Goal: Information Seeking & Learning: Learn about a topic

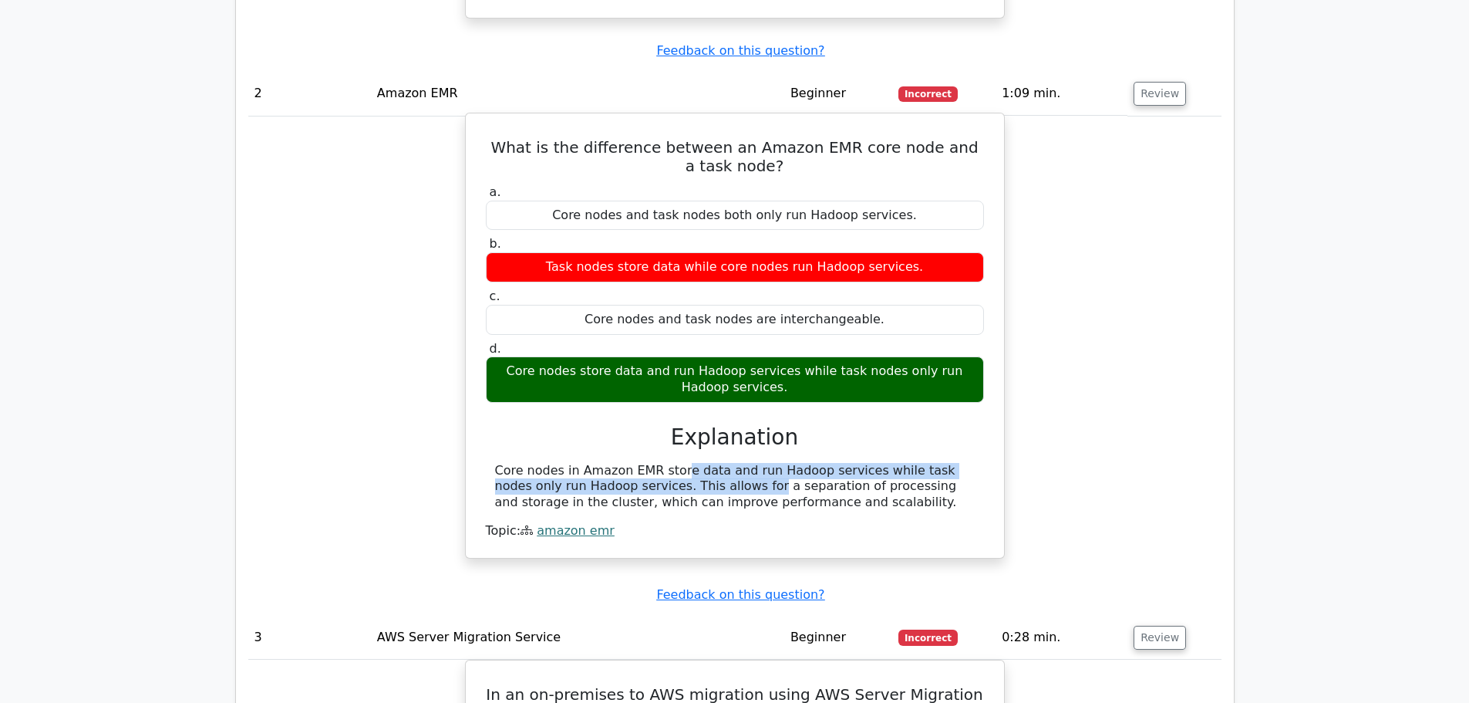
drag, startPoint x: 563, startPoint y: 394, endPoint x: 607, endPoint y: 412, distance: 47.4
click at [607, 463] on div "Core nodes in Amazon EMR store data and run Hadoop services while task nodes on…" at bounding box center [735, 487] width 480 height 48
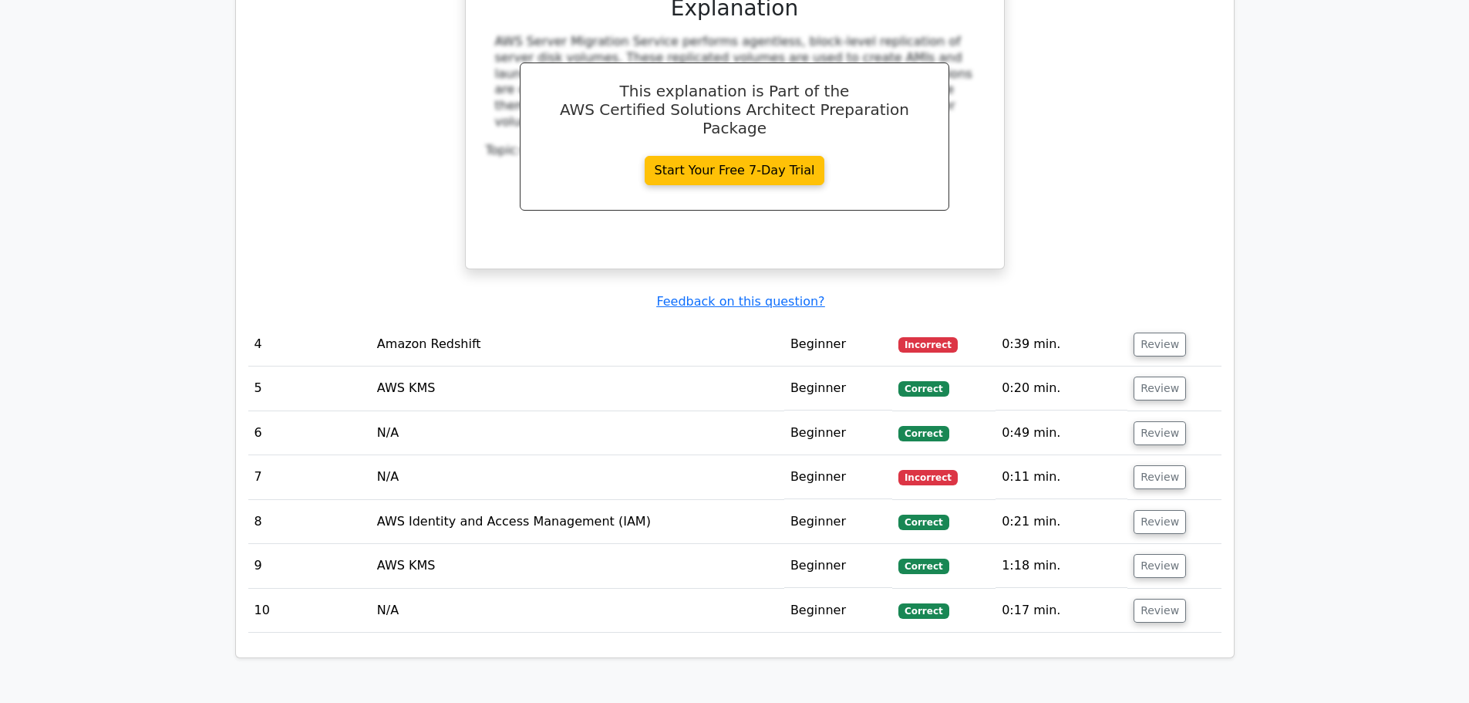
scroll to position [2833, 0]
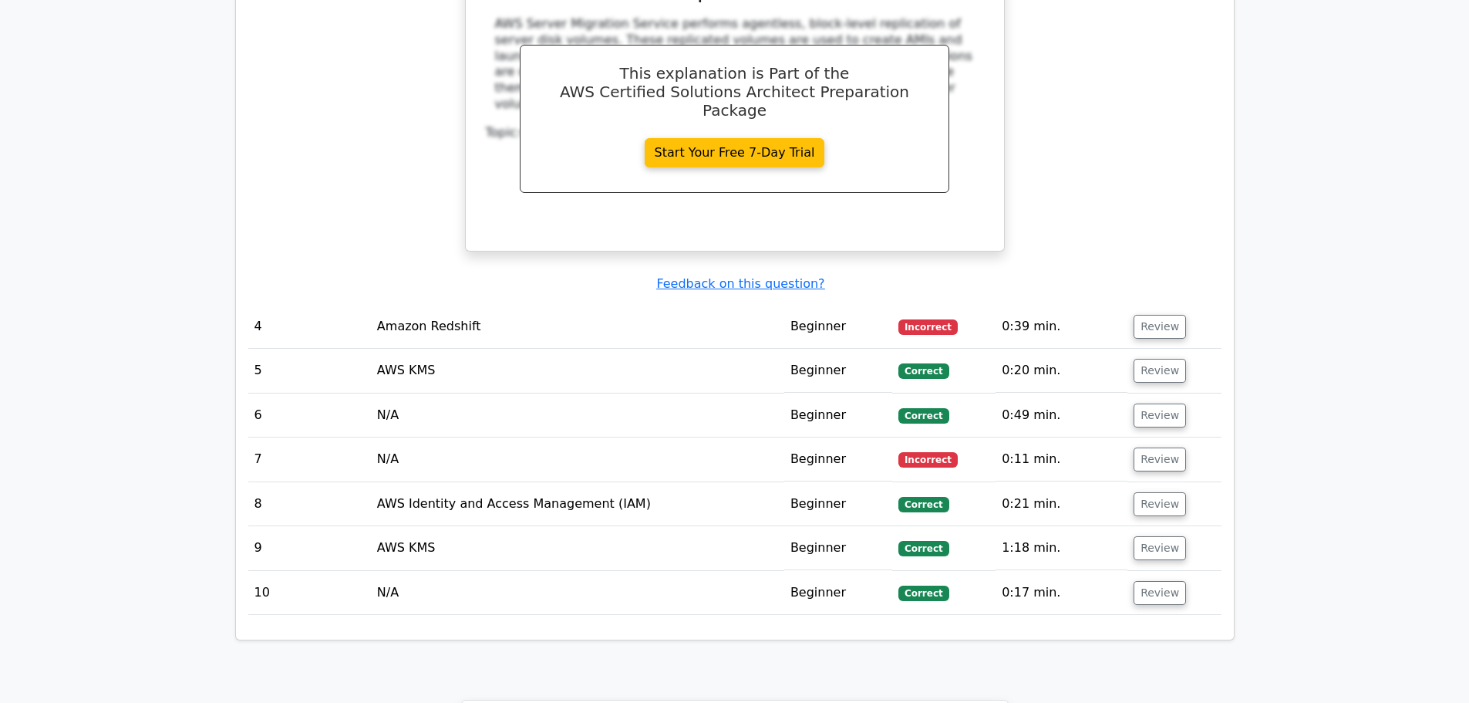
click at [474, 305] on td "Amazon Redshift" at bounding box center [577, 327] width 413 height 44
click at [901, 319] on span "Incorrect" at bounding box center [927, 326] width 59 height 15
click at [806, 305] on td "Beginner" at bounding box center [838, 327] width 108 height 44
click at [1162, 315] on button "Review" at bounding box center [1160, 327] width 52 height 24
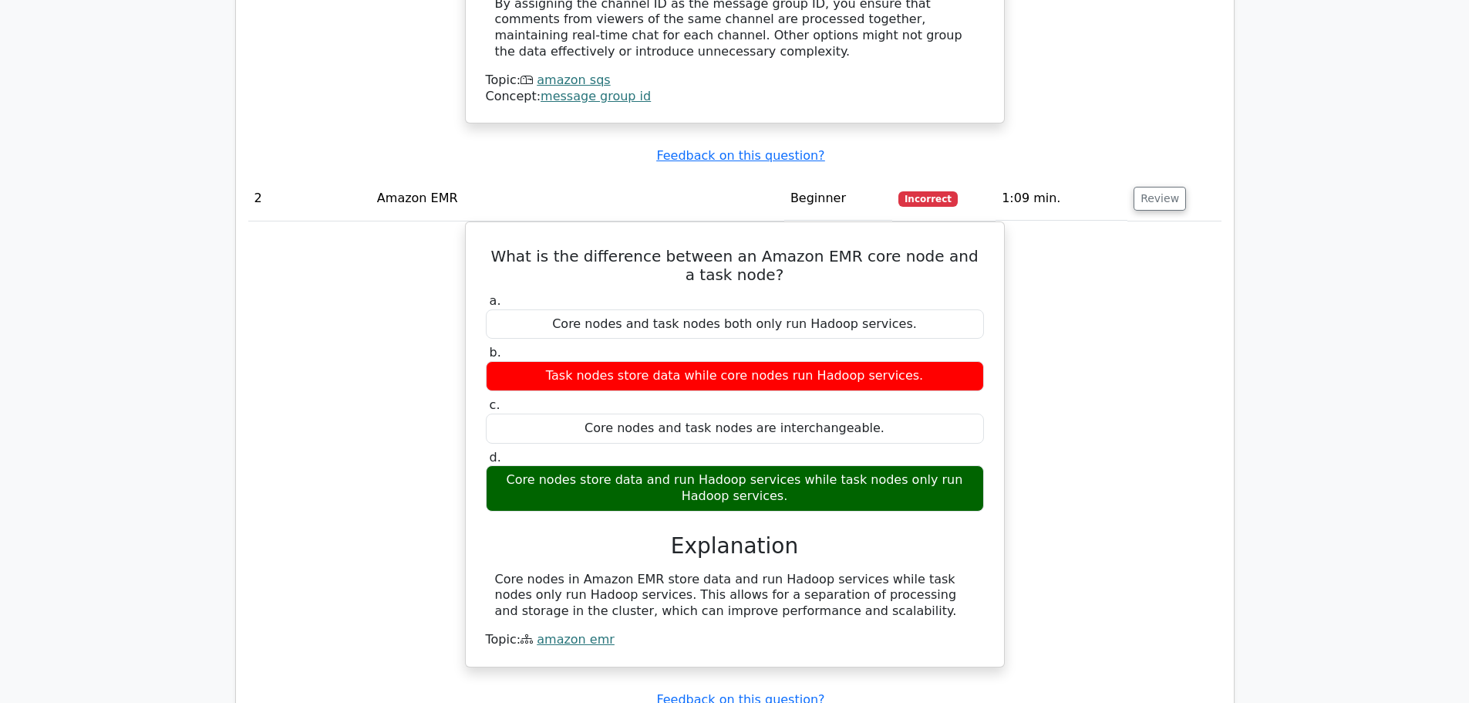
scroll to position [1664, 0]
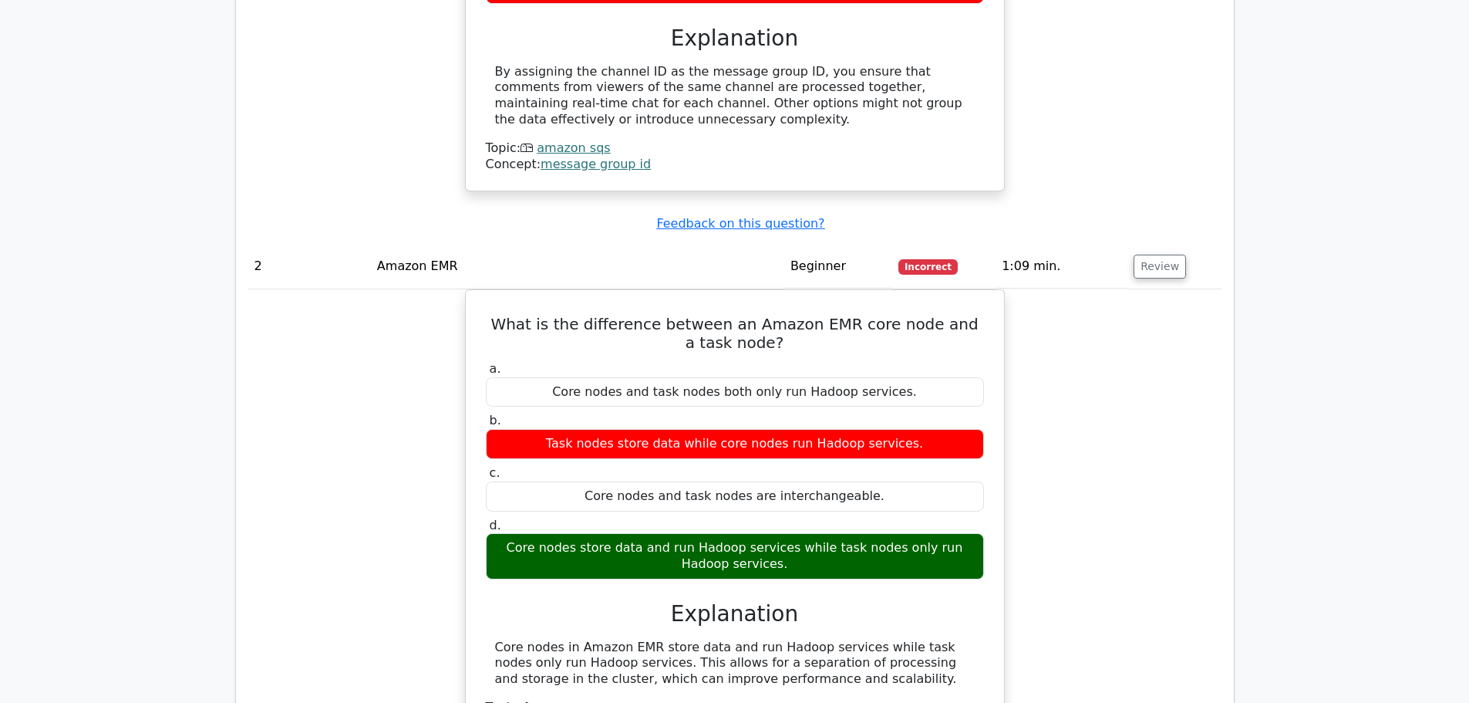
click at [752, 244] on td "Amazon EMR" at bounding box center [577, 266] width 413 height 44
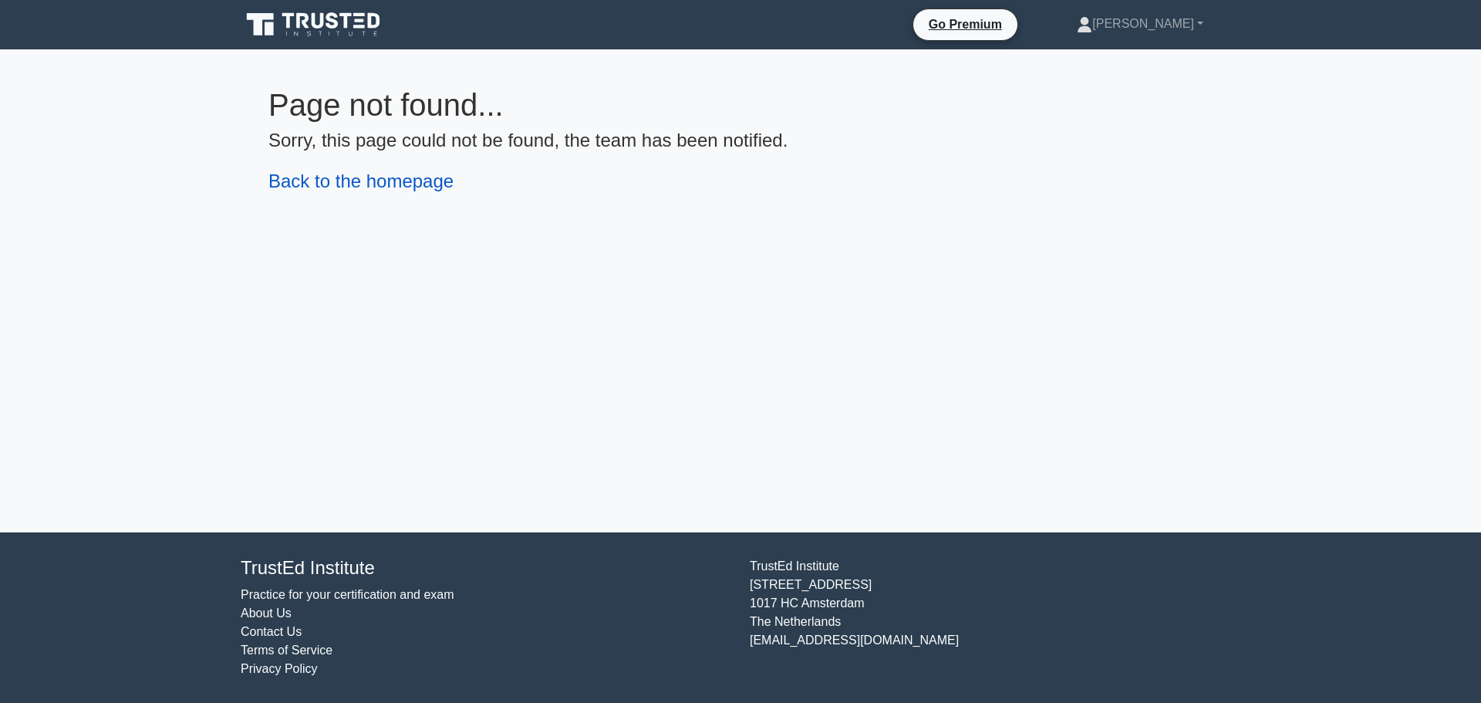
click at [415, 183] on link "Back to the homepage" at bounding box center [360, 180] width 185 height 21
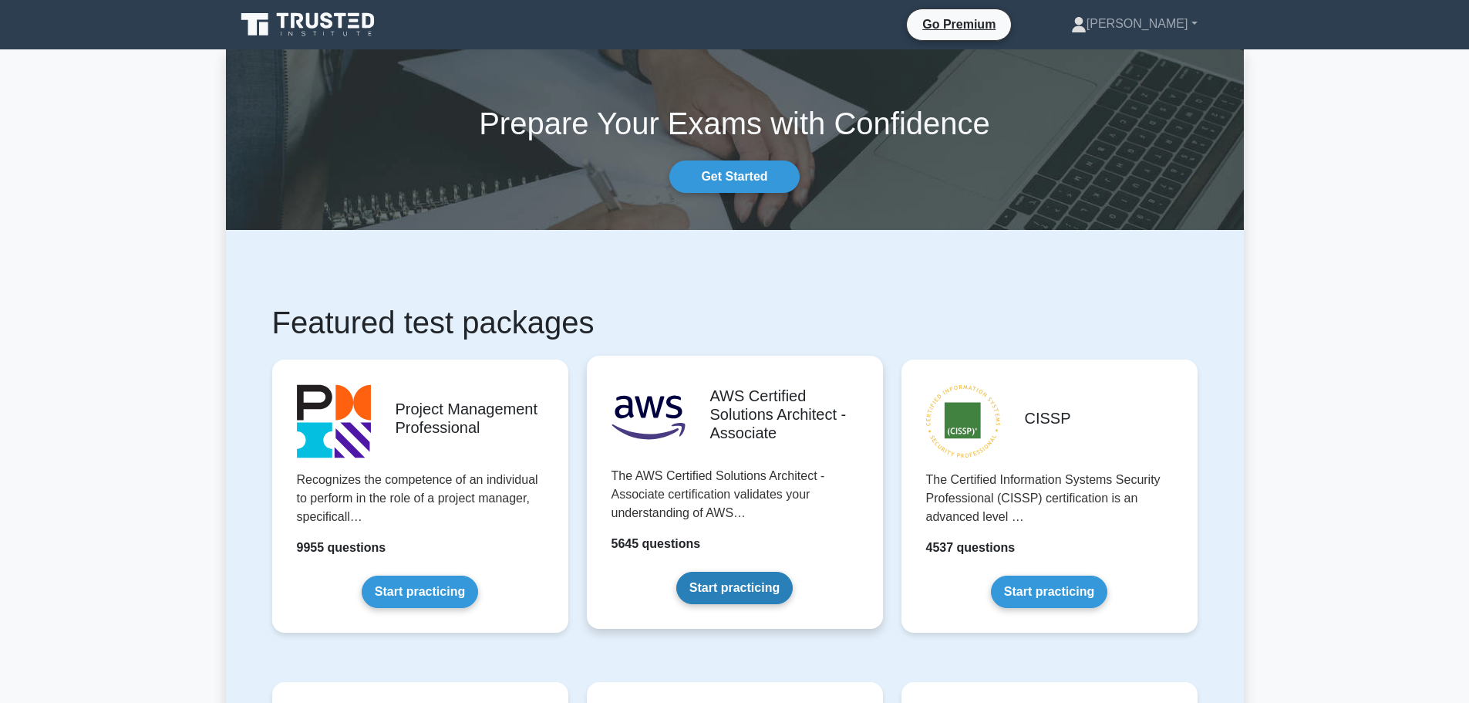
click at [737, 598] on link "Start practicing" at bounding box center [734, 587] width 116 height 32
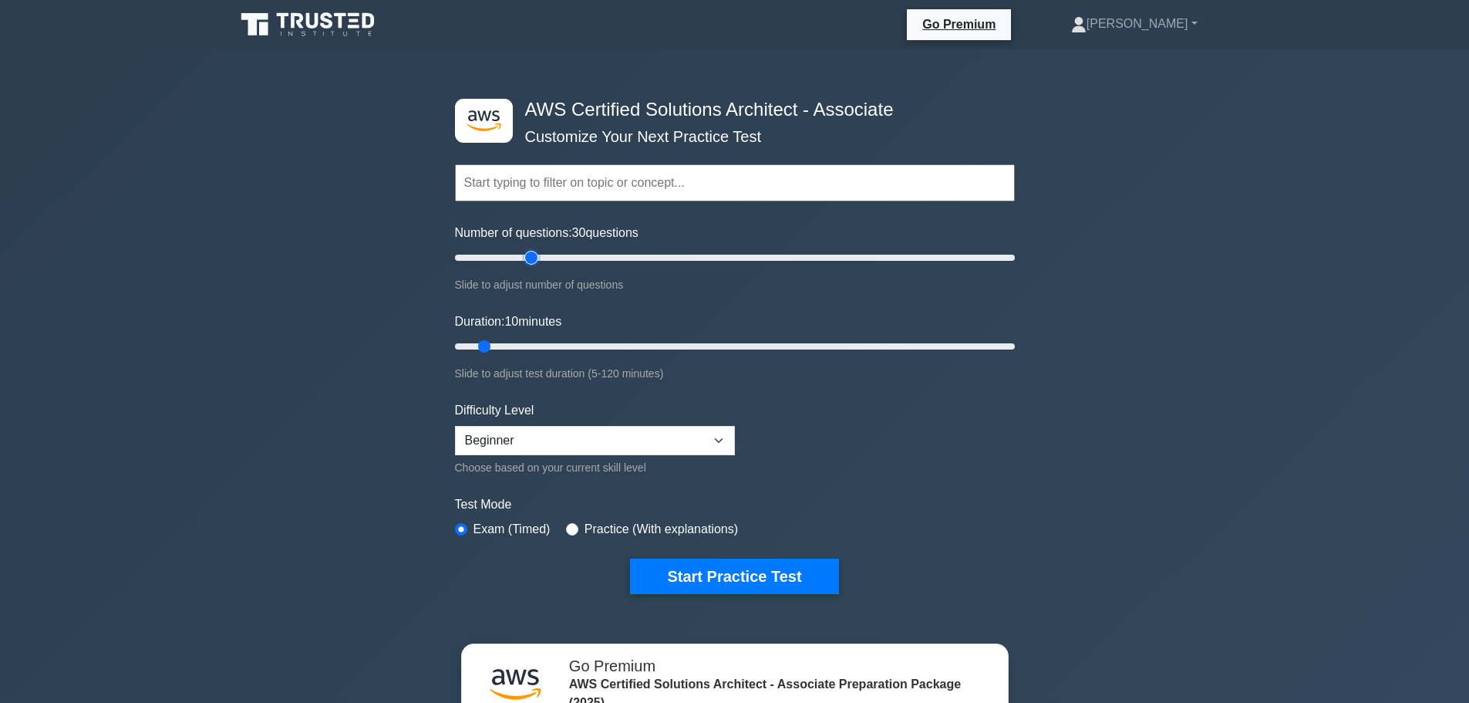
drag, startPoint x: 476, startPoint y: 254, endPoint x: 535, endPoint y: 259, distance: 59.6
type input "30"
click at [535, 259] on input "Number of questions: 30 questions" at bounding box center [735, 257] width 560 height 19
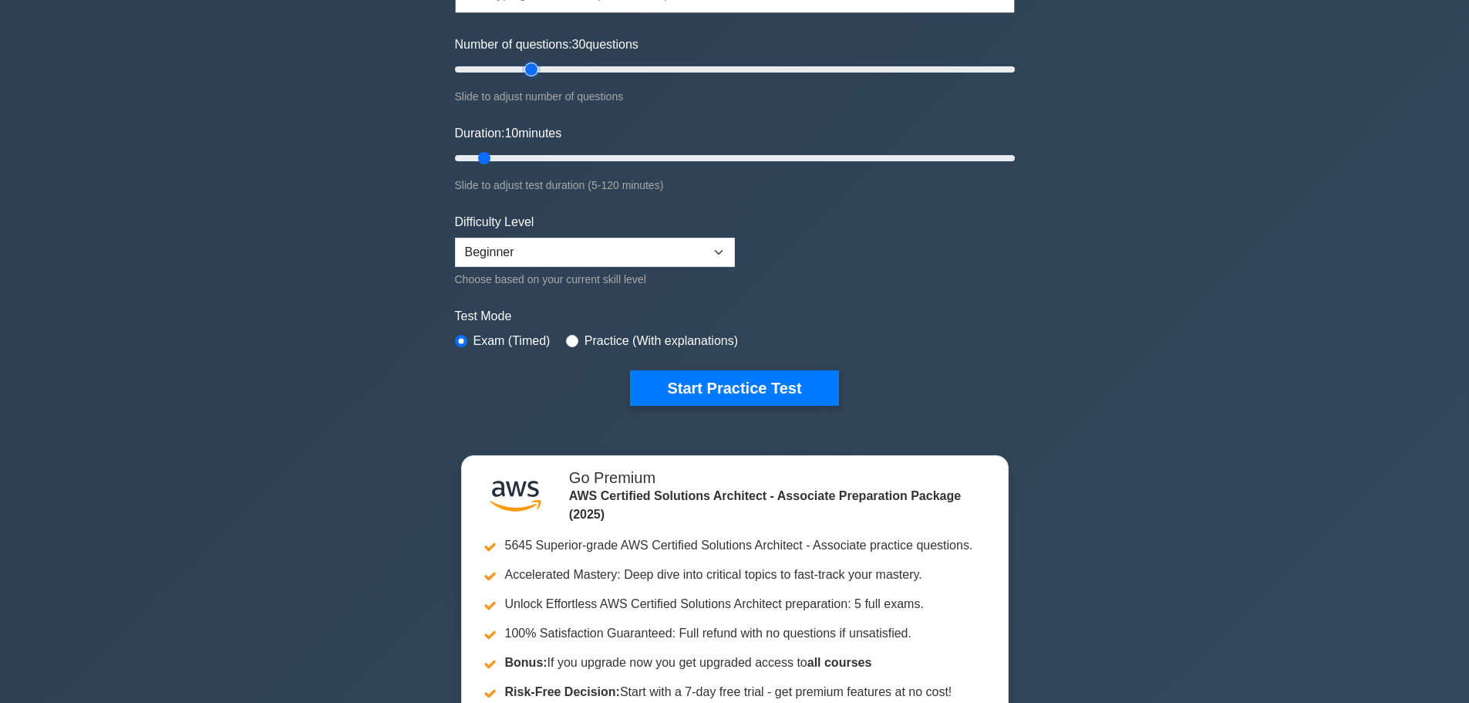
scroll to position [194, 0]
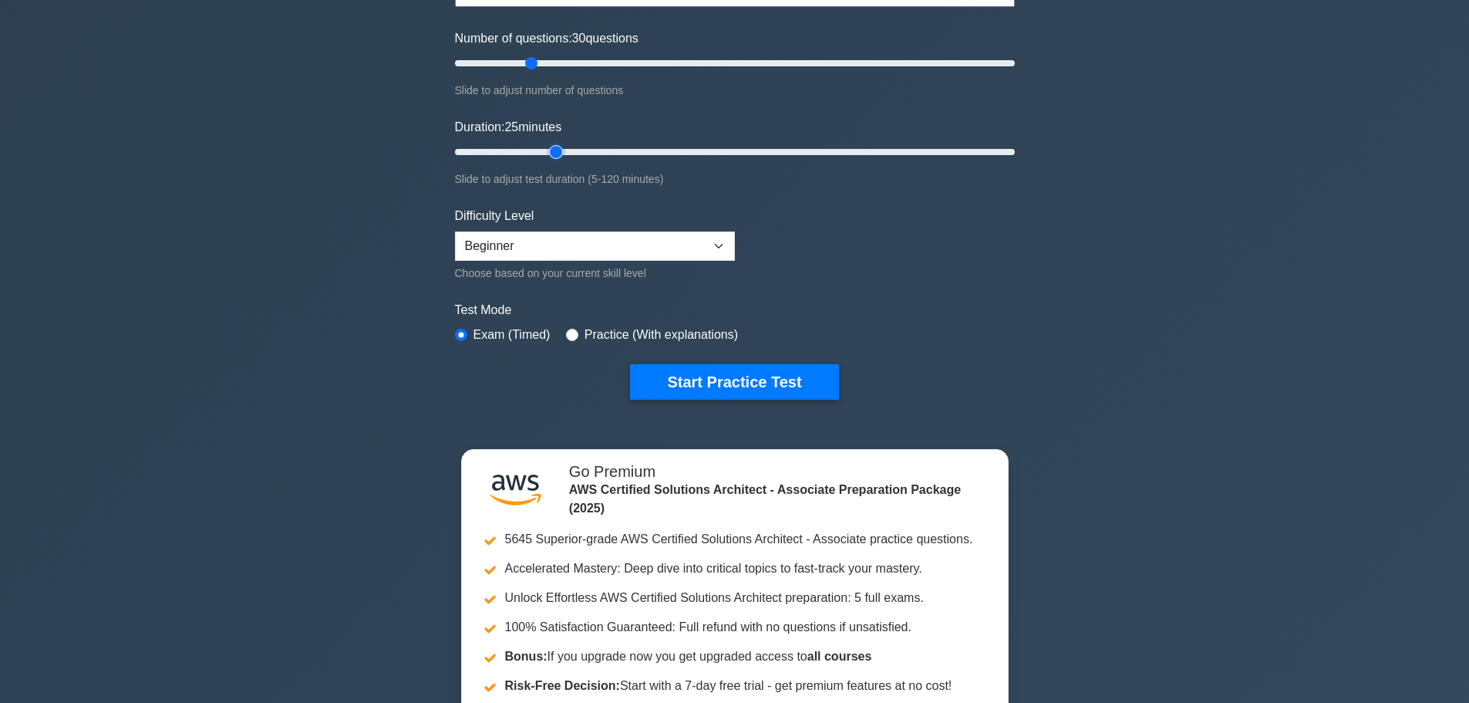
click at [554, 145] on input "Duration: 25 minutes" at bounding box center [735, 152] width 560 height 19
click at [565, 146] on input "Duration: 25 minutes" at bounding box center [735, 152] width 560 height 19
drag, startPoint x: 556, startPoint y: 150, endPoint x: 578, endPoint y: 151, distance: 21.6
type input "30"
click at [578, 151] on input "Duration: 30 minutes" at bounding box center [735, 152] width 560 height 19
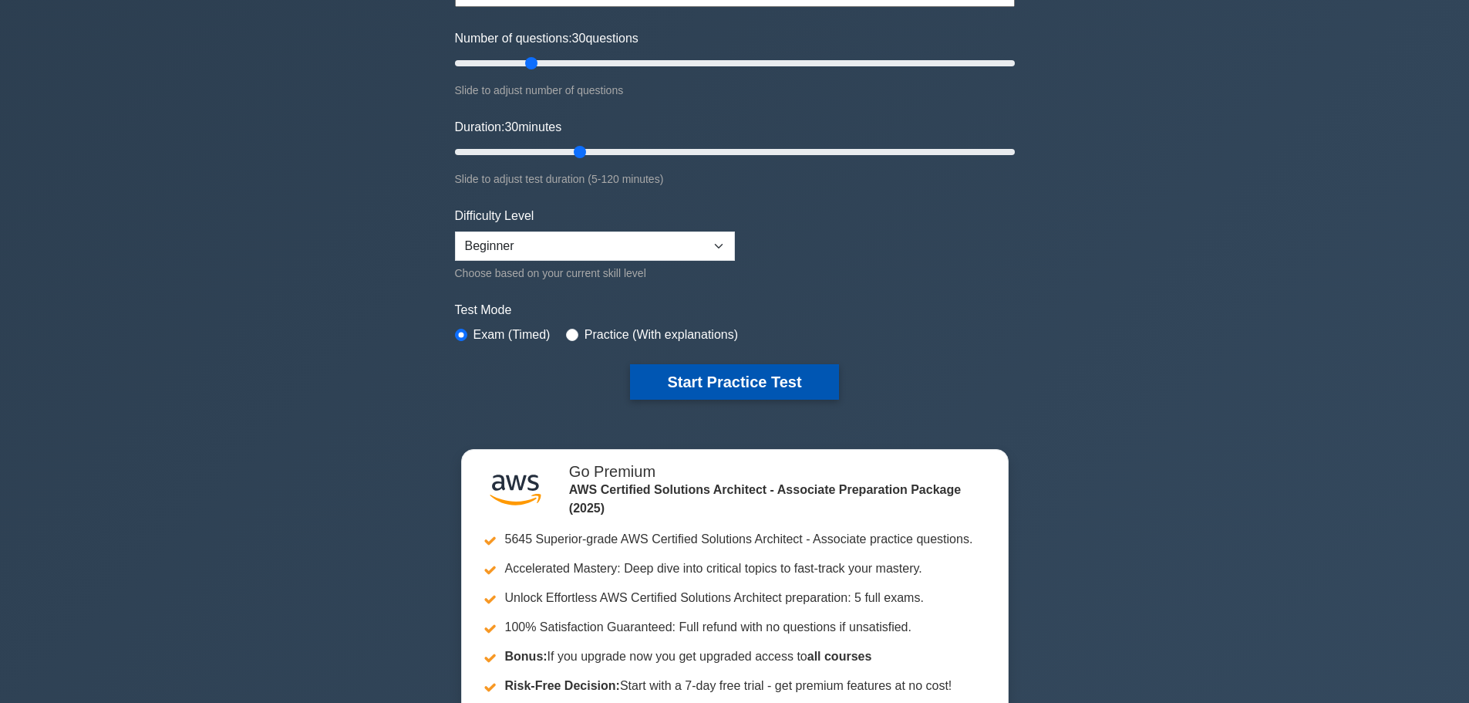
click at [716, 387] on button "Start Practice Test" at bounding box center [734, 381] width 208 height 35
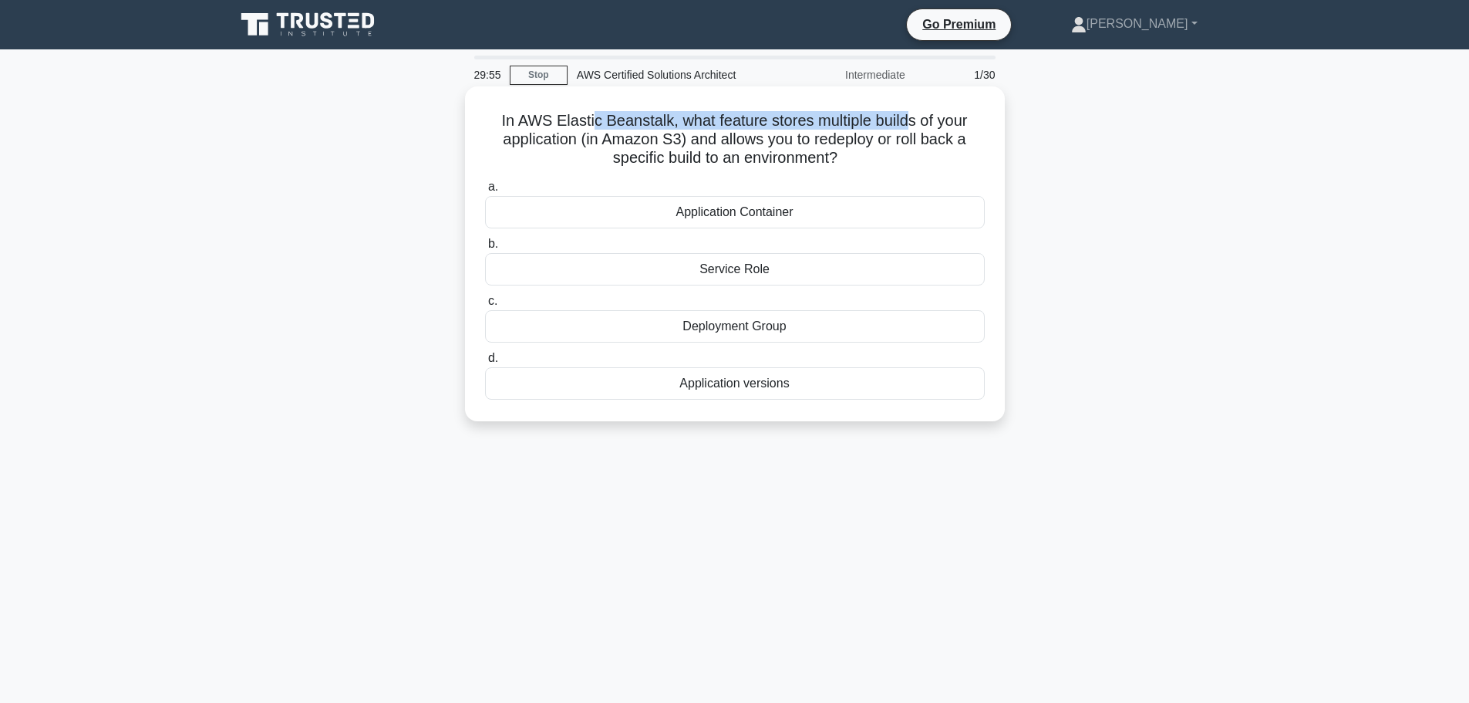
drag, startPoint x: 592, startPoint y: 121, endPoint x: 915, endPoint y: 126, distance: 323.2
click at [915, 126] on h5 "In AWS Elastic Beanstalk, what feature stores multiple builds of your applicati…" at bounding box center [735, 139] width 503 height 57
drag, startPoint x: 596, startPoint y: 141, endPoint x: 938, endPoint y: 140, distance: 341.6
click at [938, 140] on h5 "In AWS Elastic Beanstalk, what feature stores multiple builds of your applicati…" at bounding box center [735, 139] width 503 height 57
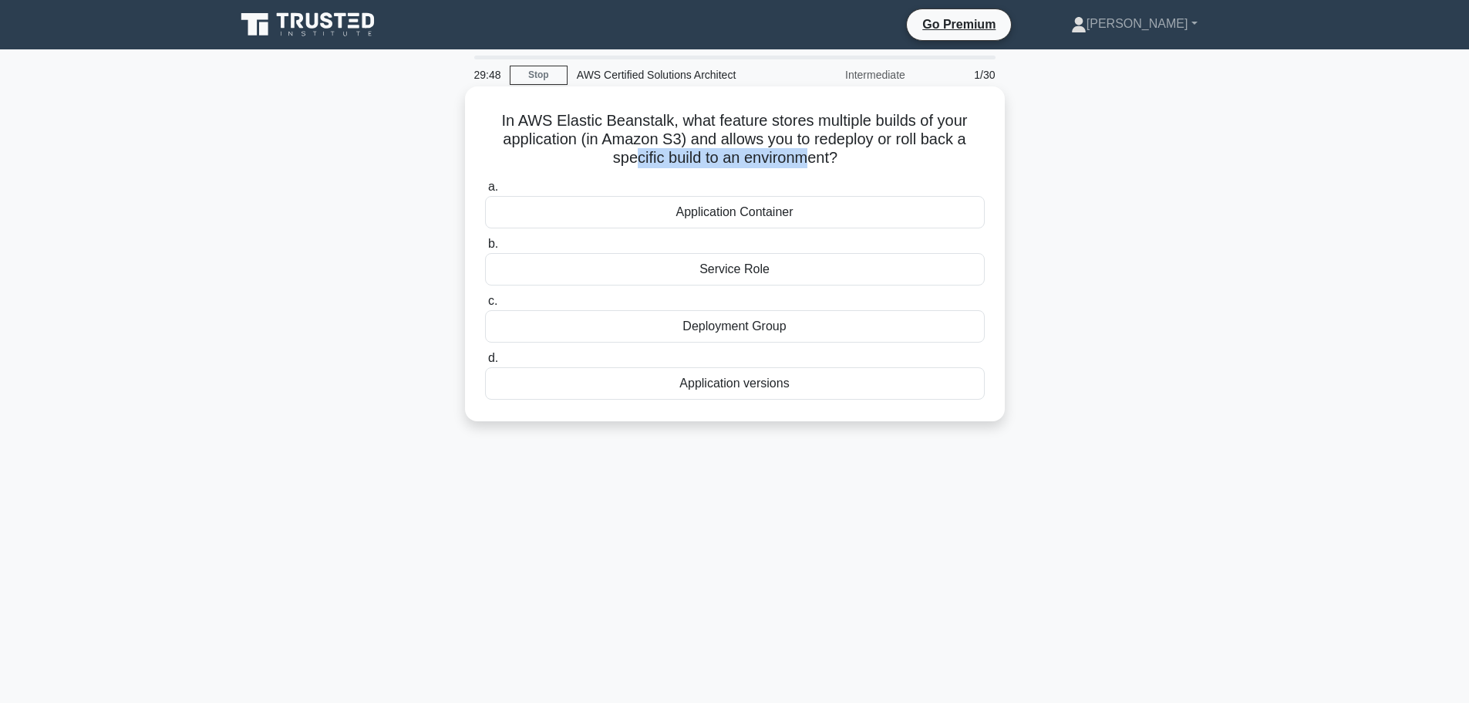
drag, startPoint x: 633, startPoint y: 159, endPoint x: 807, endPoint y: 152, distance: 174.4
click at [807, 152] on h5 "In AWS Elastic Beanstalk, what feature stores multiple builds of your applicati…" at bounding box center [735, 139] width 503 height 57
click at [748, 329] on div "Deployment Group" at bounding box center [735, 326] width 500 height 32
click at [485, 306] on input "c. Deployment Group" at bounding box center [485, 301] width 0 height 10
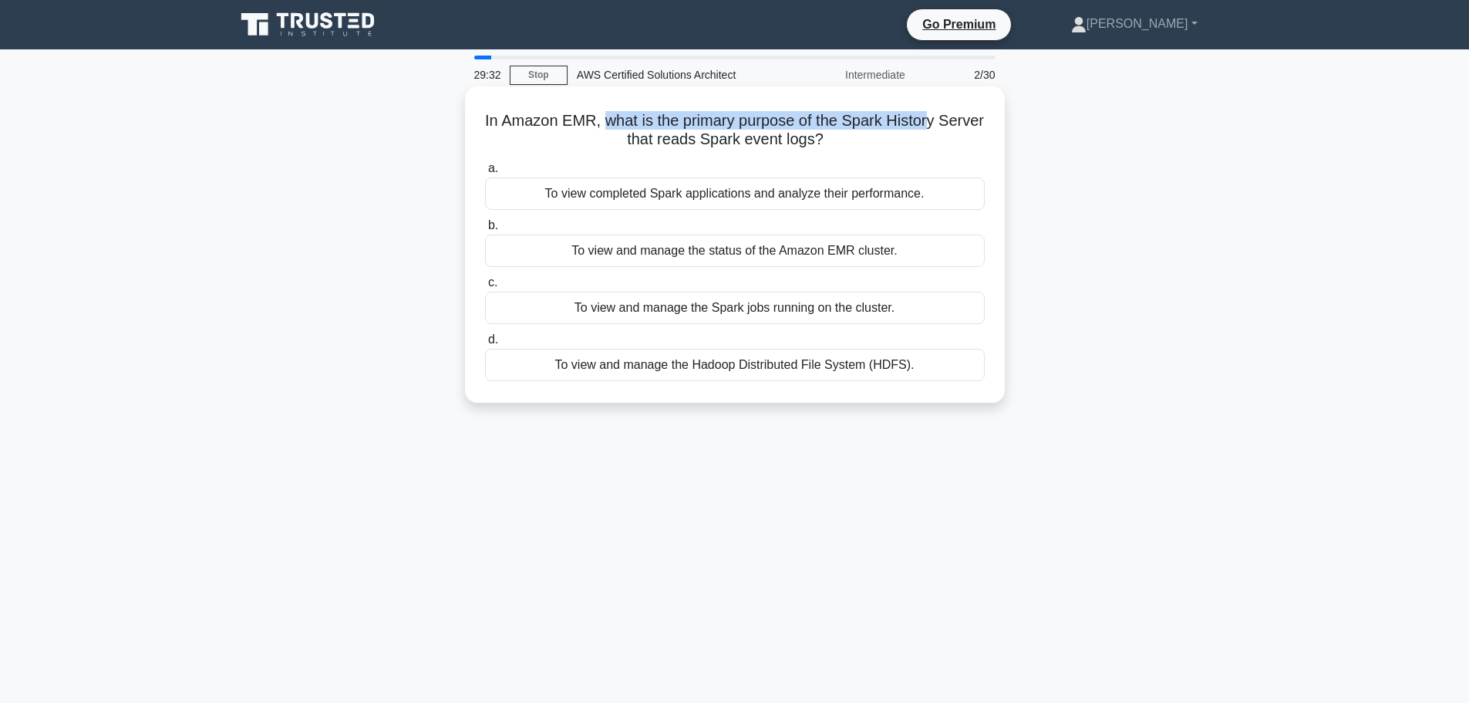
drag, startPoint x: 625, startPoint y: 123, endPoint x: 959, endPoint y: 123, distance: 334.7
click at [959, 123] on h5 "In Amazon EMR, what is the primary purpose of the Spark History Server that rea…" at bounding box center [735, 130] width 503 height 39
drag, startPoint x: 639, startPoint y: 141, endPoint x: 841, endPoint y: 141, distance: 202.1
click at [841, 141] on h5 "In Amazon EMR, what is the primary purpose of the Spark History Server that rea…" at bounding box center [735, 130] width 503 height 39
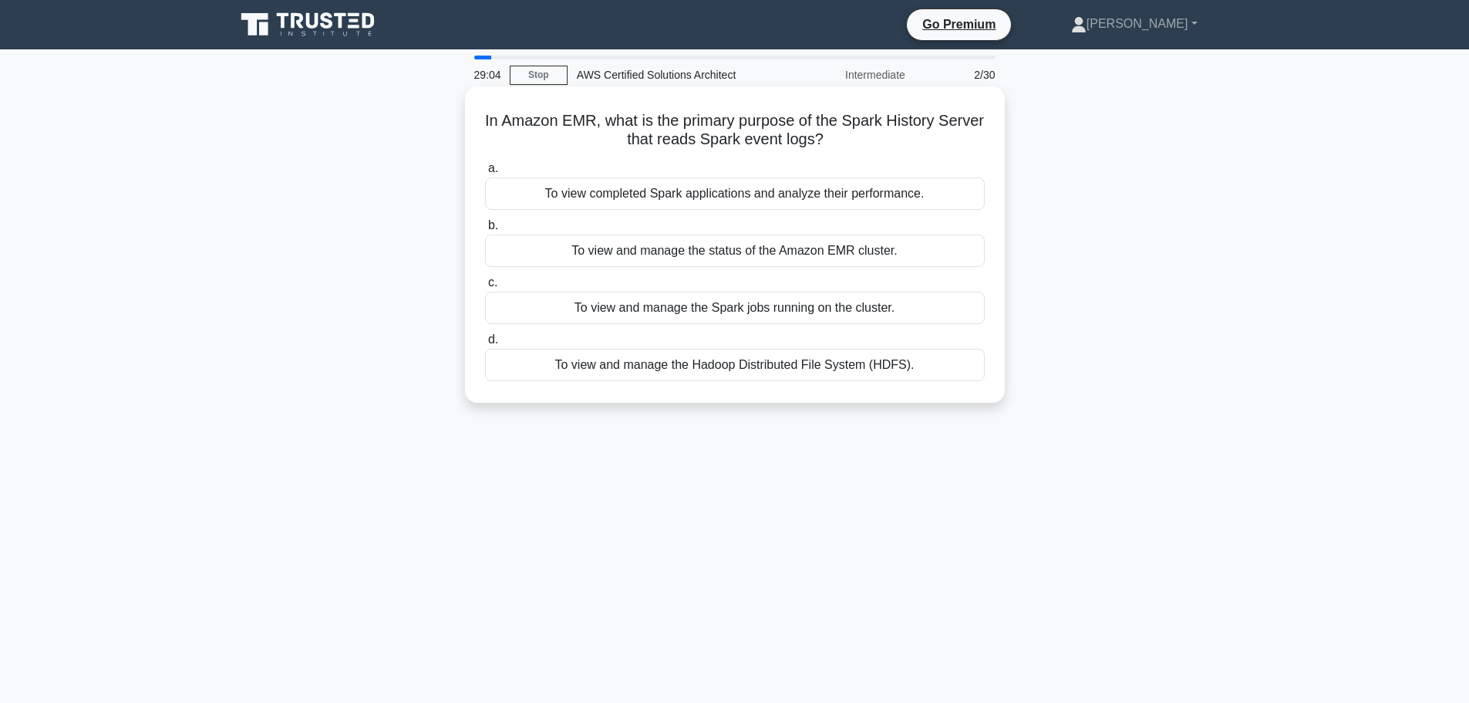
click at [727, 311] on div "To view and manage the Spark jobs running on the cluster." at bounding box center [735, 308] width 500 height 32
click at [485, 288] on input "c. To view and manage the Spark jobs running on the cluster." at bounding box center [485, 283] width 0 height 10
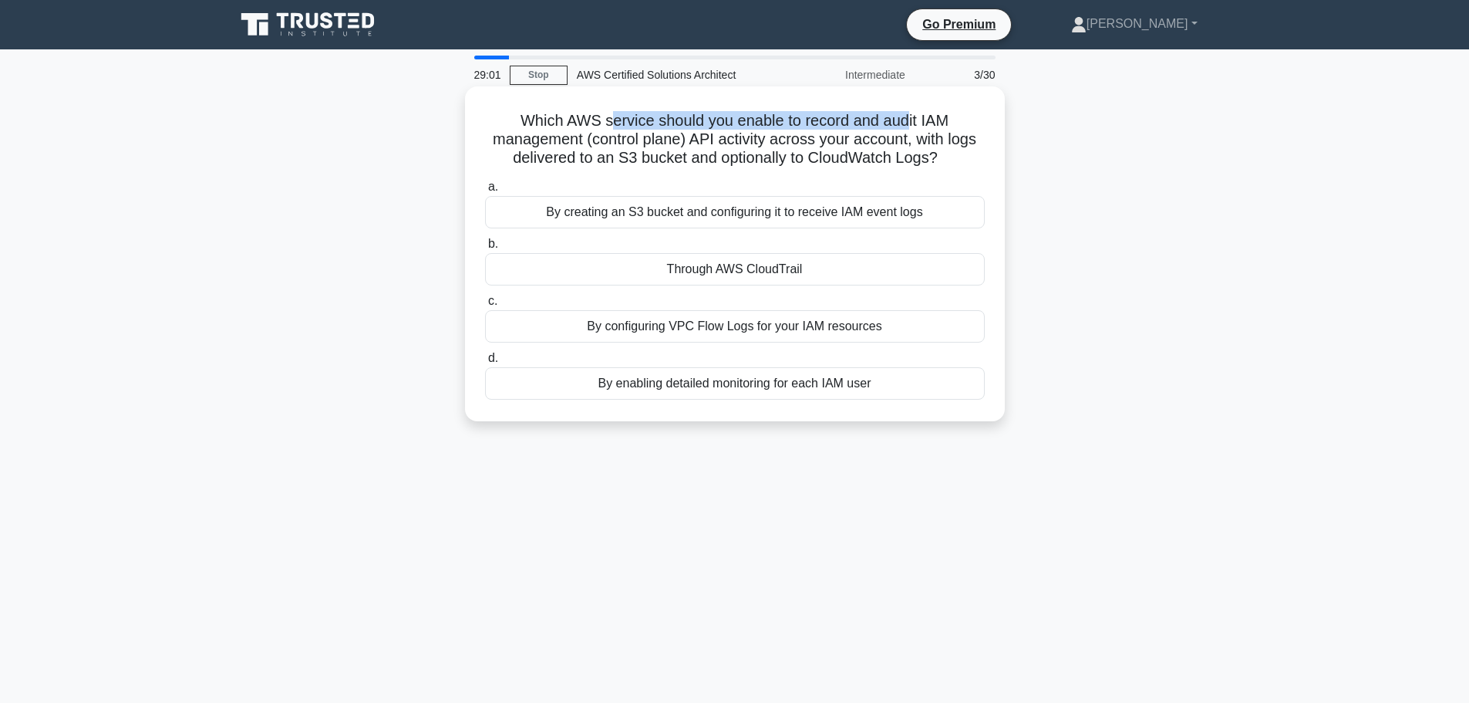
drag, startPoint x: 605, startPoint y: 120, endPoint x: 908, endPoint y: 119, distance: 303.9
click at [908, 119] on h5 "Which AWS service should you enable to record and audit IAM management (control…" at bounding box center [735, 139] width 503 height 57
click at [724, 383] on div "By enabling detailed monitoring for each IAM user" at bounding box center [735, 383] width 500 height 32
click at [485, 363] on input "d. By enabling detailed monitoring for each IAM user" at bounding box center [485, 358] width 0 height 10
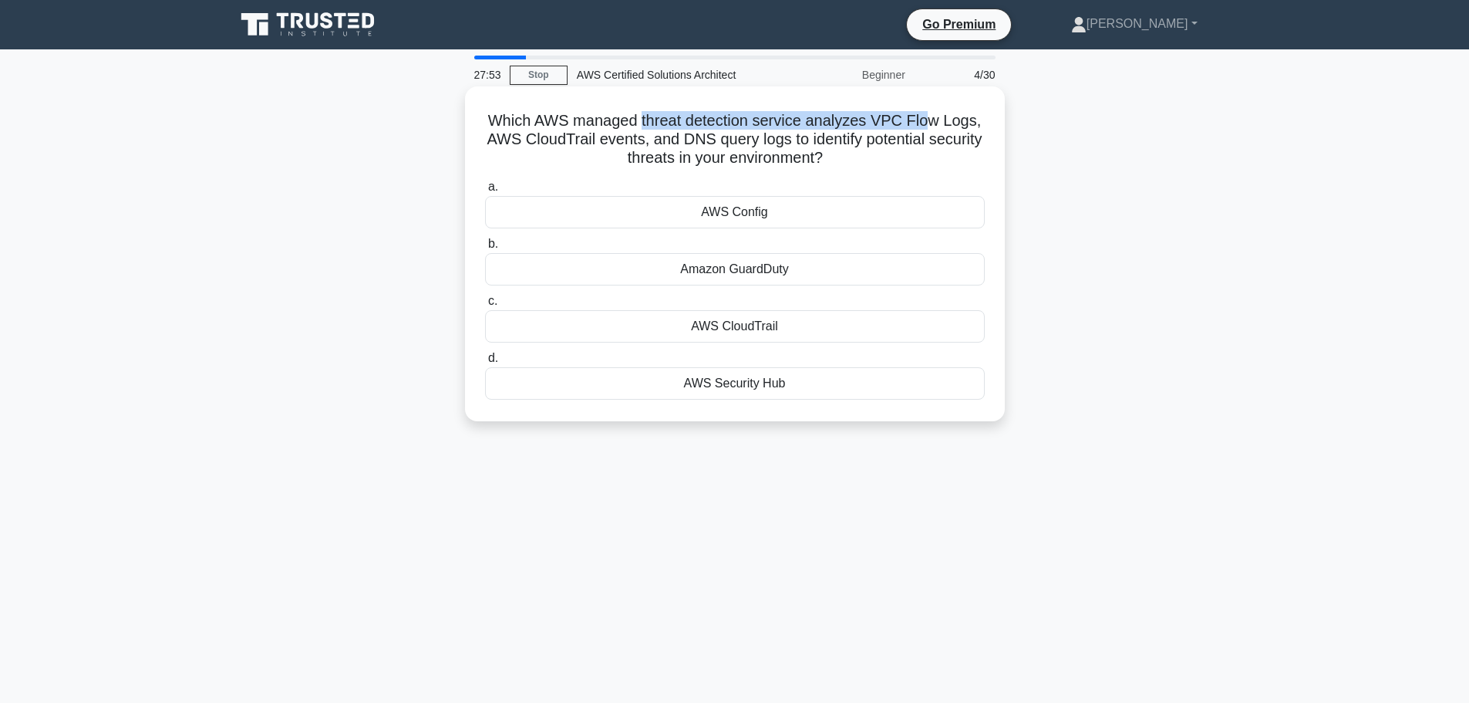
drag, startPoint x: 642, startPoint y: 123, endPoint x: 932, endPoint y: 120, distance: 290.8
click at [932, 120] on h5 "Which AWS managed threat detection service analyzes VPC Flow Logs, AWS CloudTra…" at bounding box center [735, 139] width 503 height 57
drag, startPoint x: 622, startPoint y: 139, endPoint x: 854, endPoint y: 139, distance: 232.9
click at [854, 139] on h5 "Which AWS managed threat detection service analyzes VPC Flow Logs, AWS CloudTra…" at bounding box center [735, 139] width 503 height 57
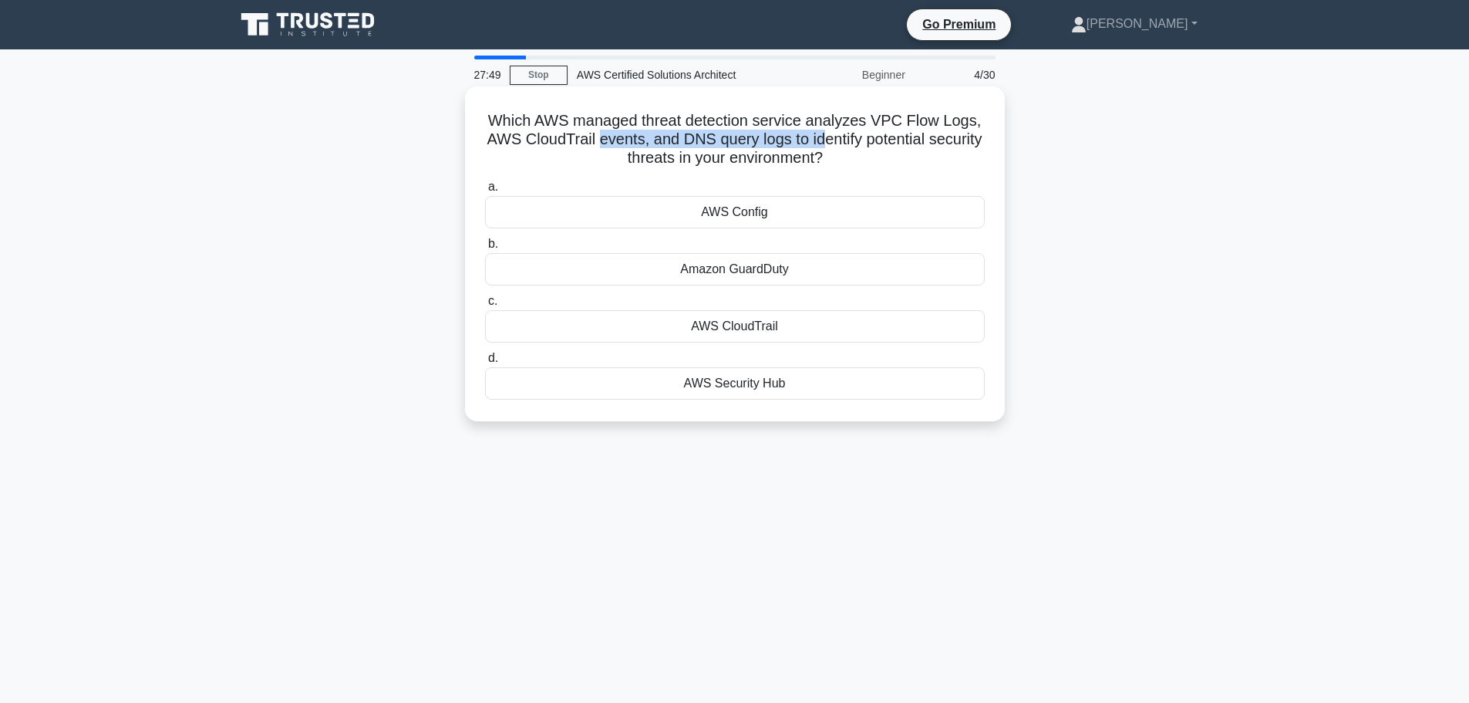
click at [854, 139] on h5 "Which AWS managed threat detection service analyzes VPC Flow Logs, AWS CloudTra…" at bounding box center [735, 139] width 503 height 57
click at [743, 273] on div "Amazon GuardDuty" at bounding box center [735, 269] width 500 height 32
click at [485, 249] on input "b. Amazon GuardDuty" at bounding box center [485, 244] width 0 height 10
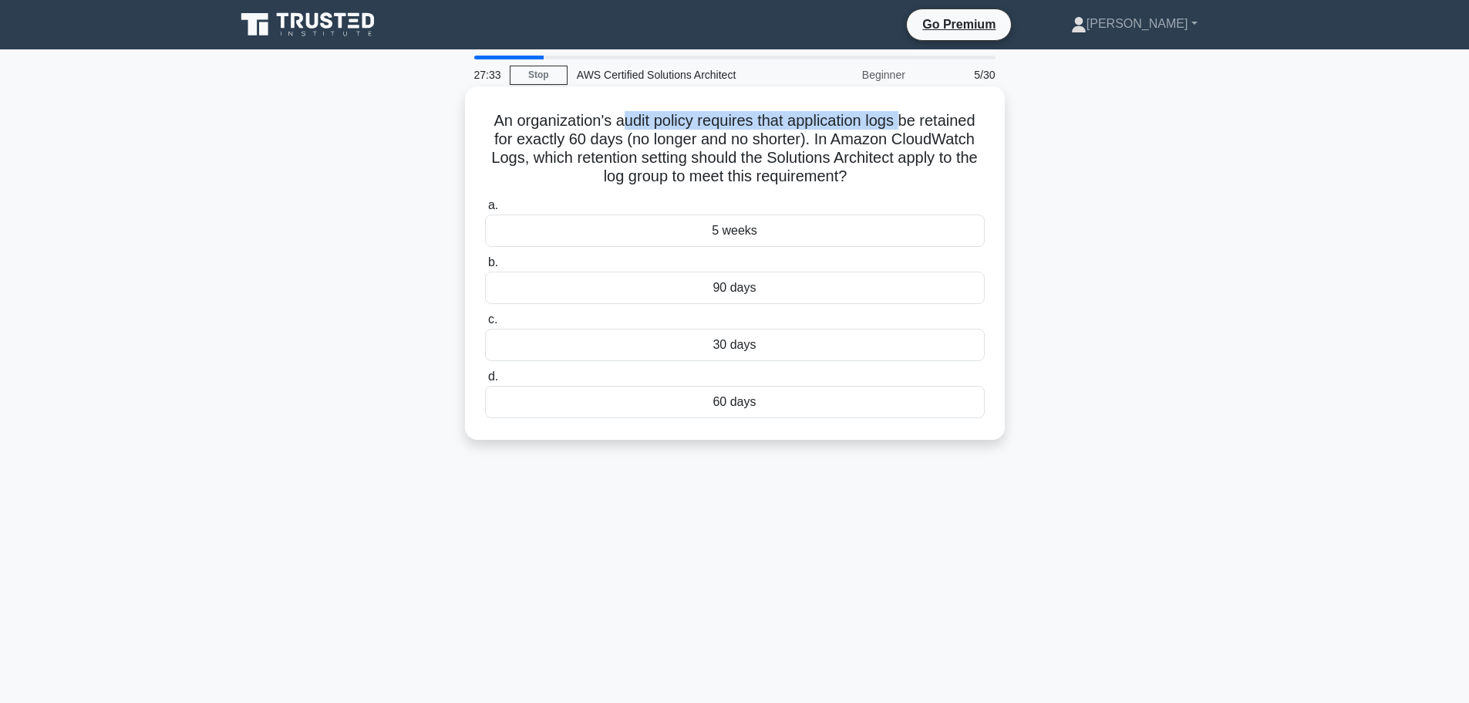
drag, startPoint x: 619, startPoint y: 120, endPoint x: 907, endPoint y: 124, distance: 288.5
click at [907, 124] on h5 "An organization's audit policy requires that application logs be retained for e…" at bounding box center [735, 149] width 503 height 76
drag, startPoint x: 625, startPoint y: 141, endPoint x: 794, endPoint y: 136, distance: 169.0
click at [794, 136] on h5 "An organization's audit policy requires that application logs be retained for e…" at bounding box center [735, 149] width 503 height 76
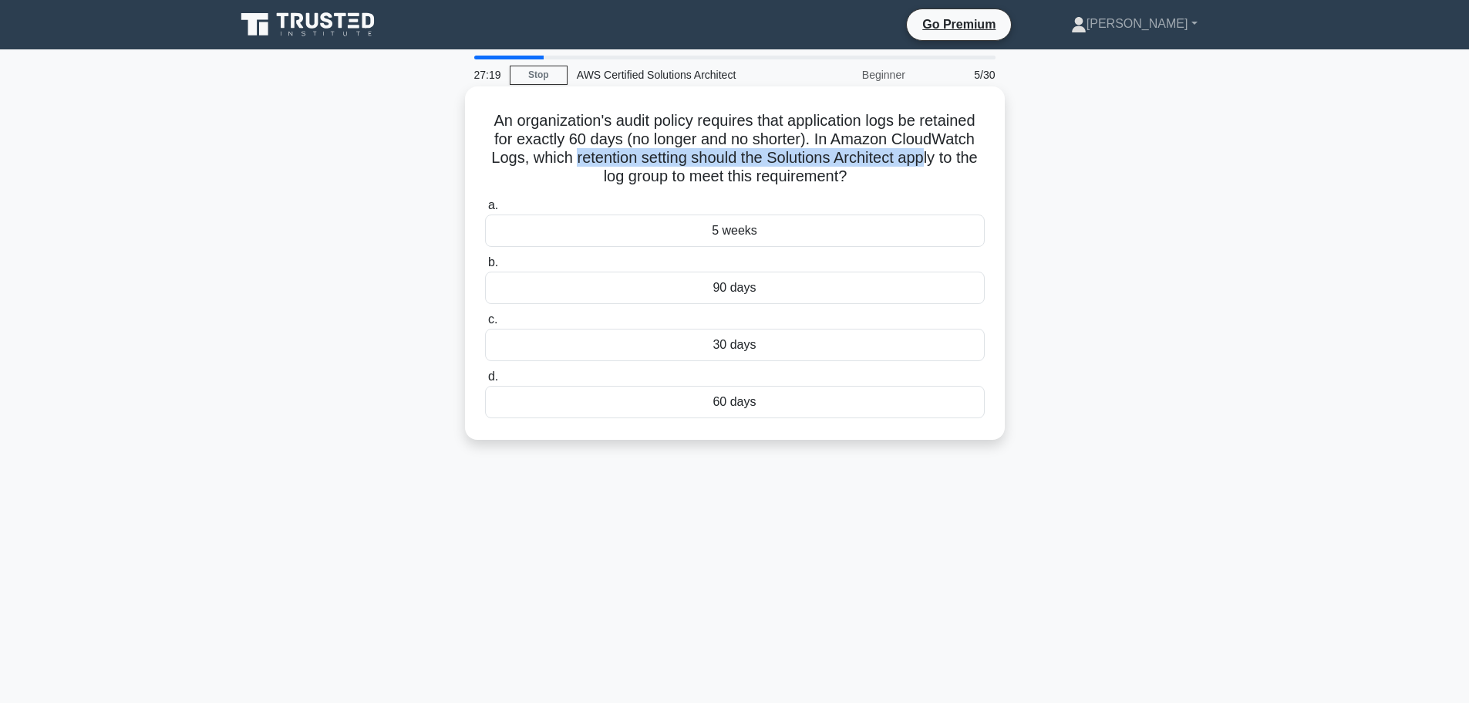
drag, startPoint x: 581, startPoint y: 154, endPoint x: 940, endPoint y: 160, distance: 358.7
click at [940, 160] on h5 "An organization's audit policy requires that application logs be retained for e…" at bounding box center [735, 149] width 503 height 76
click at [747, 401] on div "60 days" at bounding box center [735, 402] width 500 height 32
click at [485, 382] on input "d. 60 days" at bounding box center [485, 377] width 0 height 10
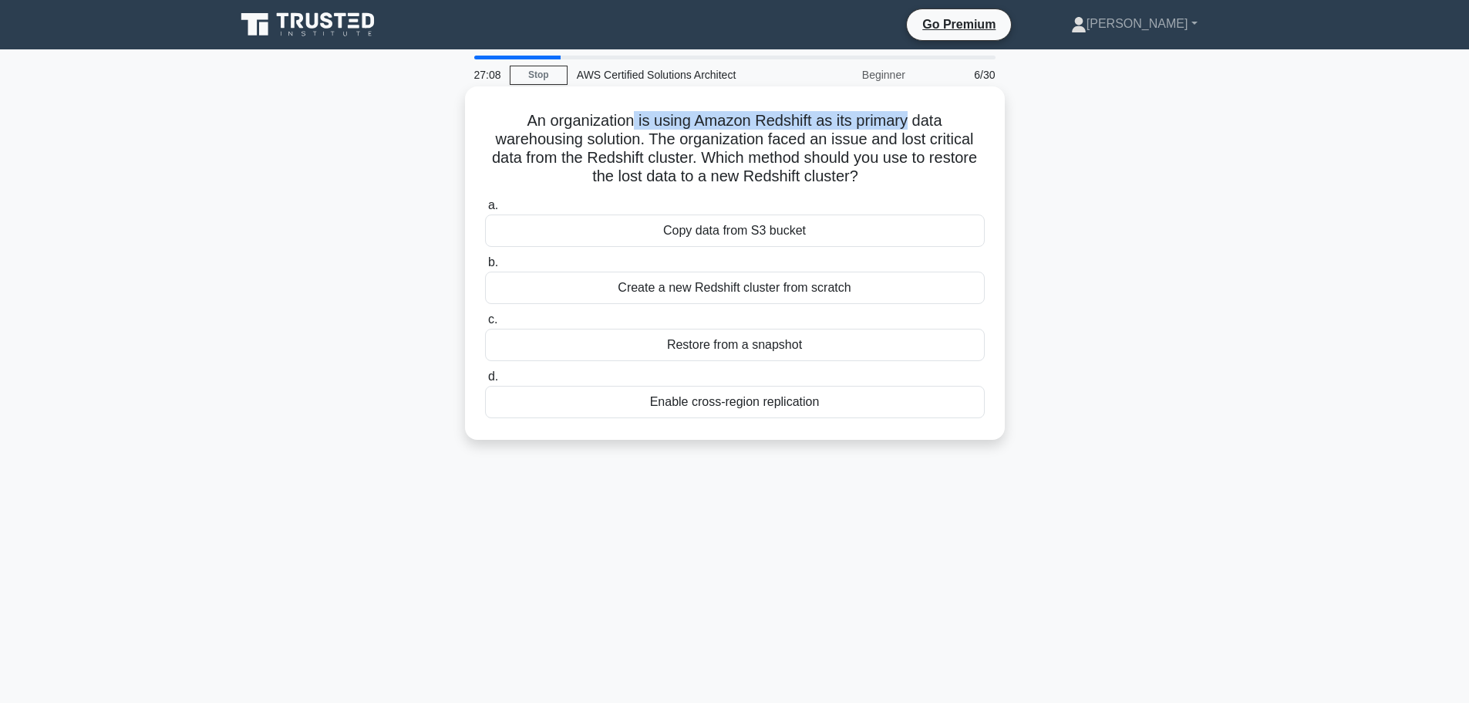
drag, startPoint x: 636, startPoint y: 123, endPoint x: 910, endPoint y: 119, distance: 273.8
click at [910, 119] on h5 "An organization is using Amazon Redshift as its primary data warehousing soluti…" at bounding box center [735, 149] width 503 height 76
drag, startPoint x: 643, startPoint y: 140, endPoint x: 928, endPoint y: 140, distance: 284.6
click at [928, 140] on h5 "An organization is using Amazon Redshift as its primary data warehousing soluti…" at bounding box center [735, 149] width 503 height 76
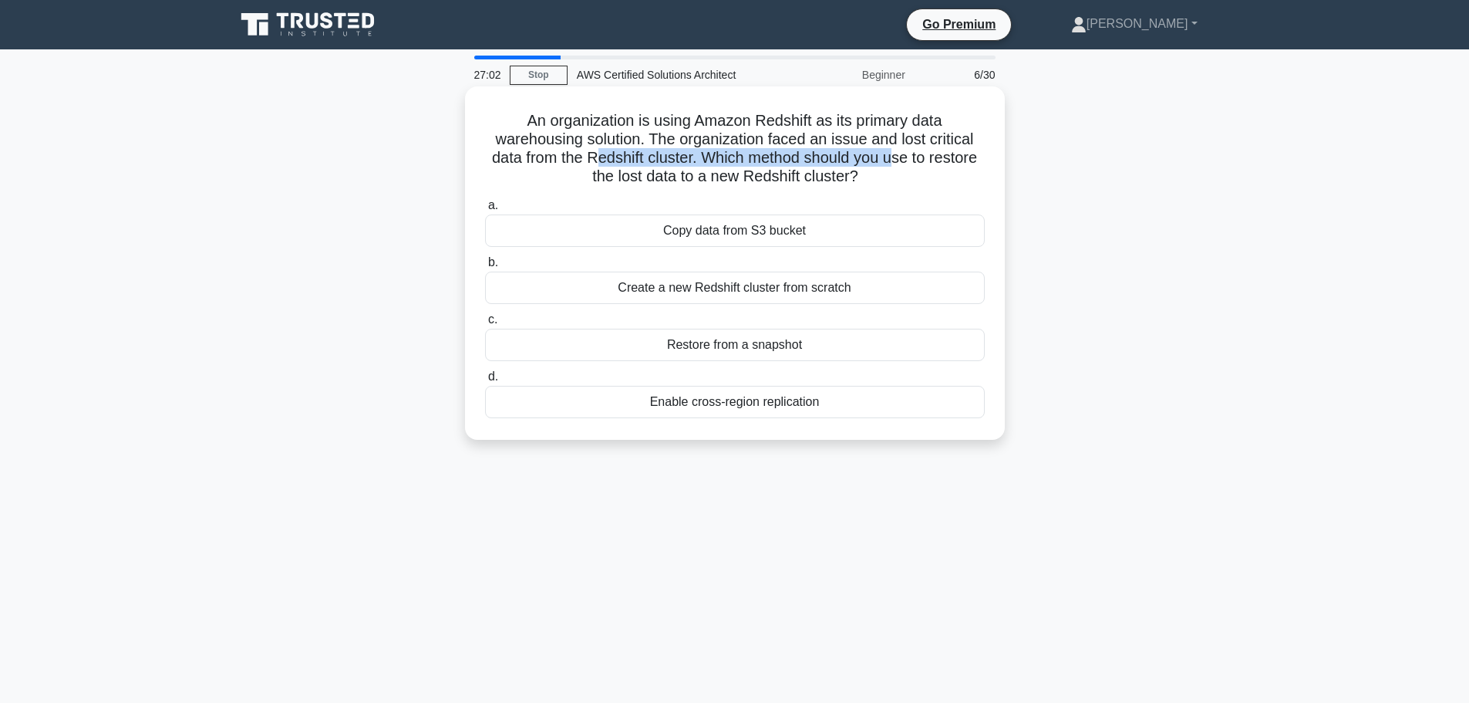
drag, startPoint x: 662, startPoint y: 161, endPoint x: 898, endPoint y: 161, distance: 235.2
click at [898, 161] on h5 "An organization is using Amazon Redshift as its primary data warehousing soluti…" at bounding box center [735, 149] width 503 height 76
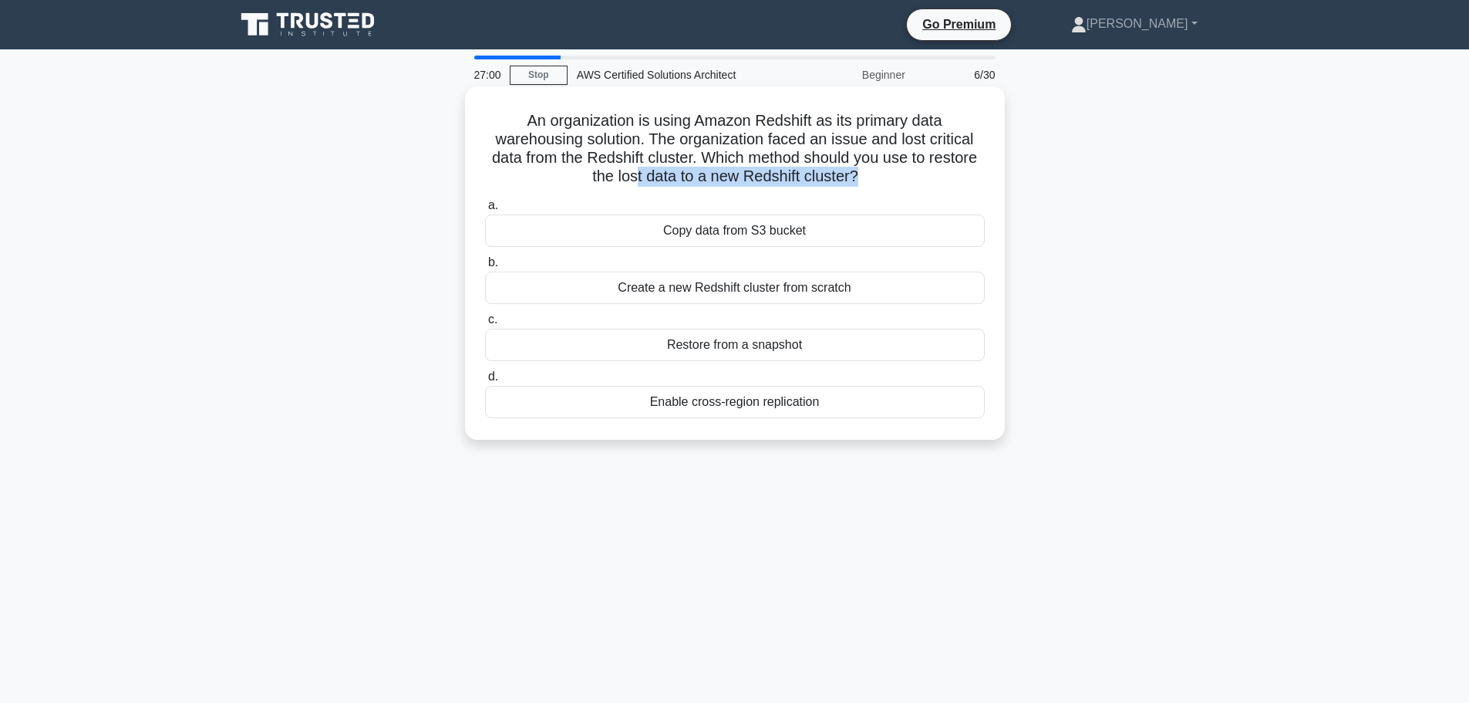
drag, startPoint x: 635, startPoint y: 179, endPoint x: 858, endPoint y: 179, distance: 222.1
click at [858, 179] on h5 "An organization is using Amazon Redshift as its primary data warehousing soluti…" at bounding box center [735, 149] width 503 height 76
click at [733, 346] on div "Restore from a snapshot" at bounding box center [735, 345] width 500 height 32
click at [485, 325] on input "c. Restore from a snapshot" at bounding box center [485, 320] width 0 height 10
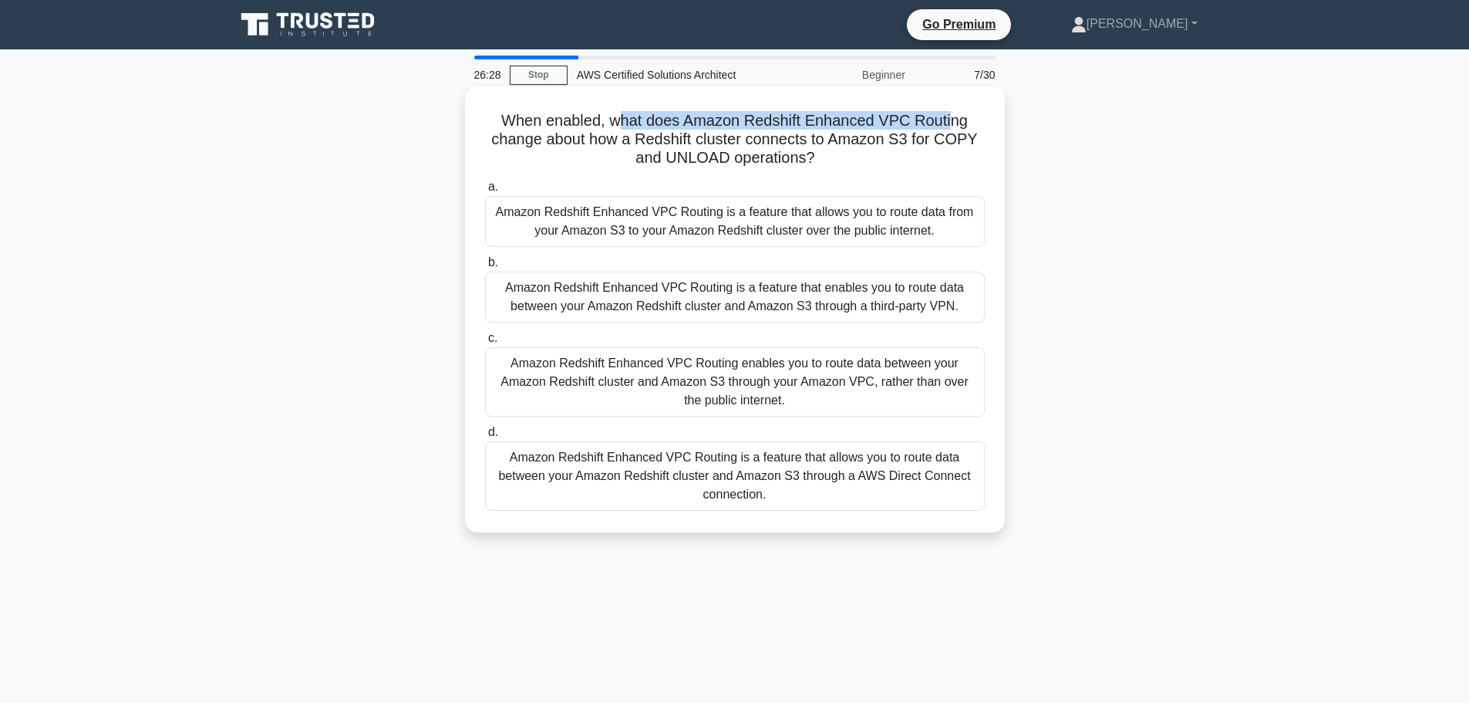
drag, startPoint x: 629, startPoint y: 123, endPoint x: 951, endPoint y: 120, distance: 322.4
click at [951, 120] on h5 "When enabled, what does Amazon Redshift Enhanced VPC Routing change about how a…" at bounding box center [735, 139] width 503 height 57
drag, startPoint x: 588, startPoint y: 138, endPoint x: 935, endPoint y: 141, distance: 347.8
click at [935, 141] on h5 "When enabled, what does Amazon Redshift Enhanced VPC Routing change about how a…" at bounding box center [735, 139] width 503 height 57
click at [642, 125] on h5 "When enabled, what does Amazon Redshift Enhanced VPC Routing change about how a…" at bounding box center [735, 139] width 503 height 57
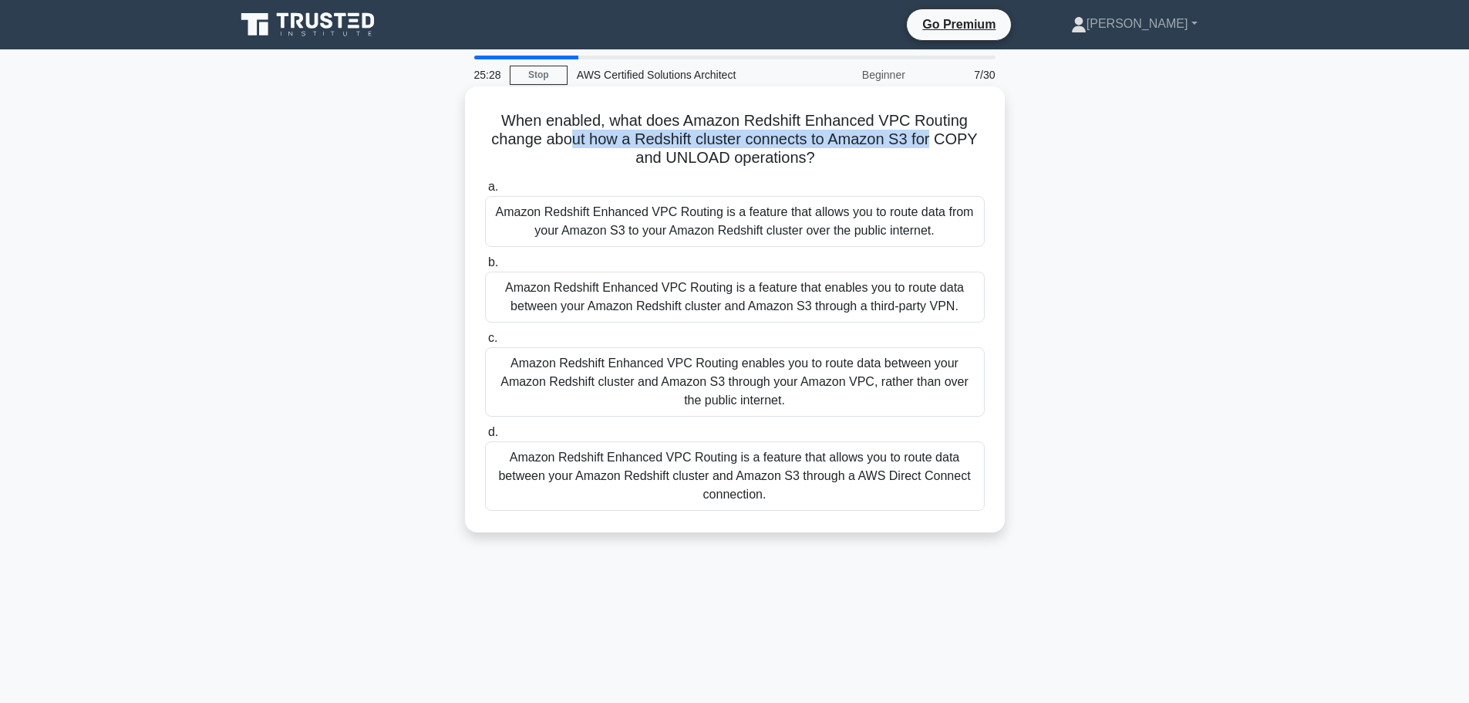
drag, startPoint x: 569, startPoint y: 138, endPoint x: 937, endPoint y: 133, distance: 367.9
click at [937, 133] on h5 "When enabled, what does Amazon Redshift Enhanced VPC Routing change about how a…" at bounding box center [735, 139] width 503 height 57
click at [639, 181] on label "a. Amazon Redshift Enhanced VPC Routing is a feature that allows you to route d…" at bounding box center [735, 211] width 500 height 69
click at [485, 182] on input "a. Amazon Redshift Enhanced VPC Routing is a feature that allows you to route d…" at bounding box center [485, 187] width 0 height 10
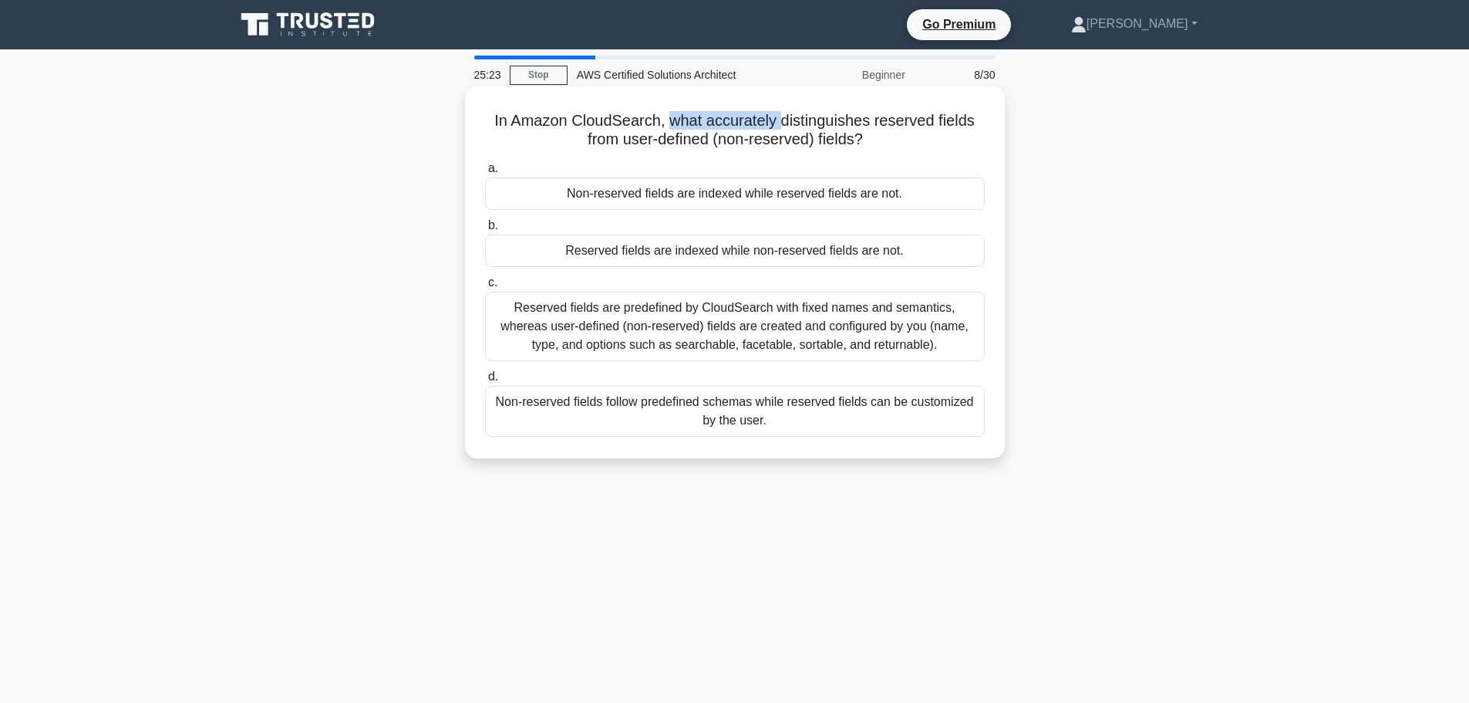
drag, startPoint x: 669, startPoint y: 120, endPoint x: 783, endPoint y: 122, distance: 114.2
click at [783, 122] on h5 "In Amazon CloudSearch, what accurately distinguishes reserved fields from user-…" at bounding box center [735, 130] width 503 height 39
click at [798, 332] on div "Reserved fields are predefined by CloudSearch with fixed names and semantics, w…" at bounding box center [735, 326] width 500 height 69
click at [485, 288] on input "c. Reserved fields are predefined by CloudSearch with fixed names and semantics…" at bounding box center [485, 283] width 0 height 10
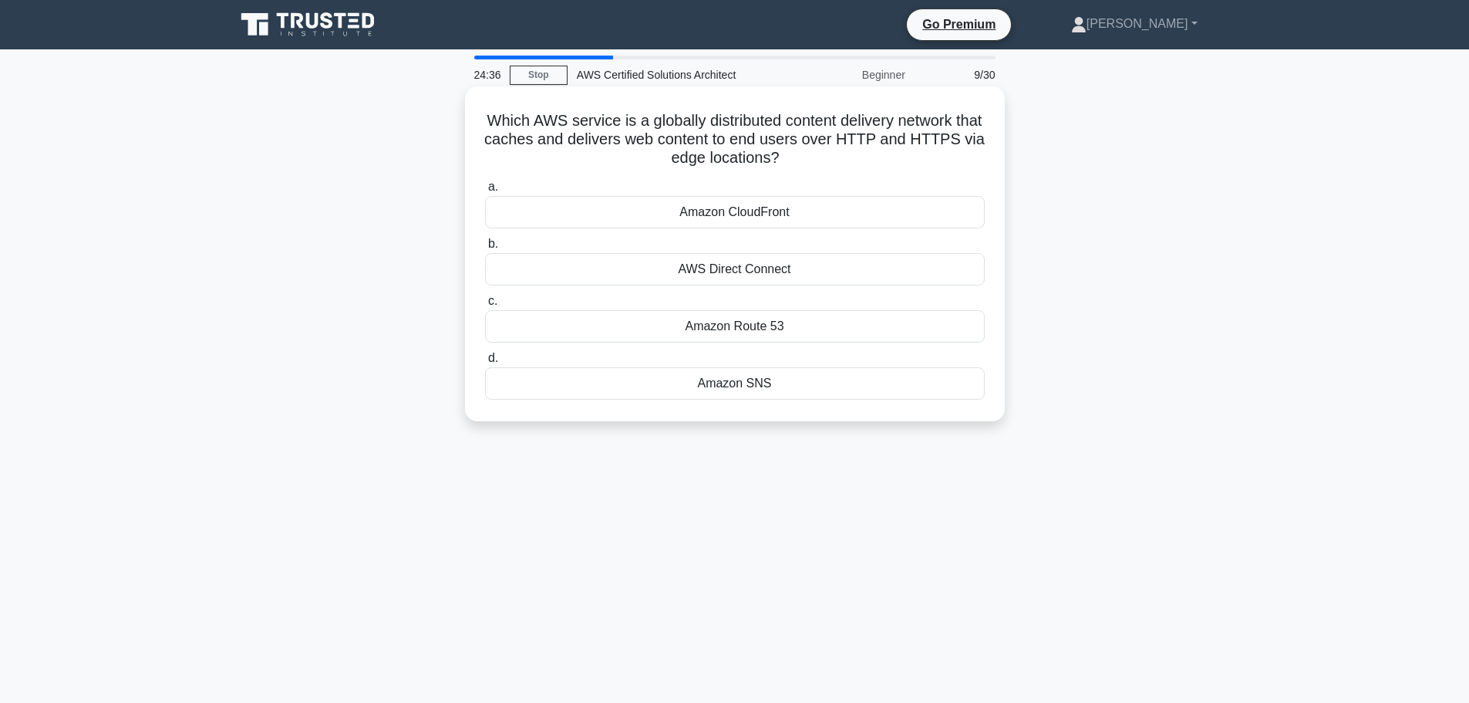
click at [758, 202] on div "Amazon CloudFront" at bounding box center [735, 212] width 500 height 32
click at [485, 192] on input "a. Amazon CloudFront" at bounding box center [485, 187] width 0 height 10
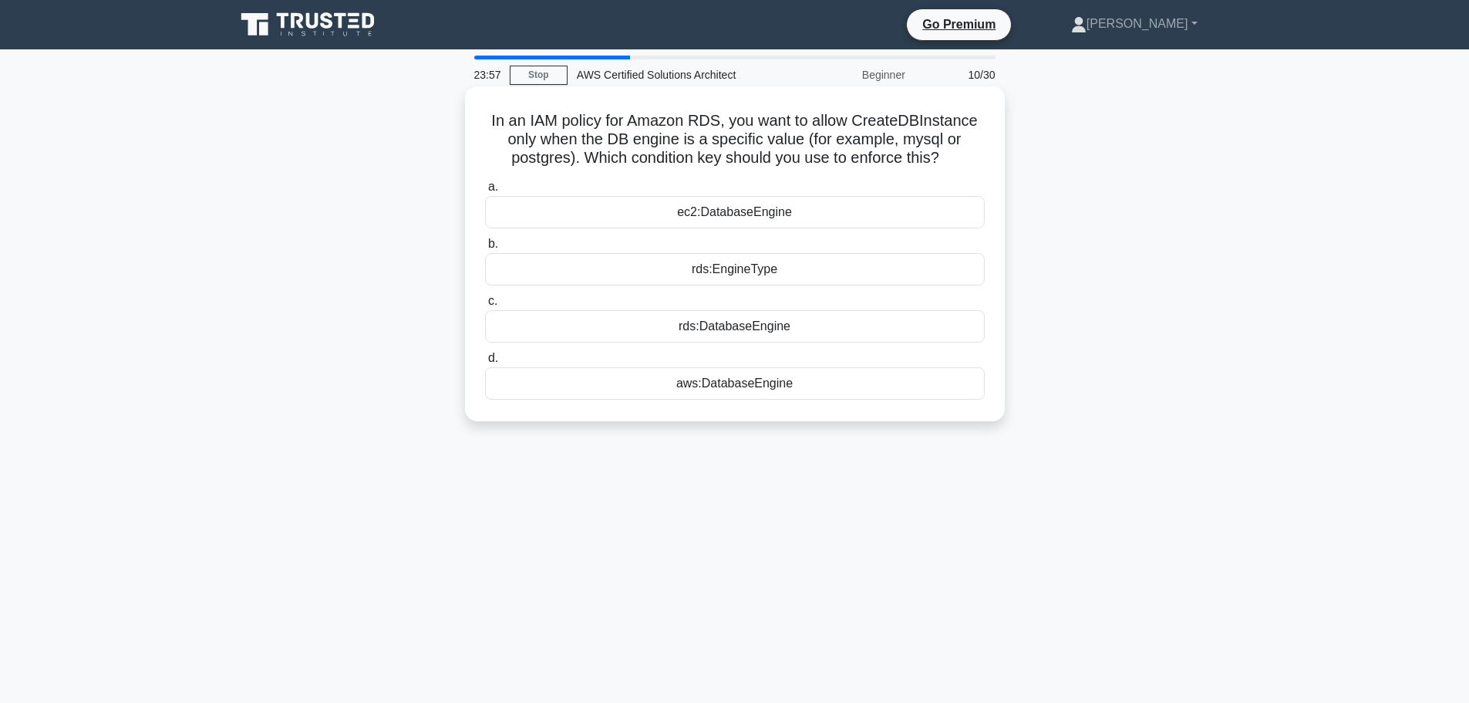
click at [743, 334] on div "rds:DatabaseEngine" at bounding box center [735, 326] width 500 height 32
click at [485, 306] on input "c. rds:DatabaseEngine" at bounding box center [485, 301] width 0 height 10
click at [737, 274] on div "Time-based Trigger" at bounding box center [735, 269] width 500 height 32
click at [485, 249] on input "b. Time-based Trigger" at bounding box center [485, 244] width 0 height 10
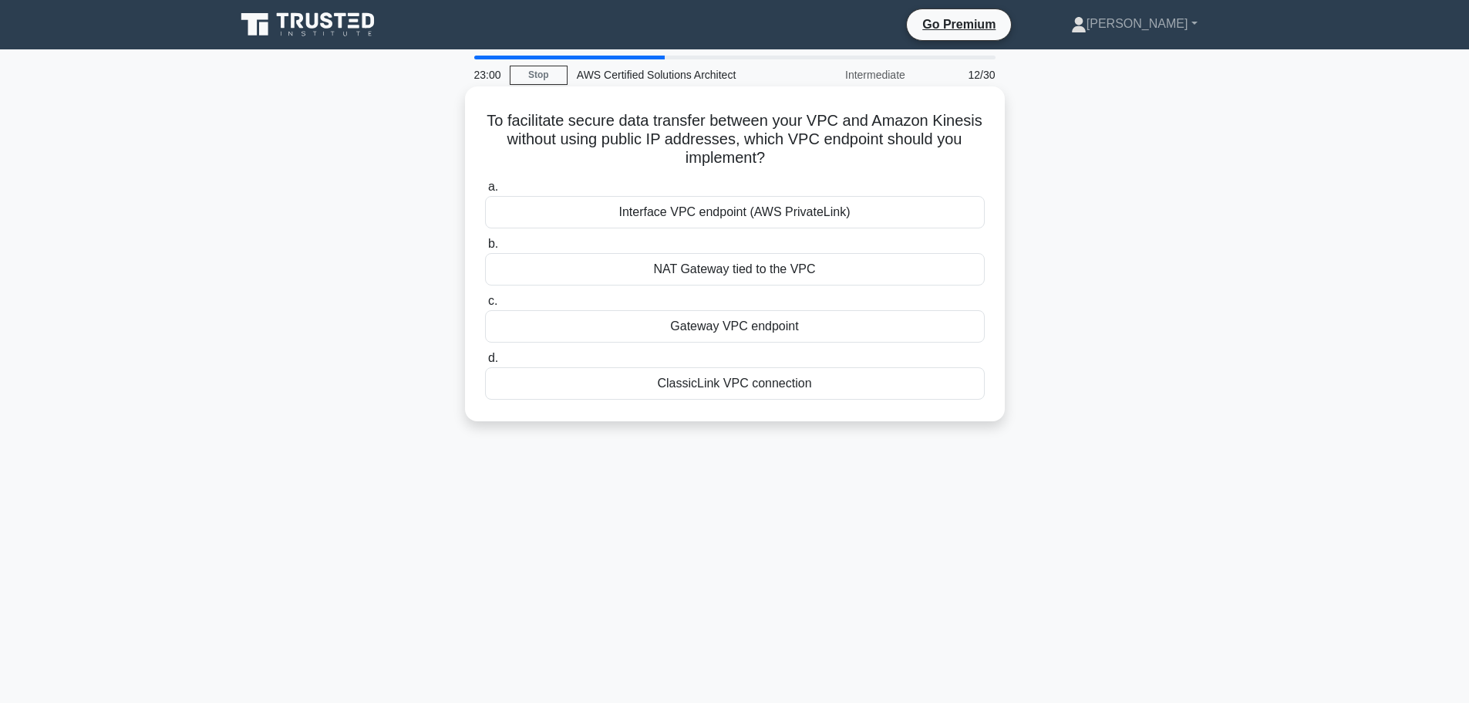
click at [861, 206] on div "Interface VPC endpoint (AWS PrivateLink)" at bounding box center [735, 212] width 500 height 32
click at [485, 192] on input "a. Interface VPC endpoint (AWS PrivateLink)" at bounding box center [485, 187] width 0 height 10
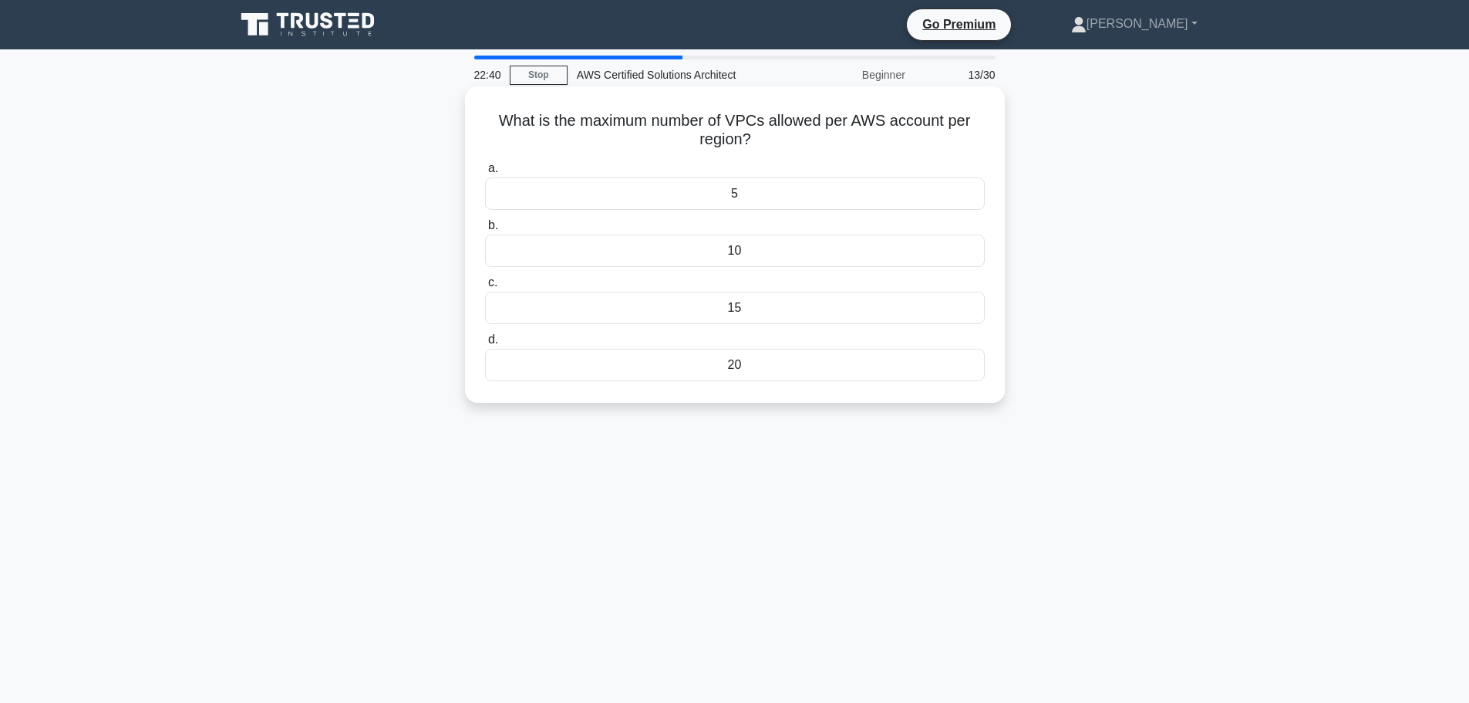
click at [770, 261] on div "10" at bounding box center [735, 250] width 500 height 32
click at [485, 231] on input "b. 10" at bounding box center [485, 226] width 0 height 10
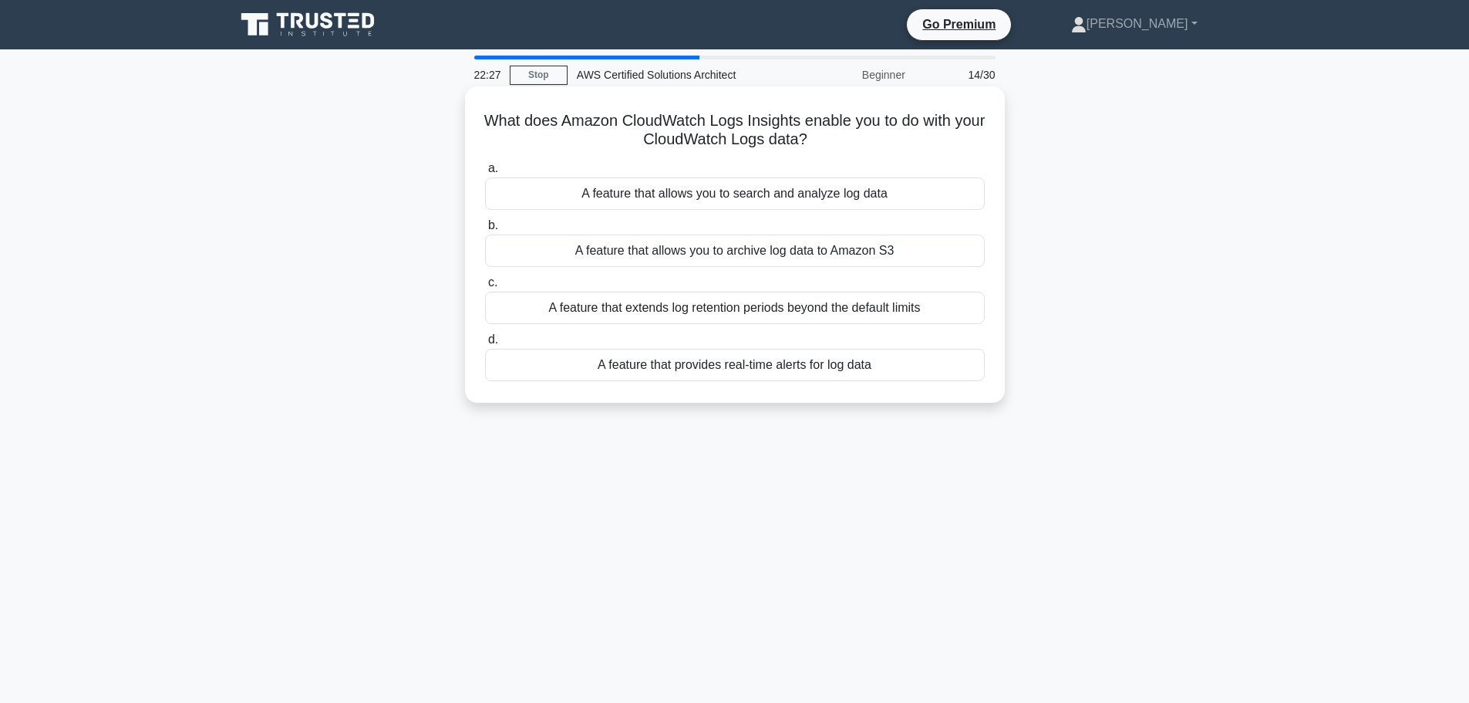
click at [784, 195] on div "A feature that allows you to search and analyze log data" at bounding box center [735, 193] width 500 height 32
click at [485, 174] on input "a. A feature that allows you to search and analyze log data" at bounding box center [485, 168] width 0 height 10
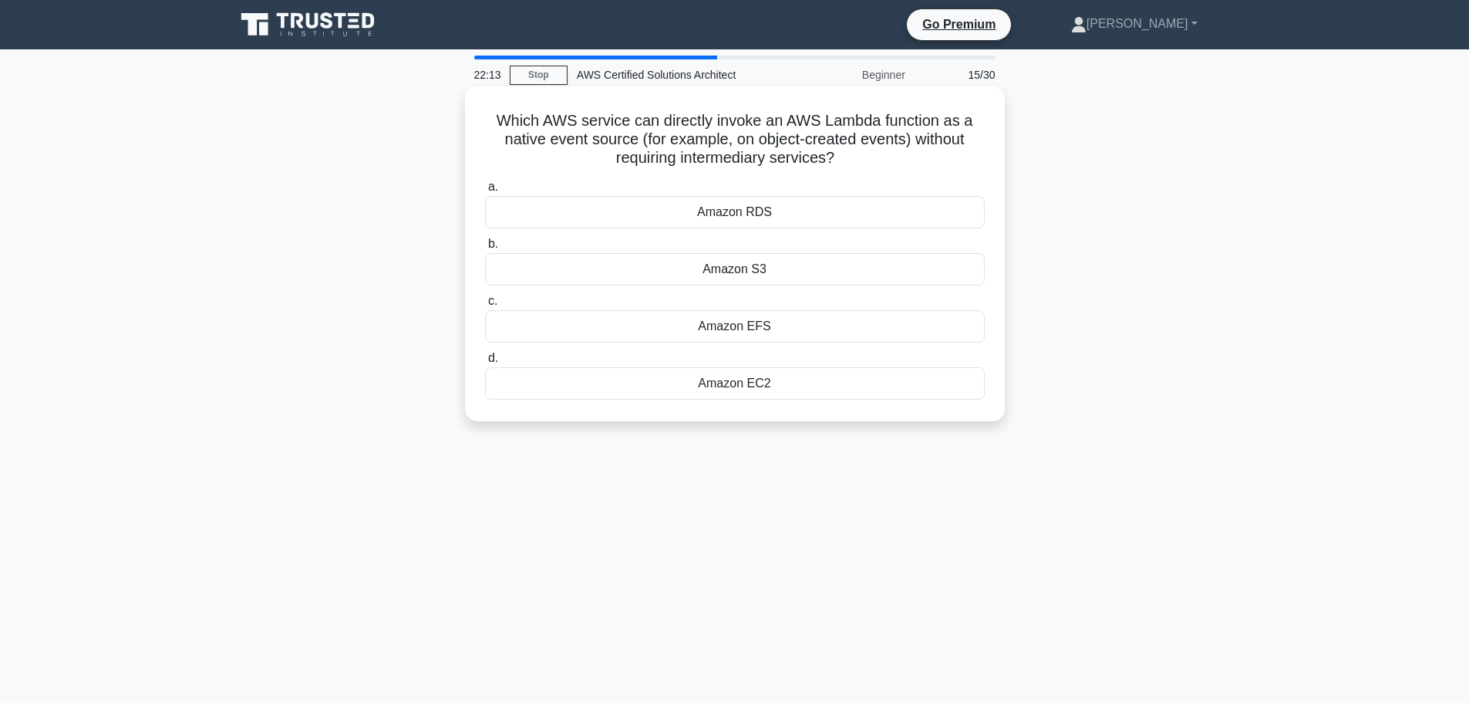
click at [782, 268] on div "Amazon S3" at bounding box center [735, 269] width 500 height 32
click at [485, 249] on input "b. Amazon S3" at bounding box center [485, 244] width 0 height 10
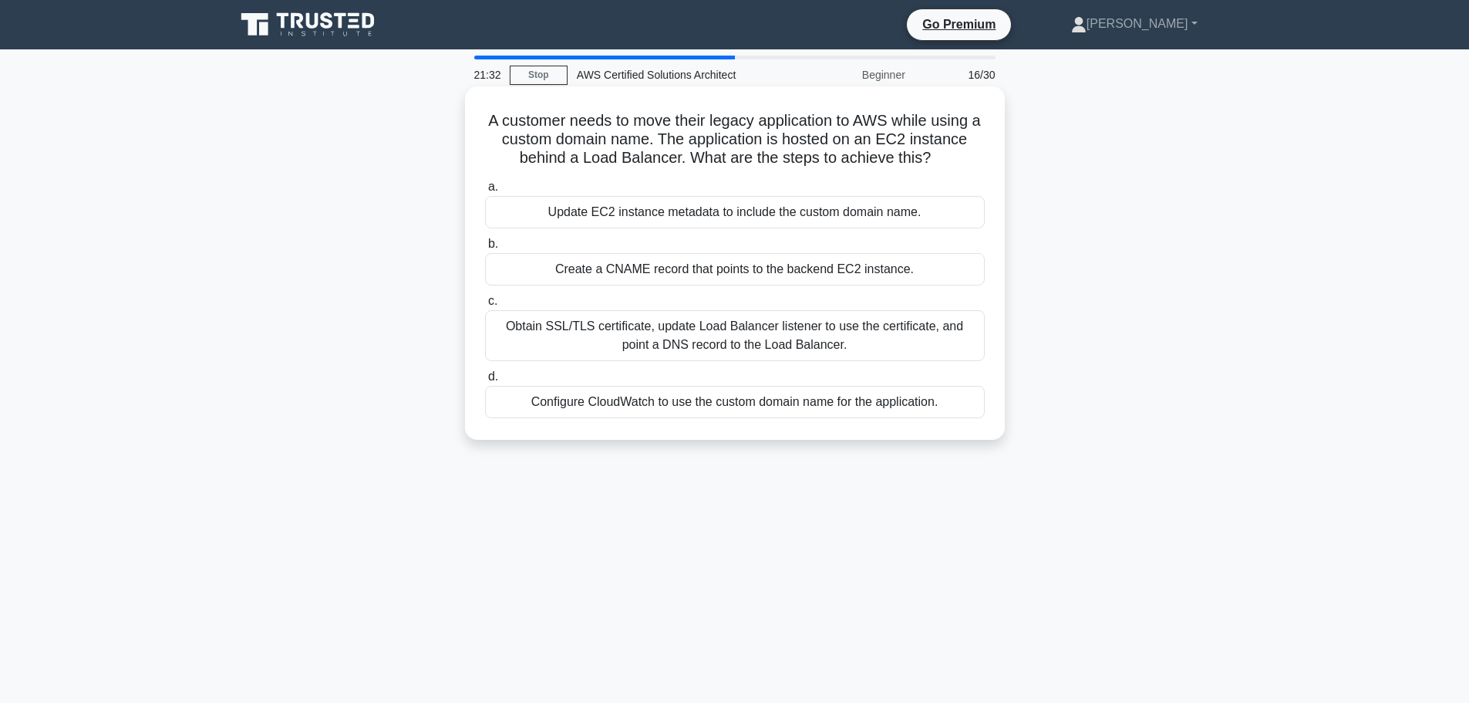
click at [842, 334] on div "Obtain SSL/TLS certificate, update Load Balancer listener to use the certificat…" at bounding box center [735, 335] width 500 height 51
click at [485, 306] on input "c. Obtain SSL/TLS certificate, update Load Balancer listener to use the certifi…" at bounding box center [485, 301] width 0 height 10
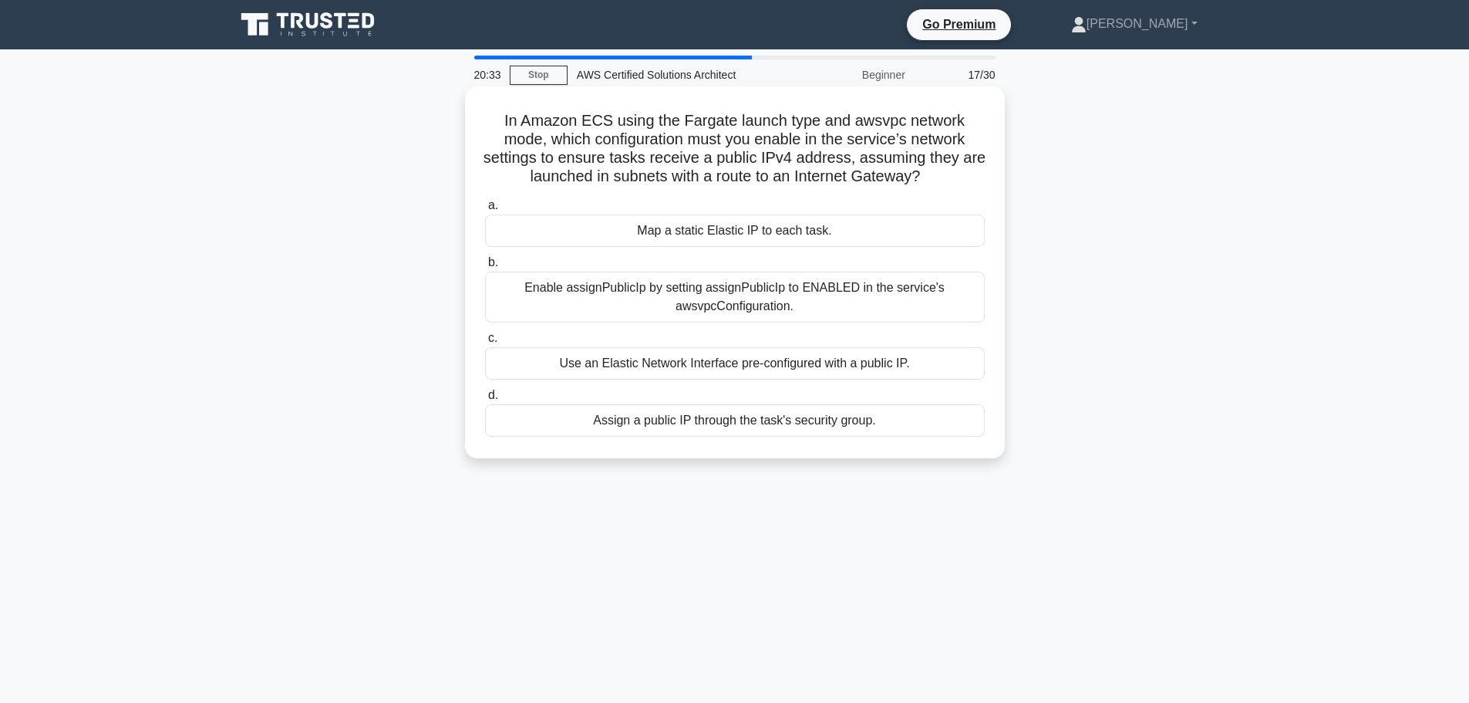
click at [942, 285] on div "Enable assignPublicIp by setting assignPublicIp to ENABLED in the service's aws…" at bounding box center [735, 296] width 500 height 51
click at [485, 268] on input "b. Enable assignPublicIp by setting assignPublicIp to ENABLED in the service's …" at bounding box center [485, 263] width 0 height 10
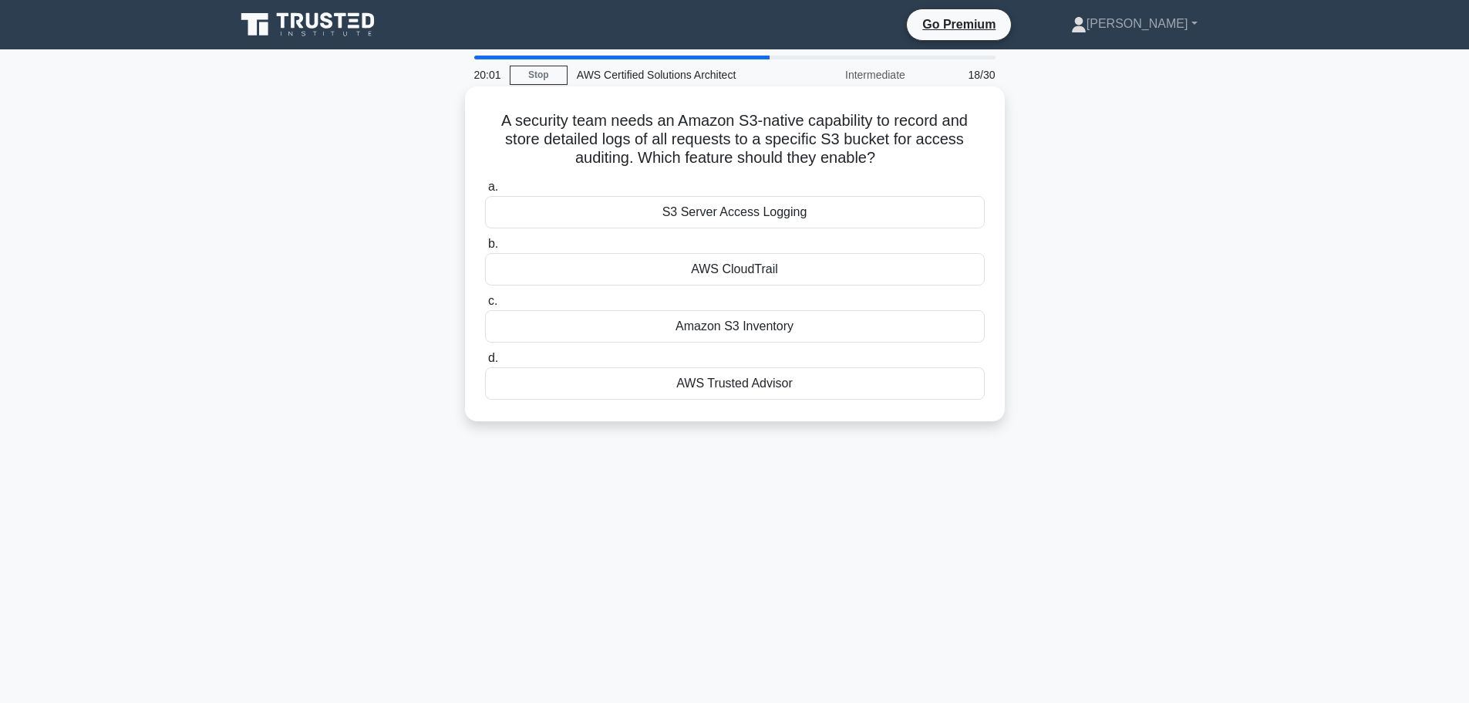
click at [851, 216] on div "S3 Server Access Logging" at bounding box center [735, 212] width 500 height 32
click at [485, 192] on input "a. S3 Server Access Logging" at bounding box center [485, 187] width 0 height 10
click at [912, 211] on div "They are billed at the Spot price" at bounding box center [735, 212] width 500 height 32
click at [485, 192] on input "a. They are billed at the Spot price" at bounding box center [485, 187] width 0 height 10
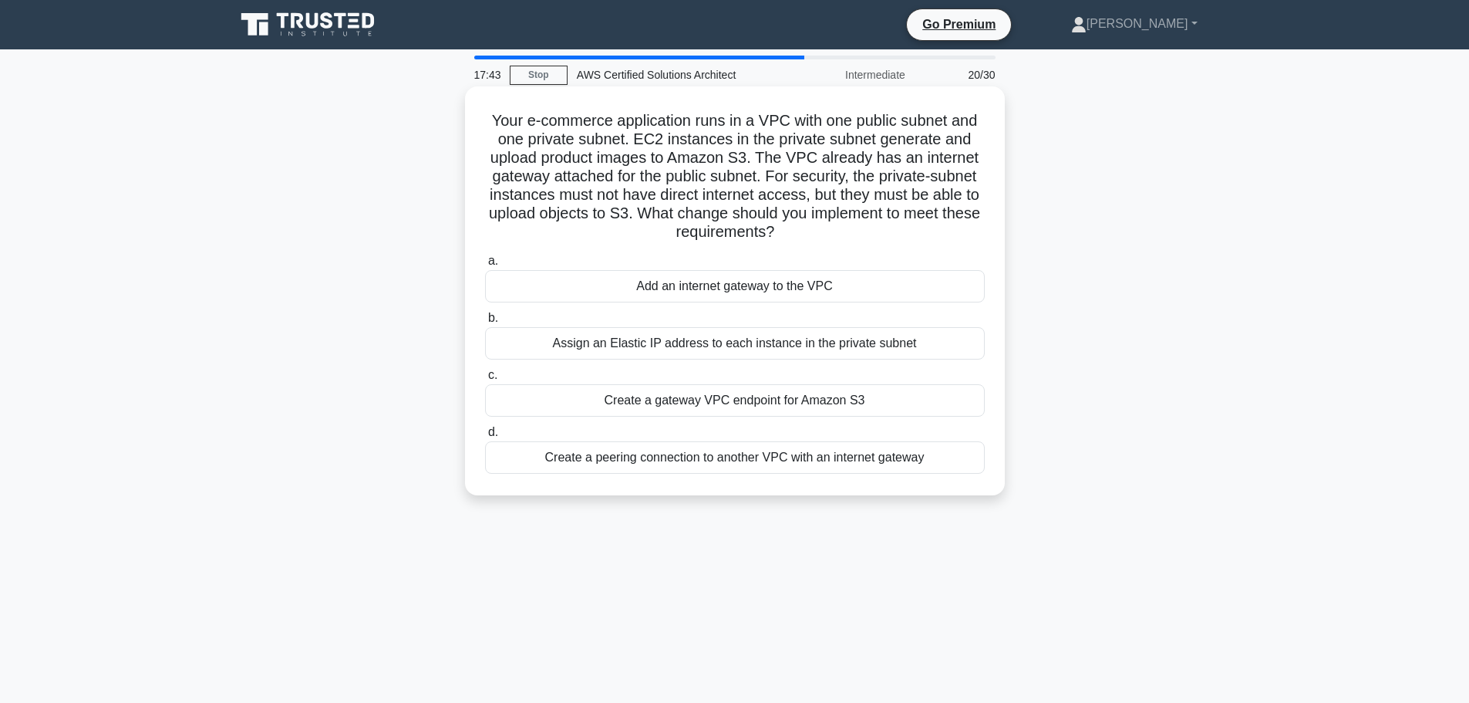
click at [757, 406] on div "Create a gateway VPC endpoint for Amazon S3" at bounding box center [735, 400] width 500 height 32
click at [485, 380] on input "c. Create a gateway VPC endpoint for Amazon S3" at bounding box center [485, 375] width 0 height 10
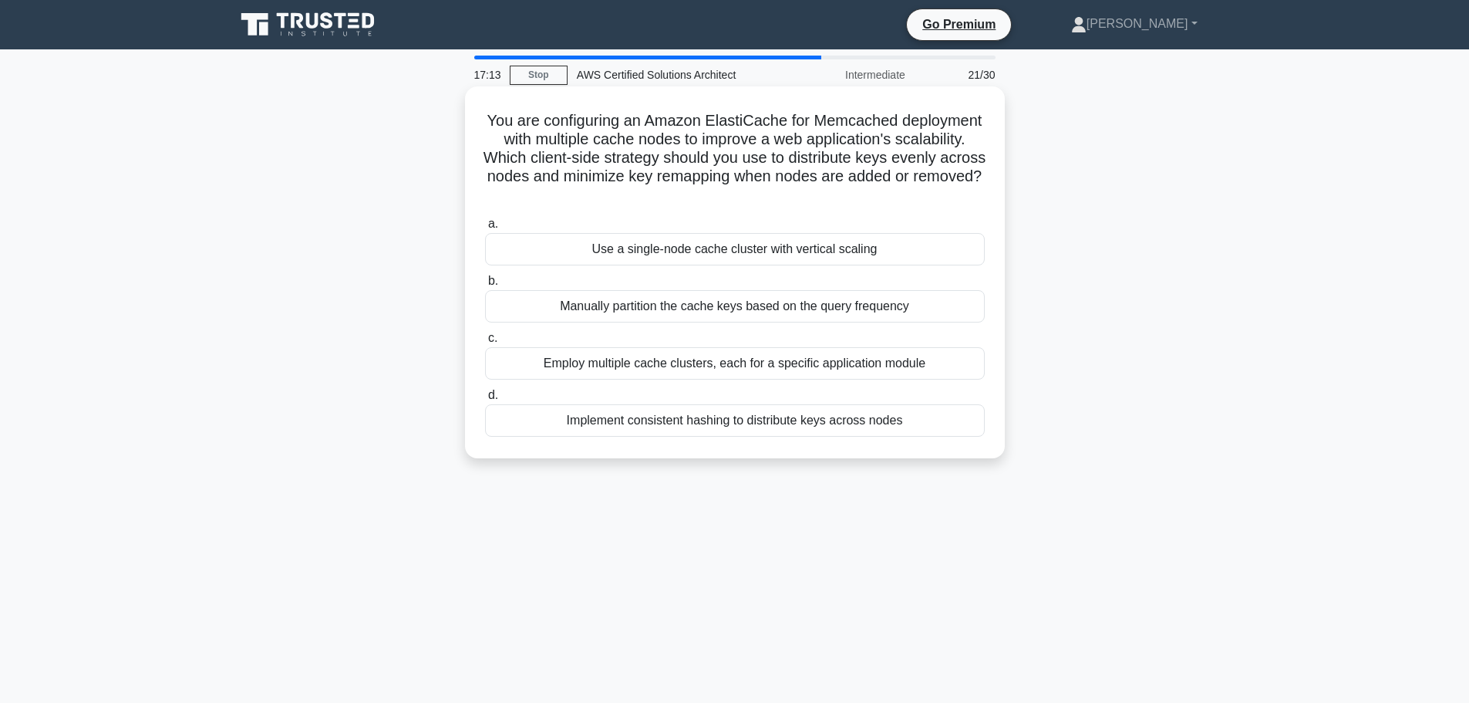
click at [773, 425] on div "Implement consistent hashing to distribute keys across nodes" at bounding box center [735, 420] width 500 height 32
click at [485, 400] on input "d. Implement consistent hashing to distribute keys across nodes" at bounding box center [485, 395] width 0 height 10
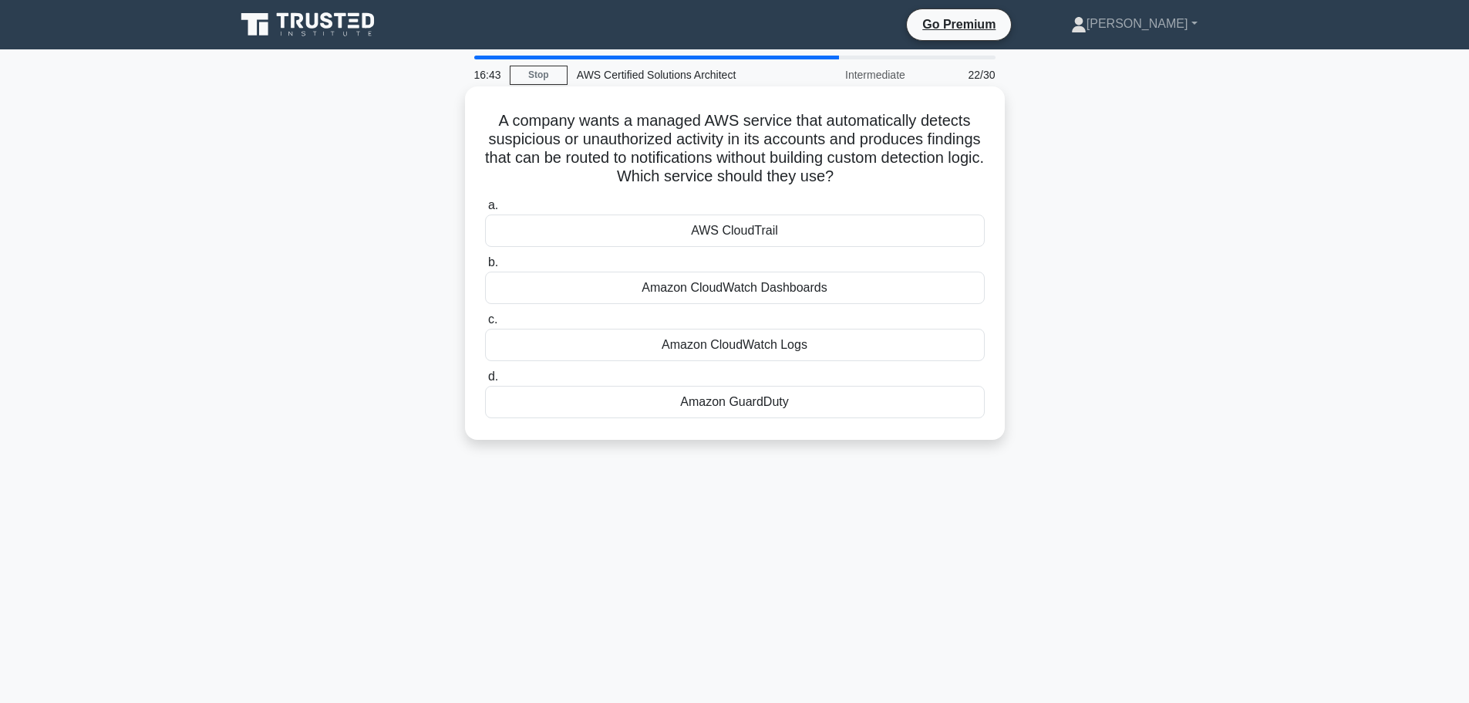
click at [737, 409] on div "Amazon GuardDuty" at bounding box center [735, 402] width 500 height 32
click at [485, 382] on input "d. Amazon GuardDuty" at bounding box center [485, 377] width 0 height 10
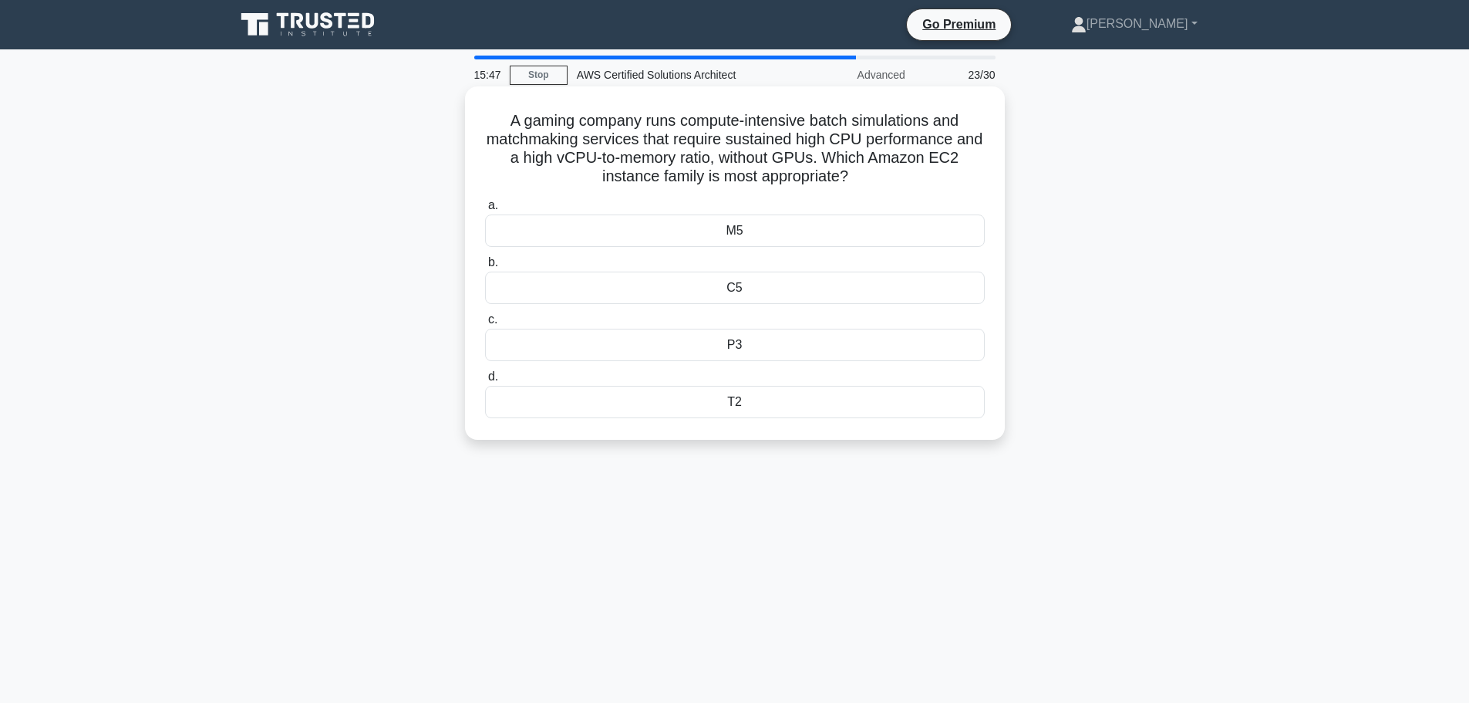
click at [781, 240] on div "M5" at bounding box center [735, 230] width 500 height 32
click at [485, 211] on input "a. M5" at bounding box center [485, 206] width 0 height 10
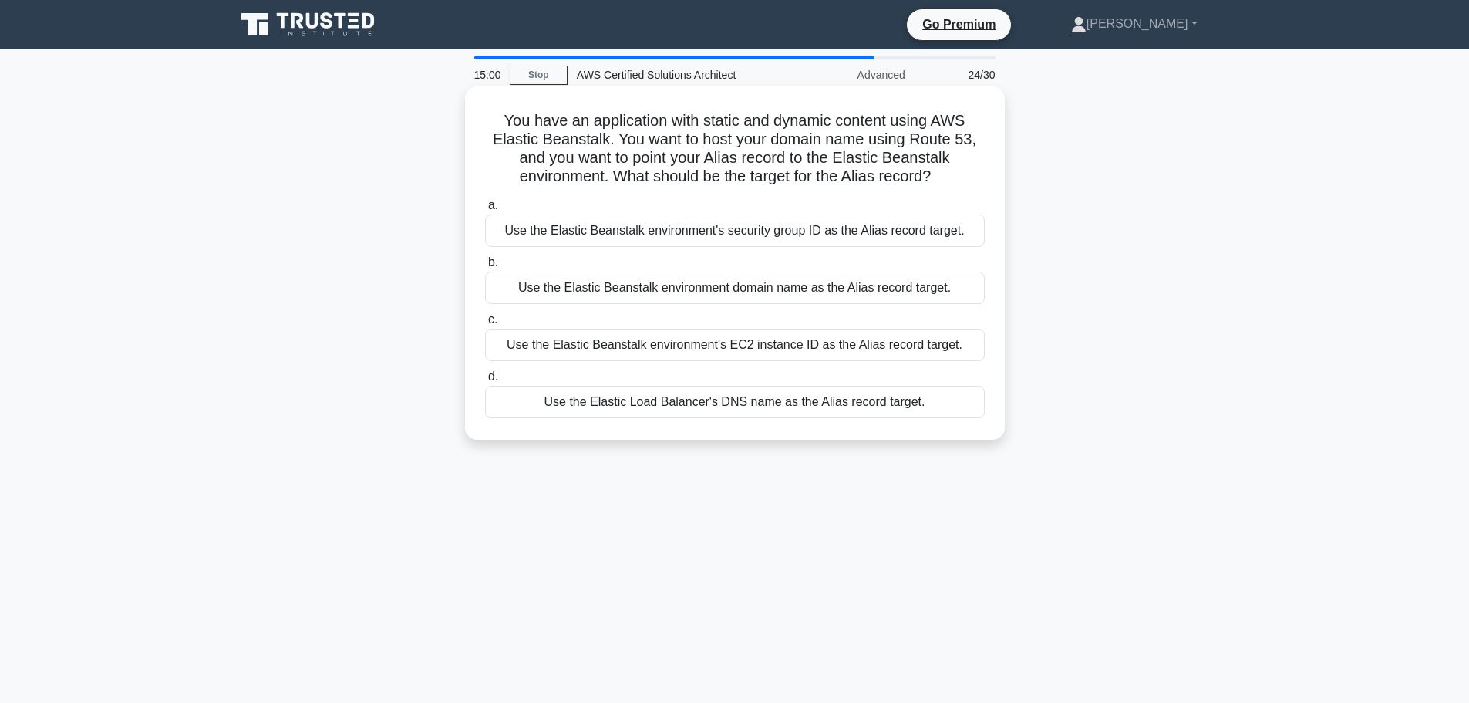
click at [784, 295] on div "Use the Elastic Beanstalk environment domain name as the Alias record target." at bounding box center [735, 287] width 500 height 32
click at [485, 268] on input "b. Use the Elastic Beanstalk environment domain name as the Alias record target." at bounding box center [485, 263] width 0 height 10
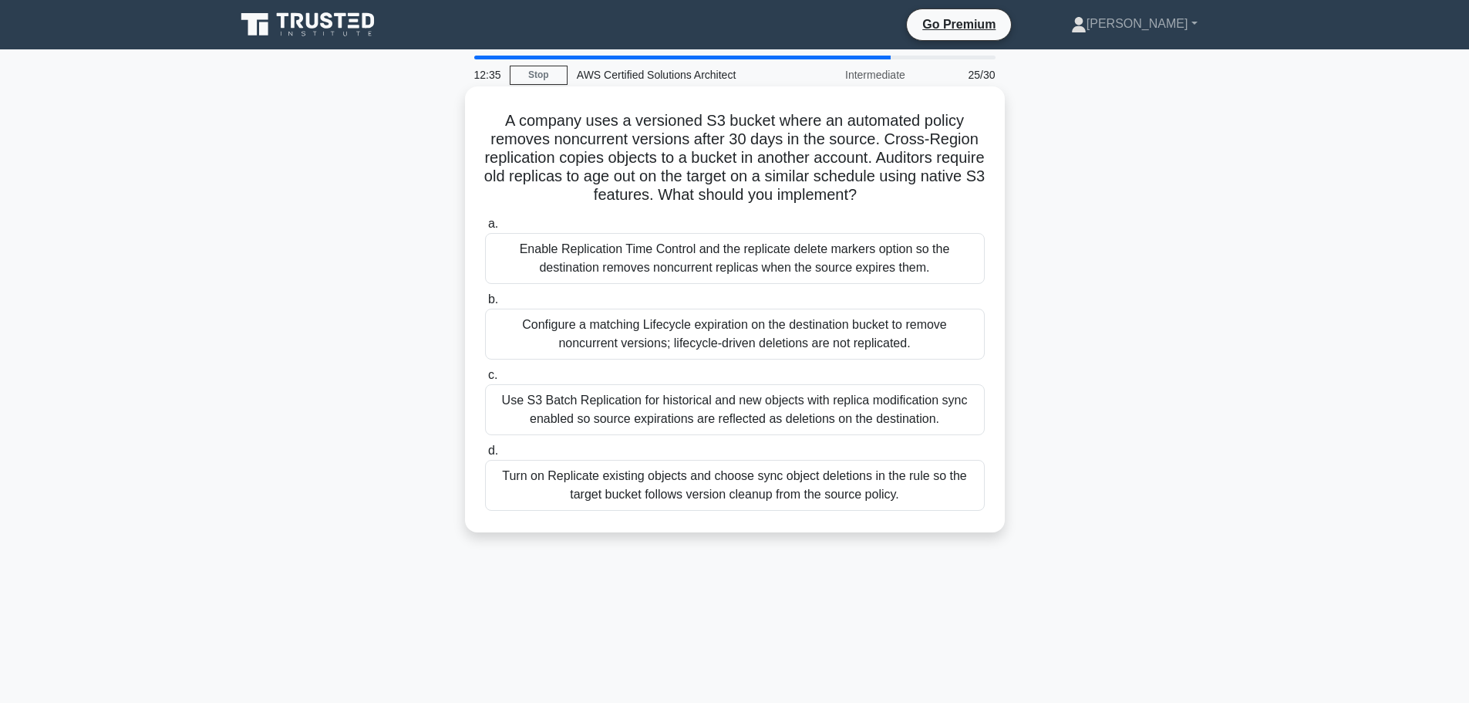
click at [940, 254] on div "Enable Replication Time Control and the replicate delete markers option so the …" at bounding box center [735, 258] width 500 height 51
click at [485, 229] on input "a. Enable Replication Time Control and the replicate delete markers option so t…" at bounding box center [485, 224] width 0 height 10
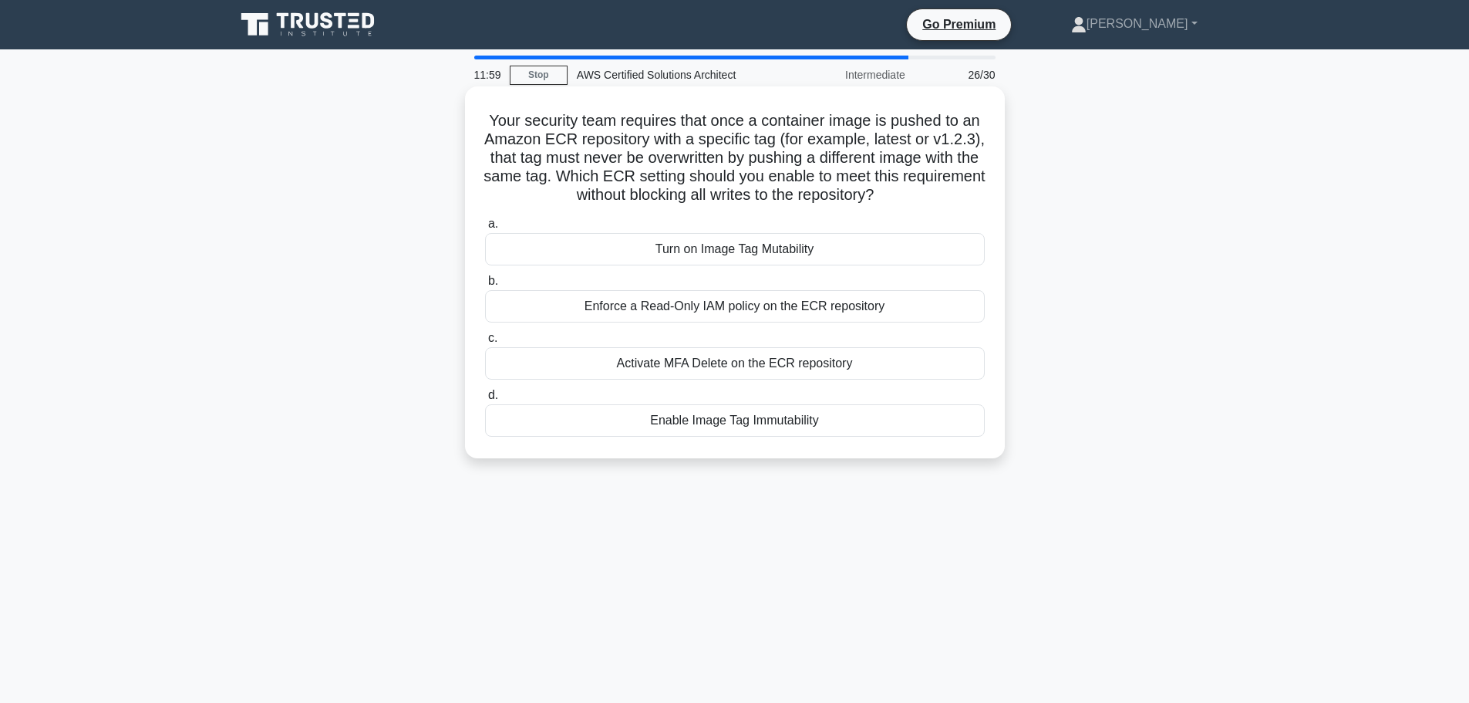
click at [811, 420] on div "Enable Image Tag Immutability" at bounding box center [735, 420] width 500 height 32
click at [485, 400] on input "d. Enable Image Tag Immutability" at bounding box center [485, 395] width 0 height 10
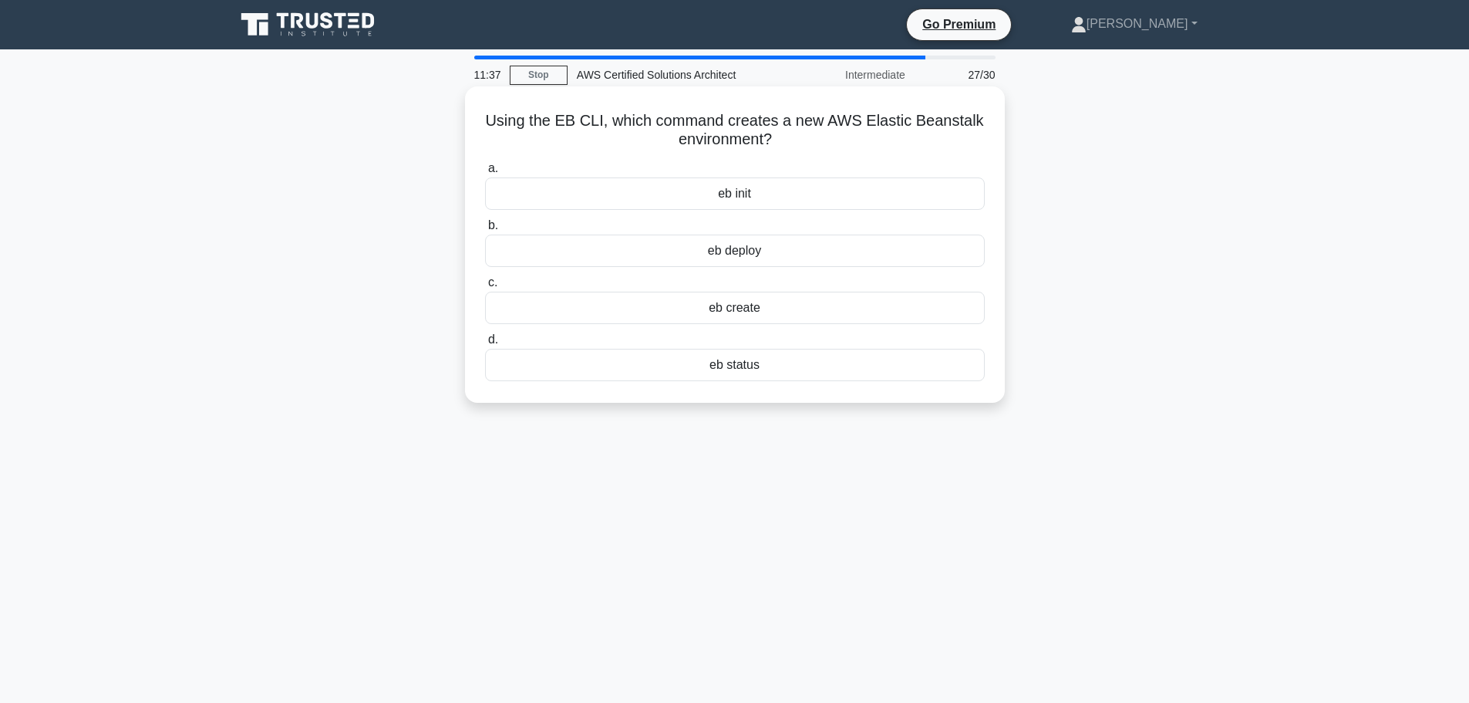
click at [791, 193] on div "eb init" at bounding box center [735, 193] width 500 height 32
click at [485, 174] on input "a. eb init" at bounding box center [485, 168] width 0 height 10
click at [791, 257] on div "20 TB." at bounding box center [735, 250] width 500 height 32
click at [485, 231] on input "b. 20 TB." at bounding box center [485, 226] width 0 height 10
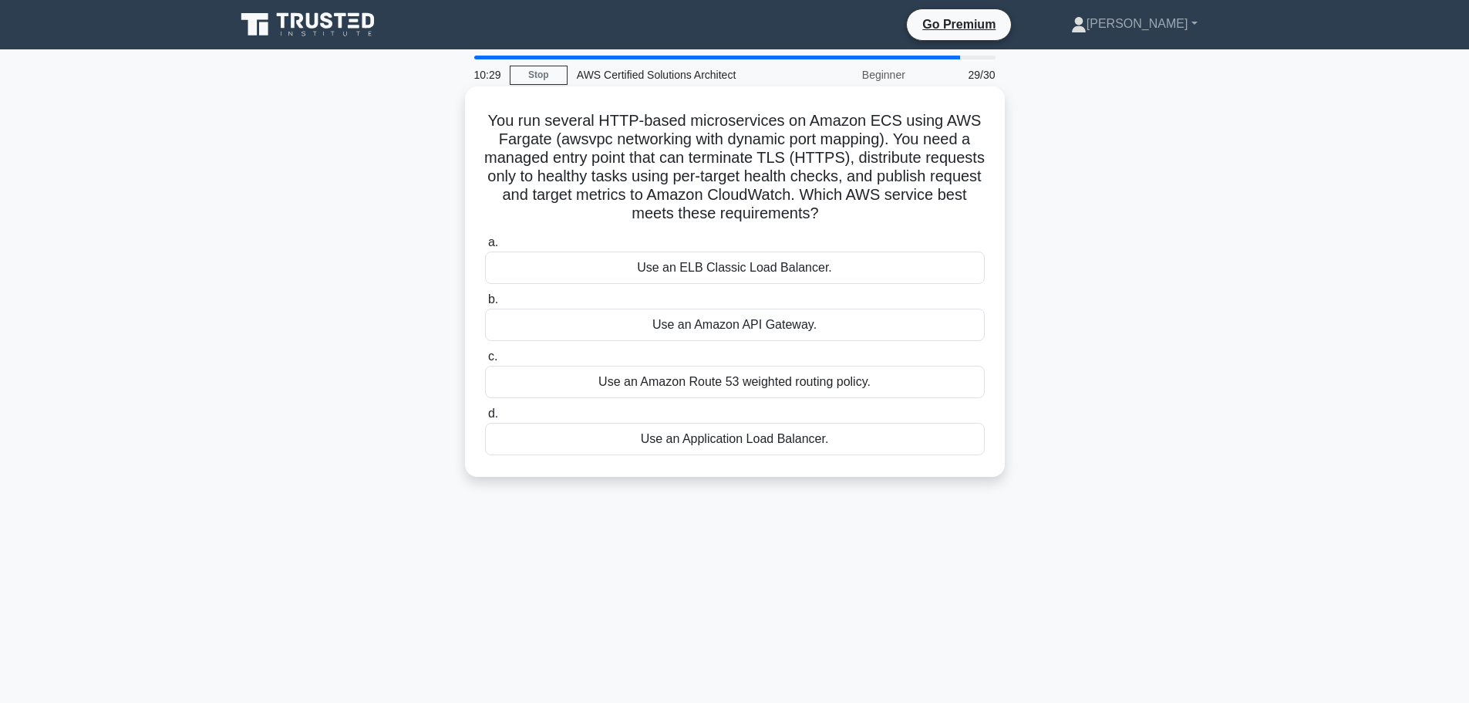
click at [828, 275] on div "Use an ELB Classic Load Balancer." at bounding box center [735, 267] width 500 height 32
click at [485, 248] on input "a. Use an ELB Classic Load Balancer." at bounding box center [485, 243] width 0 height 10
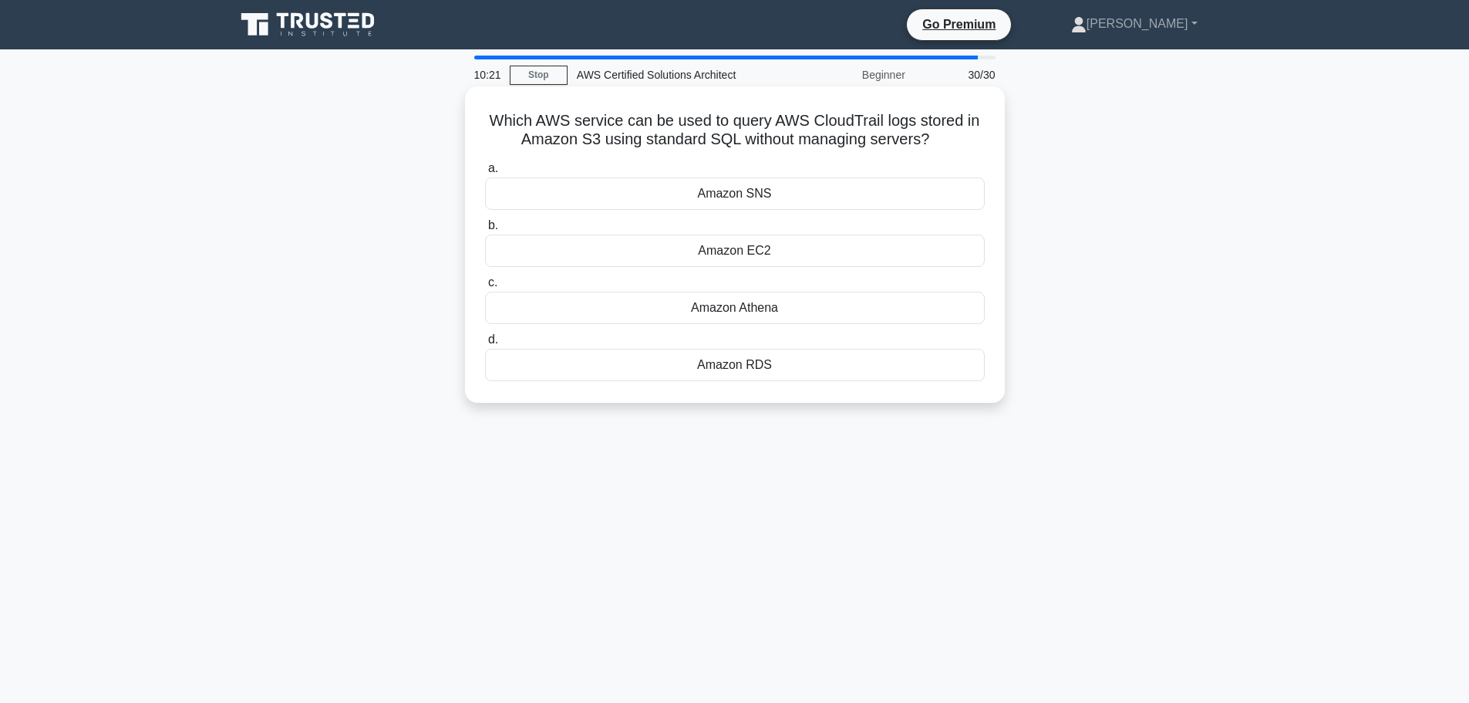
click at [790, 308] on div "Amazon Athena" at bounding box center [735, 308] width 500 height 32
click at [485, 288] on input "c. Amazon Athena" at bounding box center [485, 283] width 0 height 10
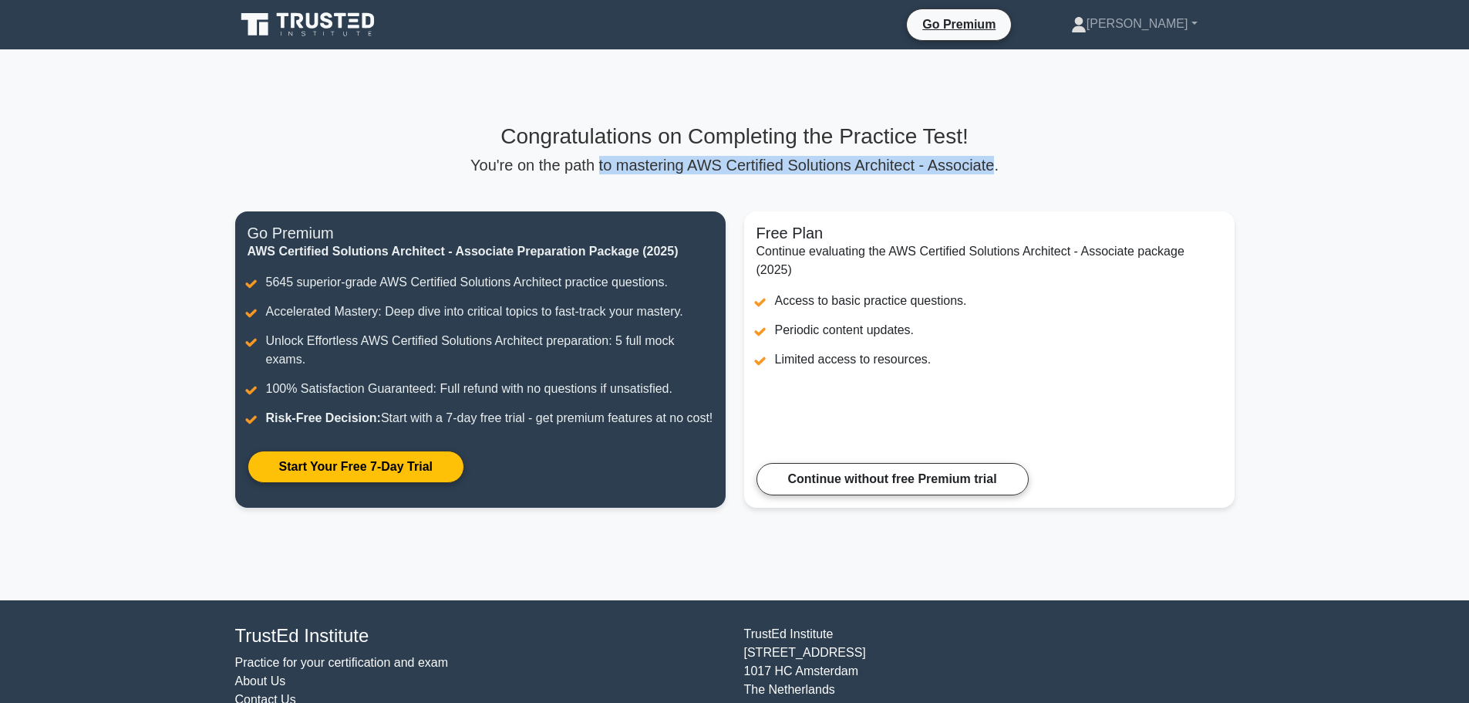
drag, startPoint x: 608, startPoint y: 167, endPoint x: 980, endPoint y: 168, distance: 371.7
click at [980, 168] on p "You're on the path to mastering AWS Certified Solutions Architect - Associate." at bounding box center [734, 165] width 999 height 19
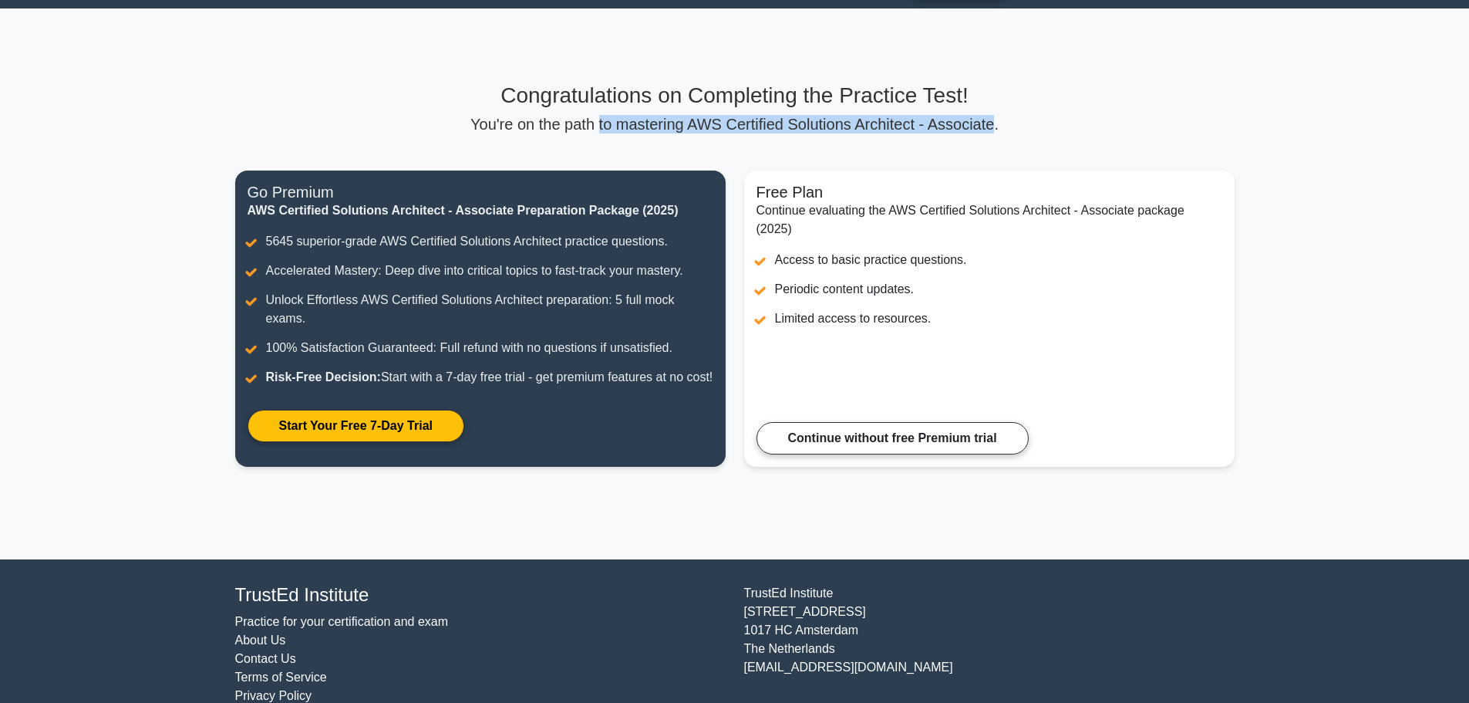
scroll to position [34, 0]
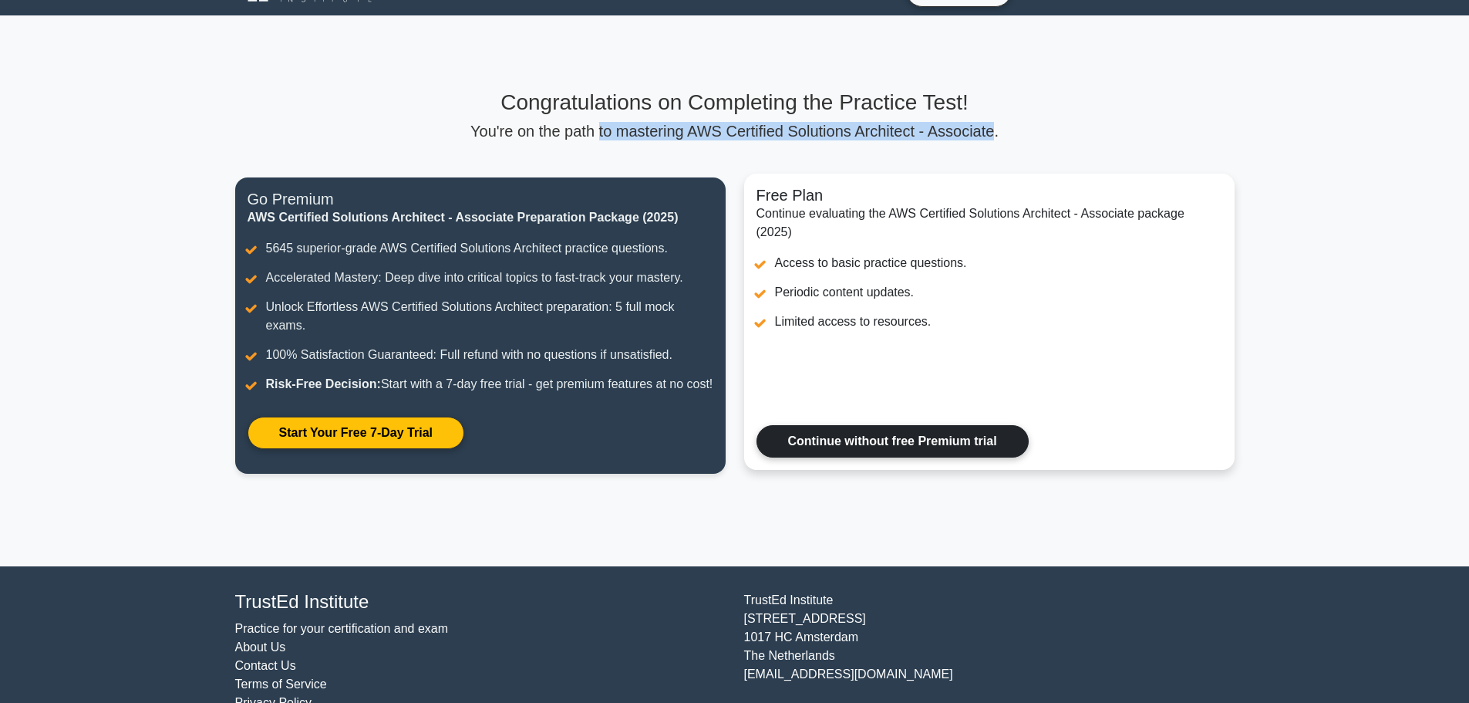
click at [898, 457] on link "Continue without free Premium trial" at bounding box center [893, 441] width 272 height 32
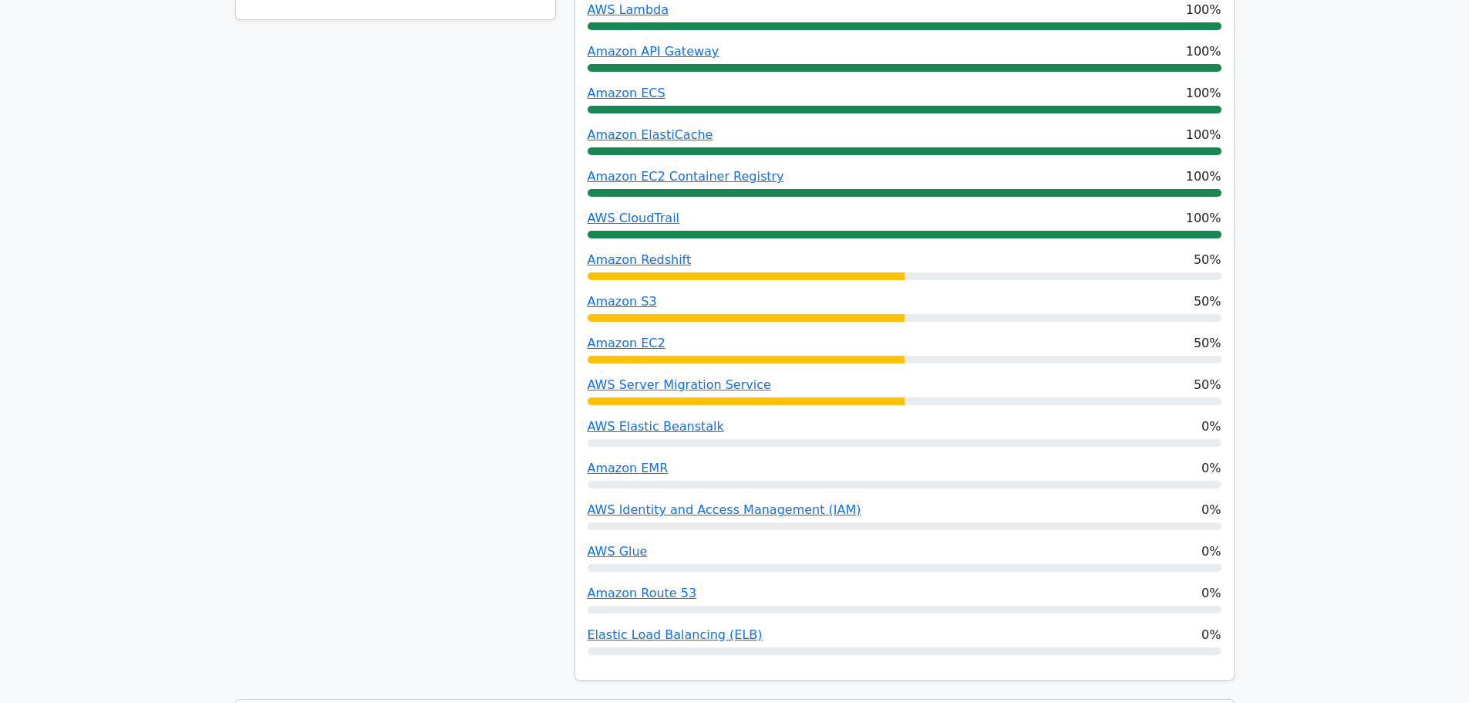
scroll to position [884, 0]
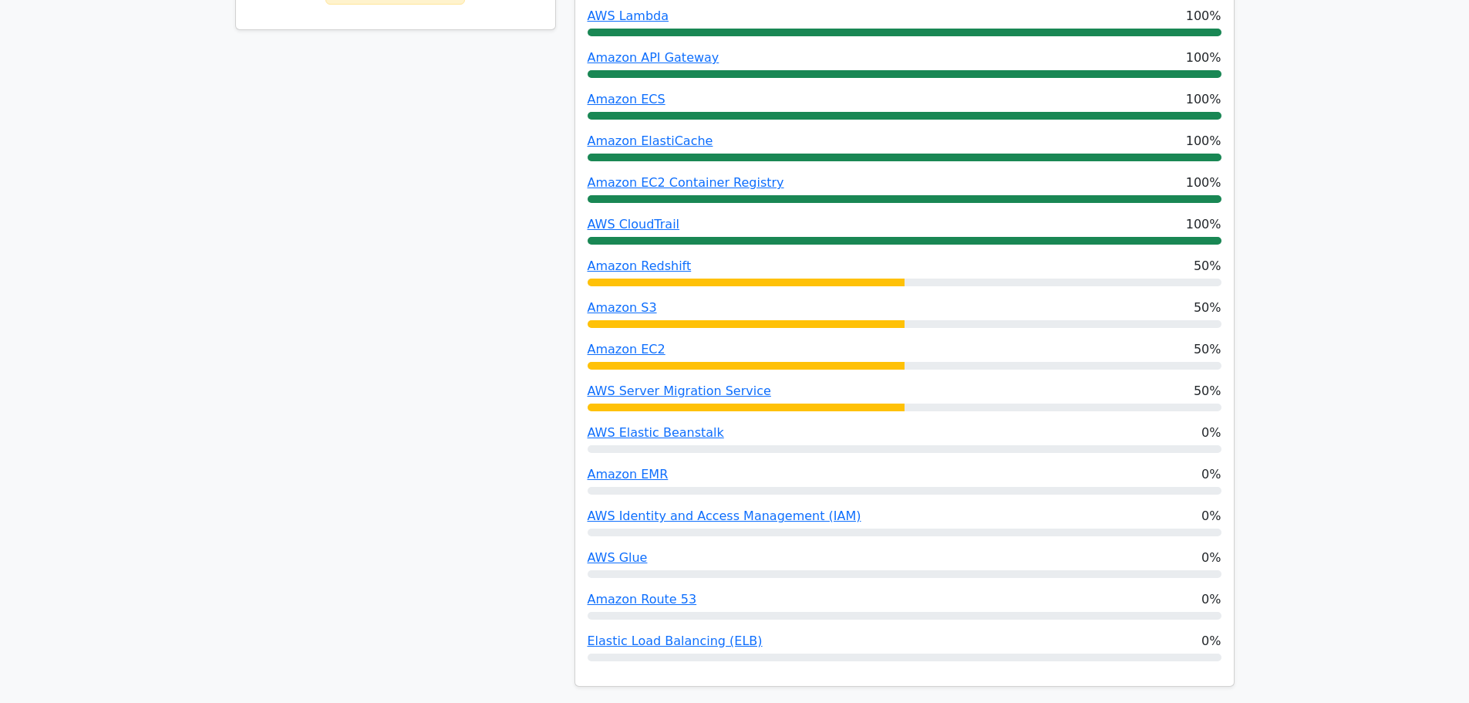
click at [740, 278] on div at bounding box center [746, 282] width 317 height 8
click at [648, 258] on link "Amazon Redshift" at bounding box center [640, 265] width 104 height 15
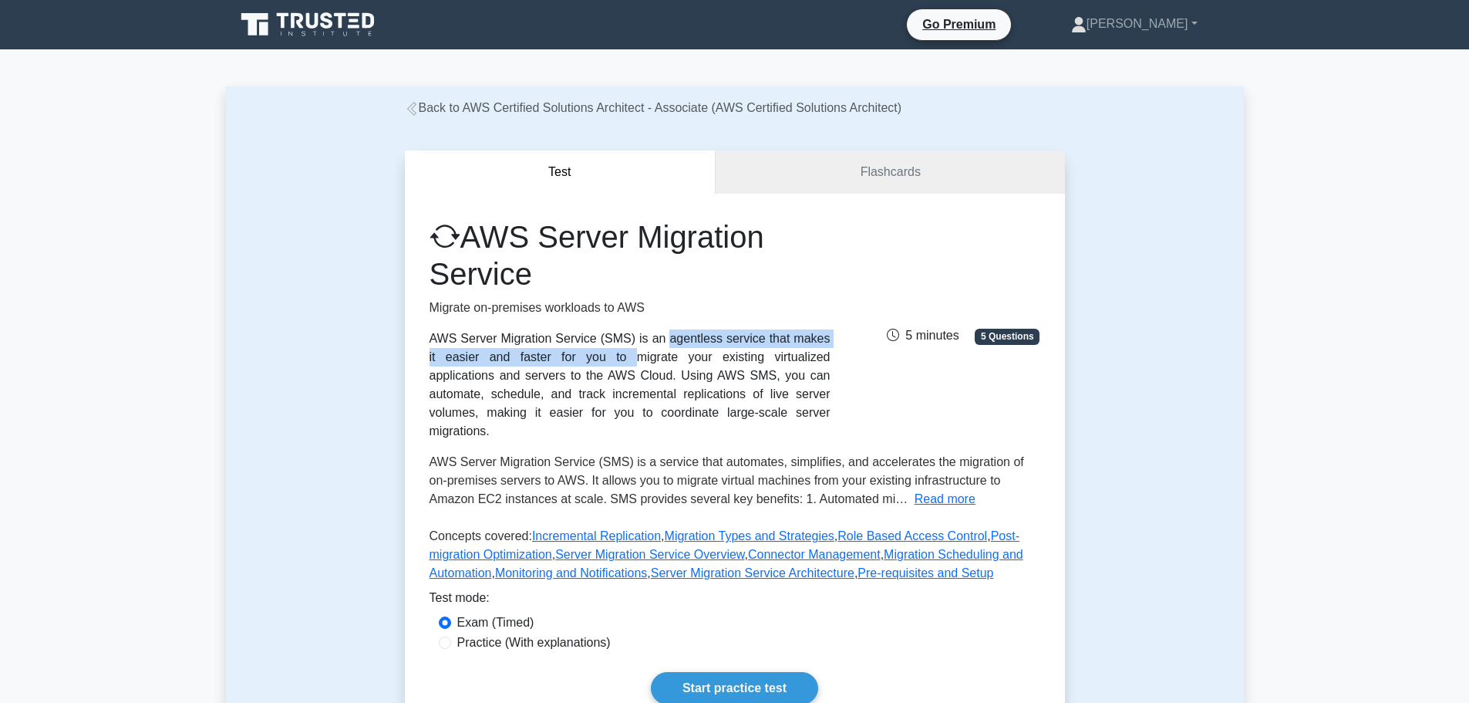
drag, startPoint x: 458, startPoint y: 342, endPoint x: 798, endPoint y: 335, distance: 340.2
click at [798, 335] on div "AWS Server Migration Service (SMS) is an agentless service that makes it easier…" at bounding box center [630, 384] width 401 height 111
drag, startPoint x: 484, startPoint y: 355, endPoint x: 834, endPoint y: 411, distance: 353.9
click at [834, 411] on div "AWS Server Migration Service Migrate on-premises workloads to AWS AWS Server Mi…" at bounding box center [630, 329] width 420 height 222
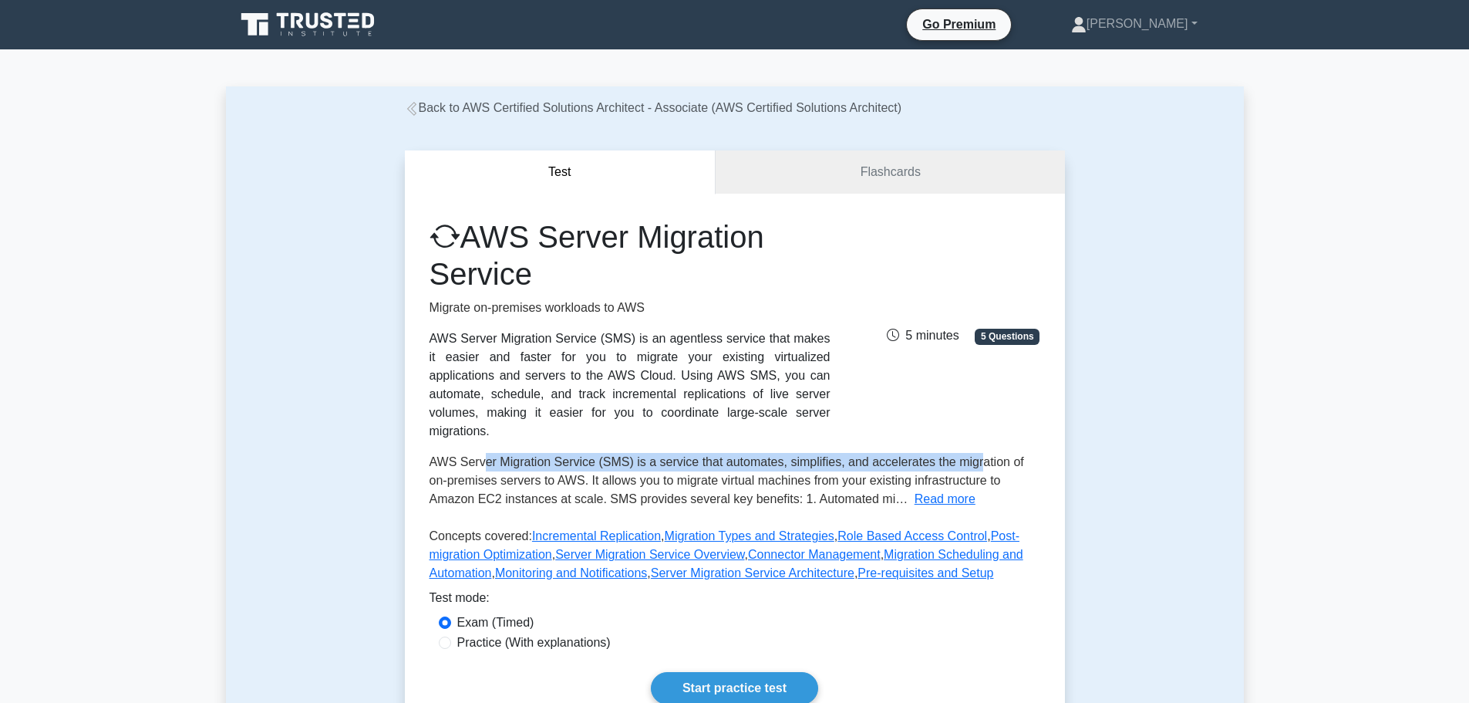
drag, startPoint x: 480, startPoint y: 446, endPoint x: 969, endPoint y: 436, distance: 489.0
click at [969, 455] on span "AWS Server Migration Service (SMS) is a service that automates, simplifies, and…" at bounding box center [727, 480] width 595 height 50
click at [915, 490] on button "Read more" at bounding box center [945, 499] width 61 height 19
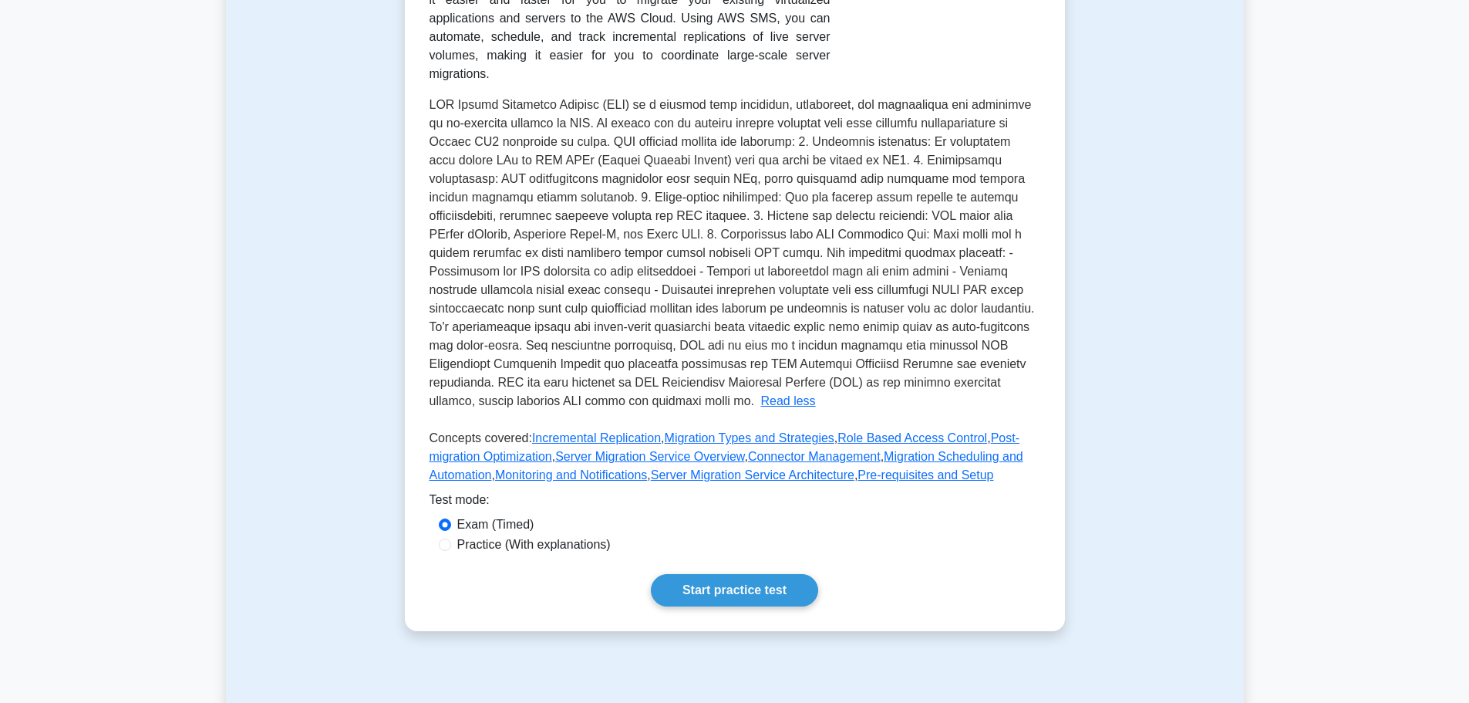
scroll to position [364, 0]
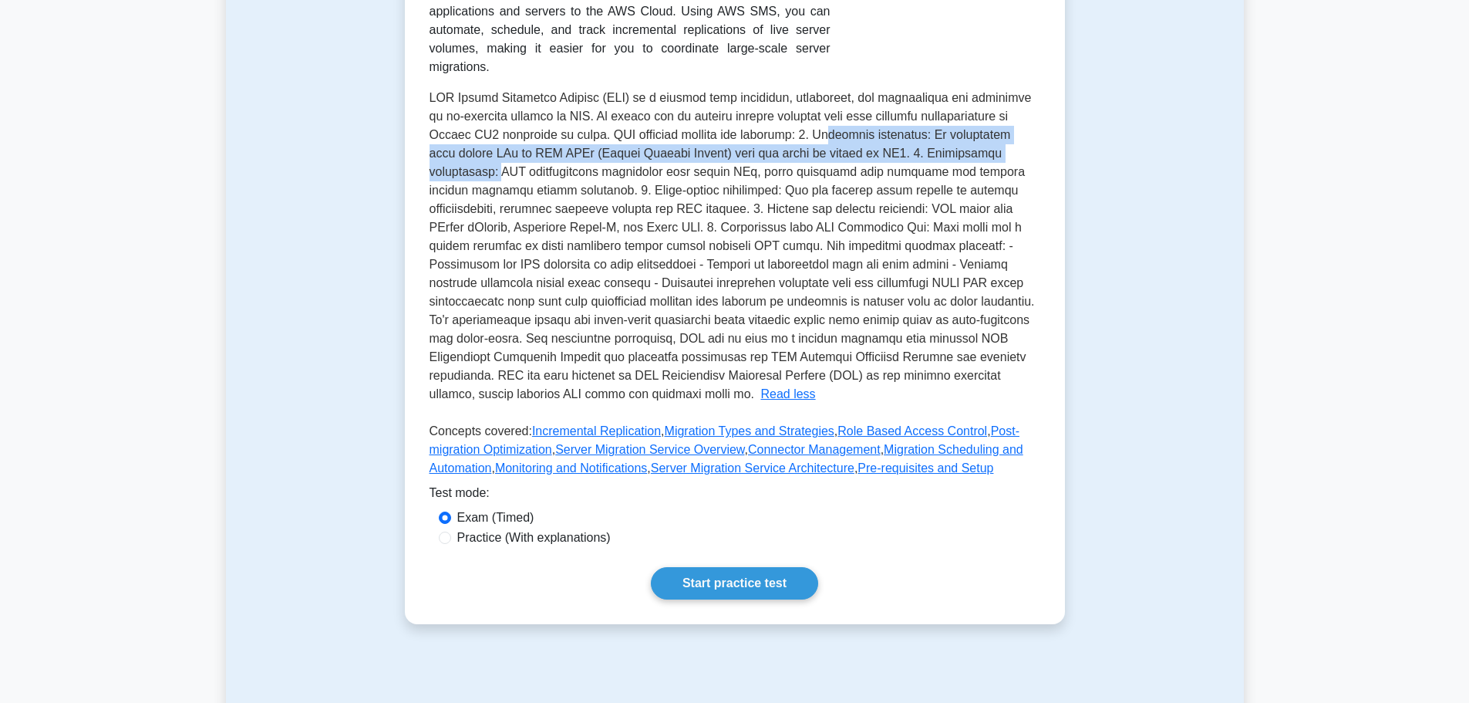
drag, startPoint x: 811, startPoint y: 119, endPoint x: 975, endPoint y: 136, distance: 164.4
click at [975, 136] on span at bounding box center [732, 245] width 605 height 309
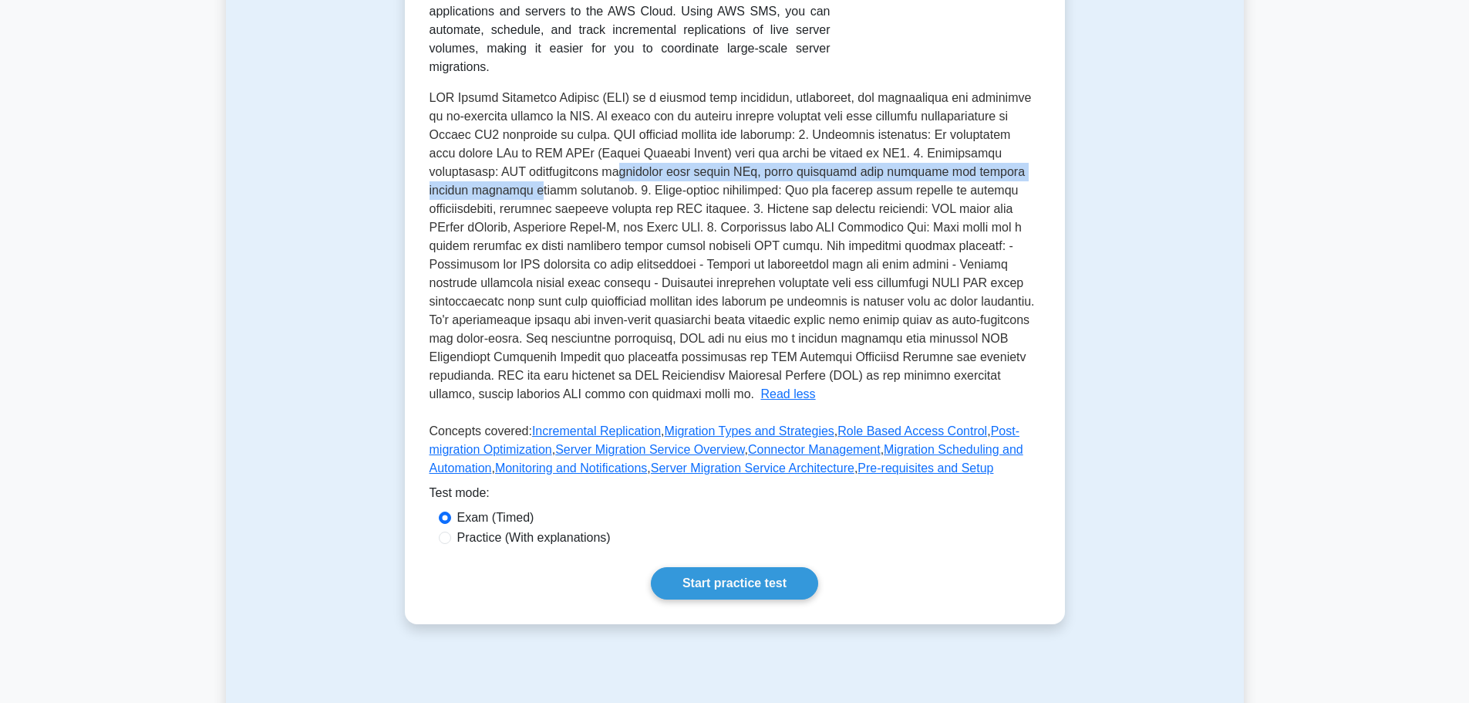
drag, startPoint x: 522, startPoint y: 157, endPoint x: 999, endPoint y: 156, distance: 476.6
click at [999, 156] on span at bounding box center [732, 245] width 605 height 309
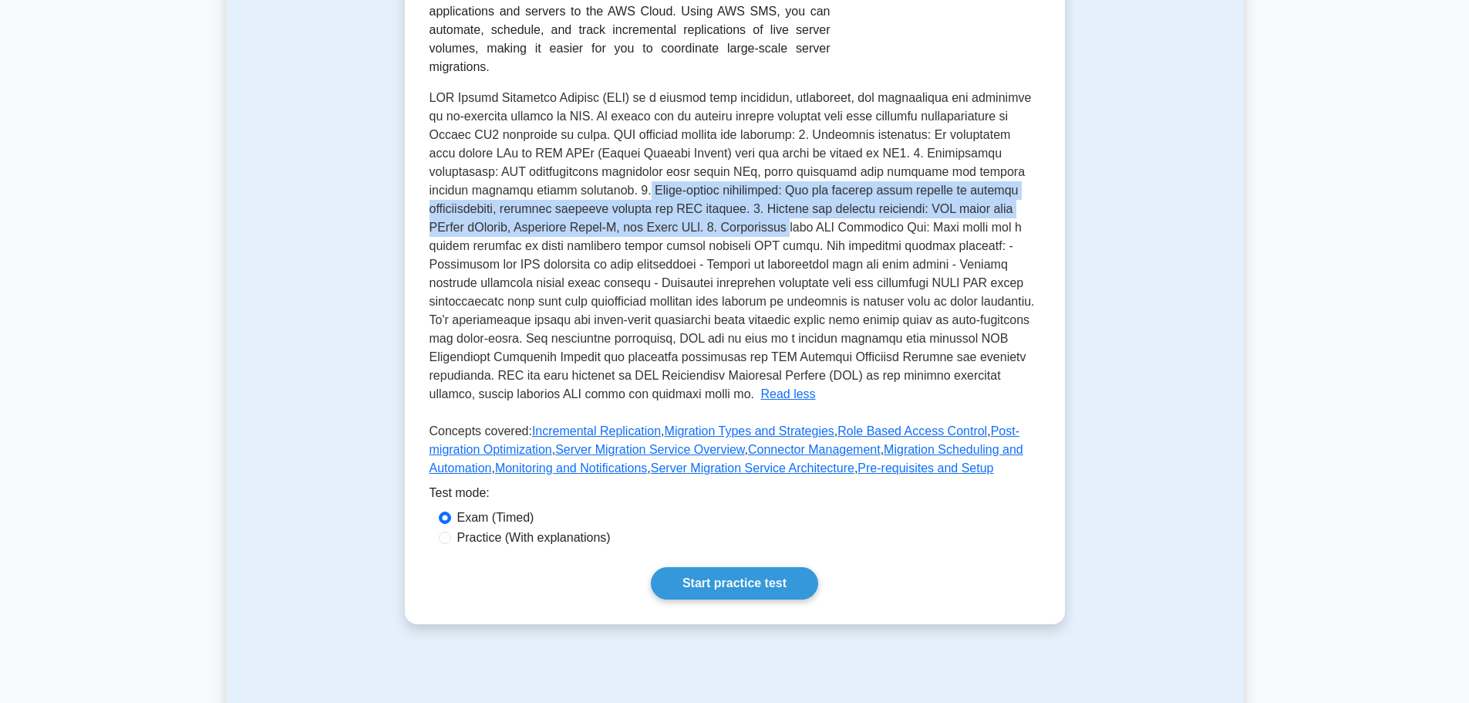
drag, startPoint x: 498, startPoint y: 172, endPoint x: 705, endPoint y: 218, distance: 211.8
click at [705, 218] on div "AWS Server Migration Service (SMS) is a service that automates, simplifies, and…" at bounding box center [735, 246] width 611 height 315
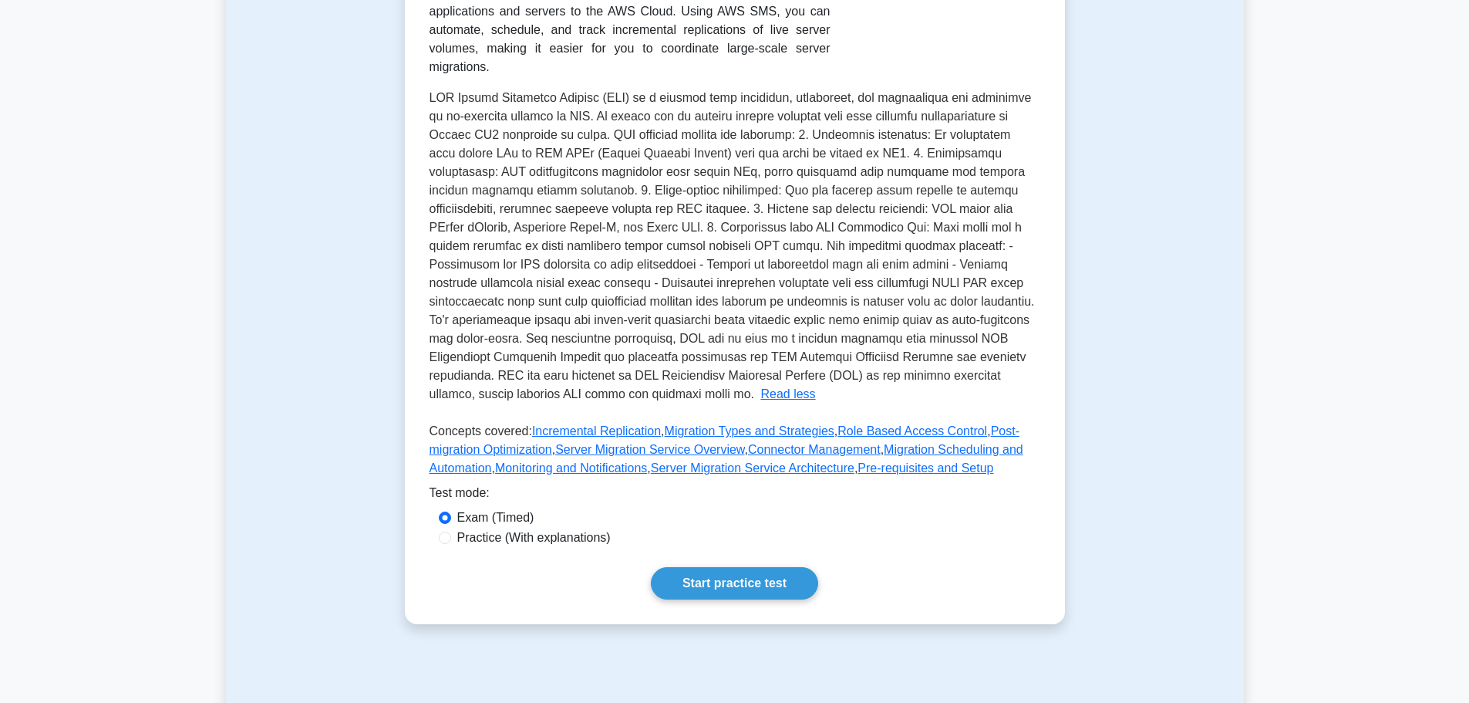
click at [721, 210] on span at bounding box center [732, 245] width 605 height 309
drag, startPoint x: 496, startPoint y: 267, endPoint x: 673, endPoint y: 256, distance: 177.7
click at [672, 256] on span at bounding box center [732, 245] width 605 height 309
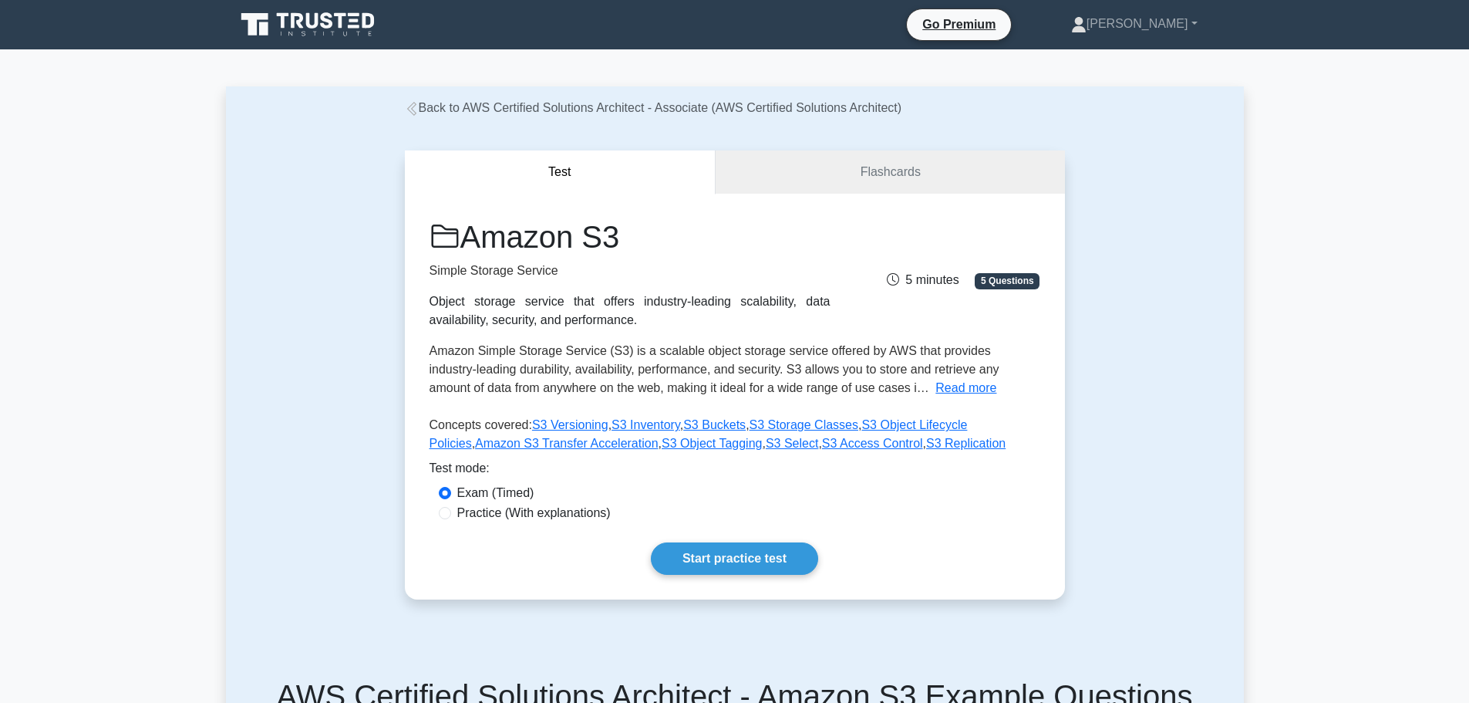
click at [554, 516] on label "Practice (With explanations)" at bounding box center [533, 513] width 153 height 19
click at [451, 516] on input "Practice (With explanations)" at bounding box center [445, 513] width 12 height 12
radio input "true"
click at [725, 558] on link "Start practice test" at bounding box center [734, 558] width 167 height 32
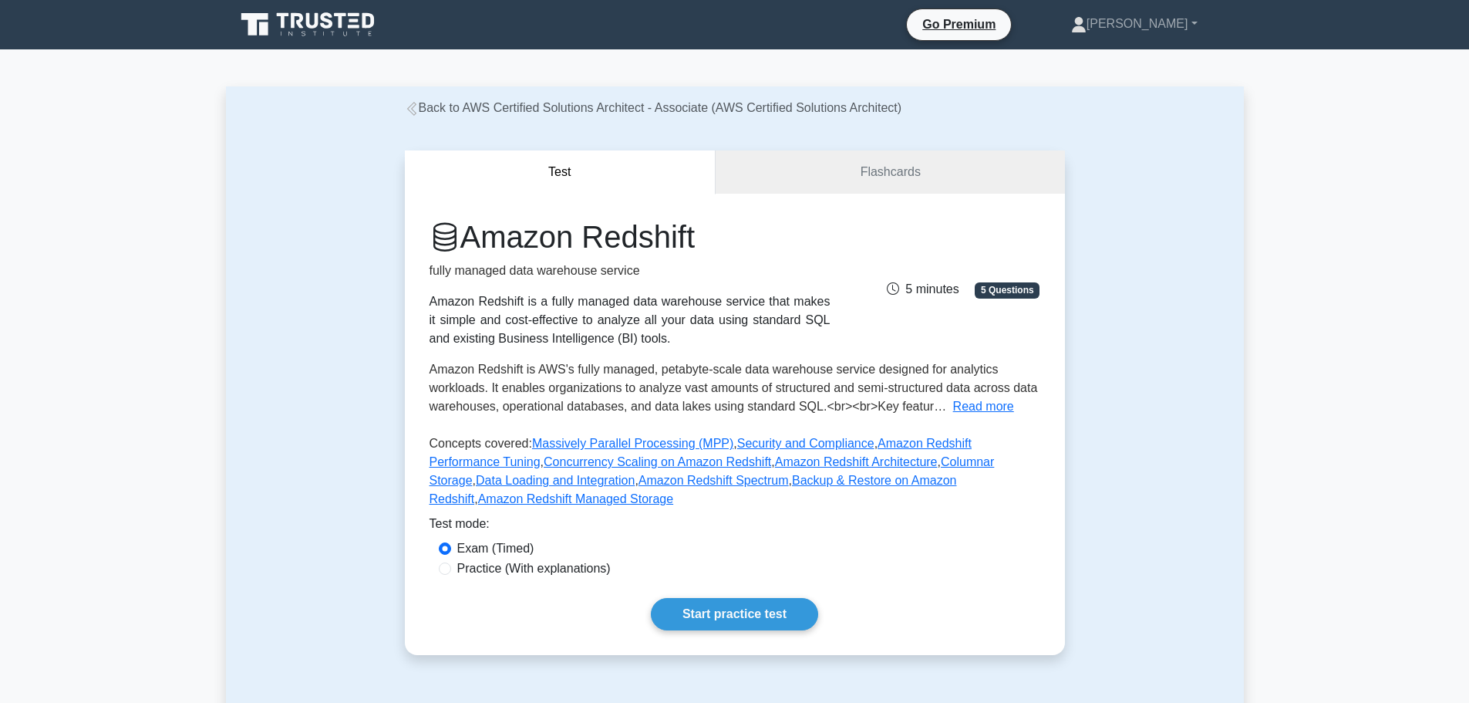
click at [524, 571] on label "Practice (With explanations)" at bounding box center [533, 568] width 153 height 19
click at [451, 571] on input "Practice (With explanations)" at bounding box center [445, 568] width 12 height 12
radio input "true"
click at [708, 620] on link "Start practice test" at bounding box center [734, 614] width 167 height 32
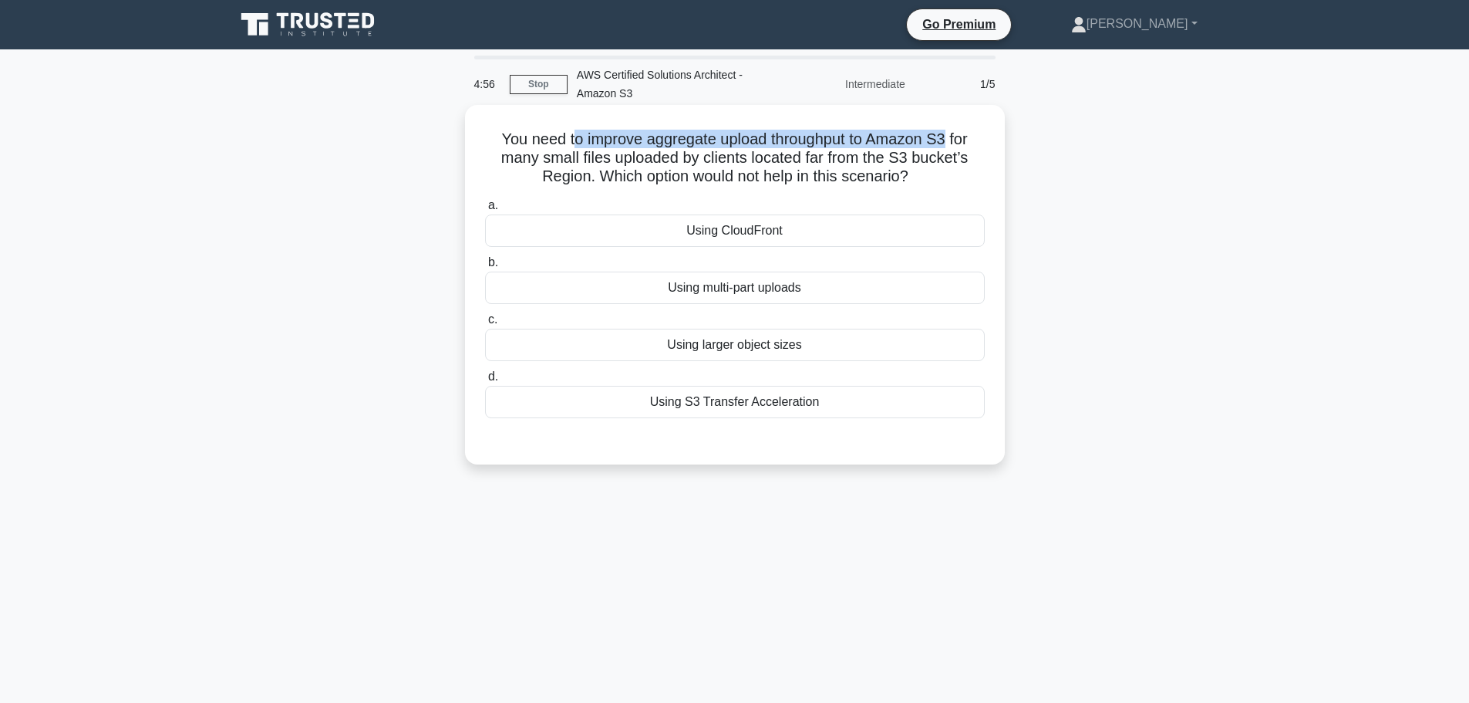
drag, startPoint x: 572, startPoint y: 140, endPoint x: 949, endPoint y: 143, distance: 377.1
click at [949, 143] on h5 "You need to improve aggregate upload throughput to Amazon S3 for many small fil…" at bounding box center [735, 158] width 503 height 57
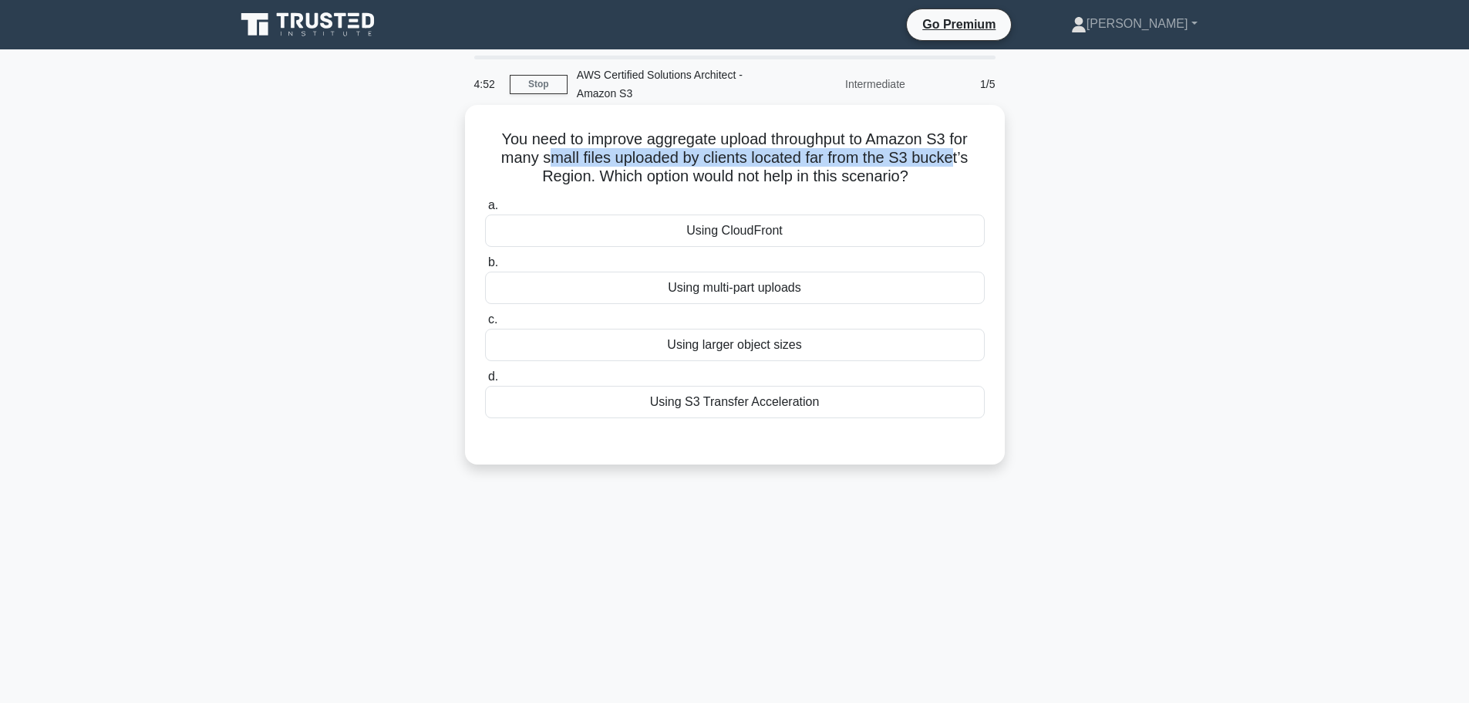
drag, startPoint x: 544, startPoint y: 161, endPoint x: 956, endPoint y: 154, distance: 411.9
click at [956, 154] on h5 "You need to improve aggregate upload throughput to Amazon S3 for many small fil…" at bounding box center [735, 158] width 503 height 57
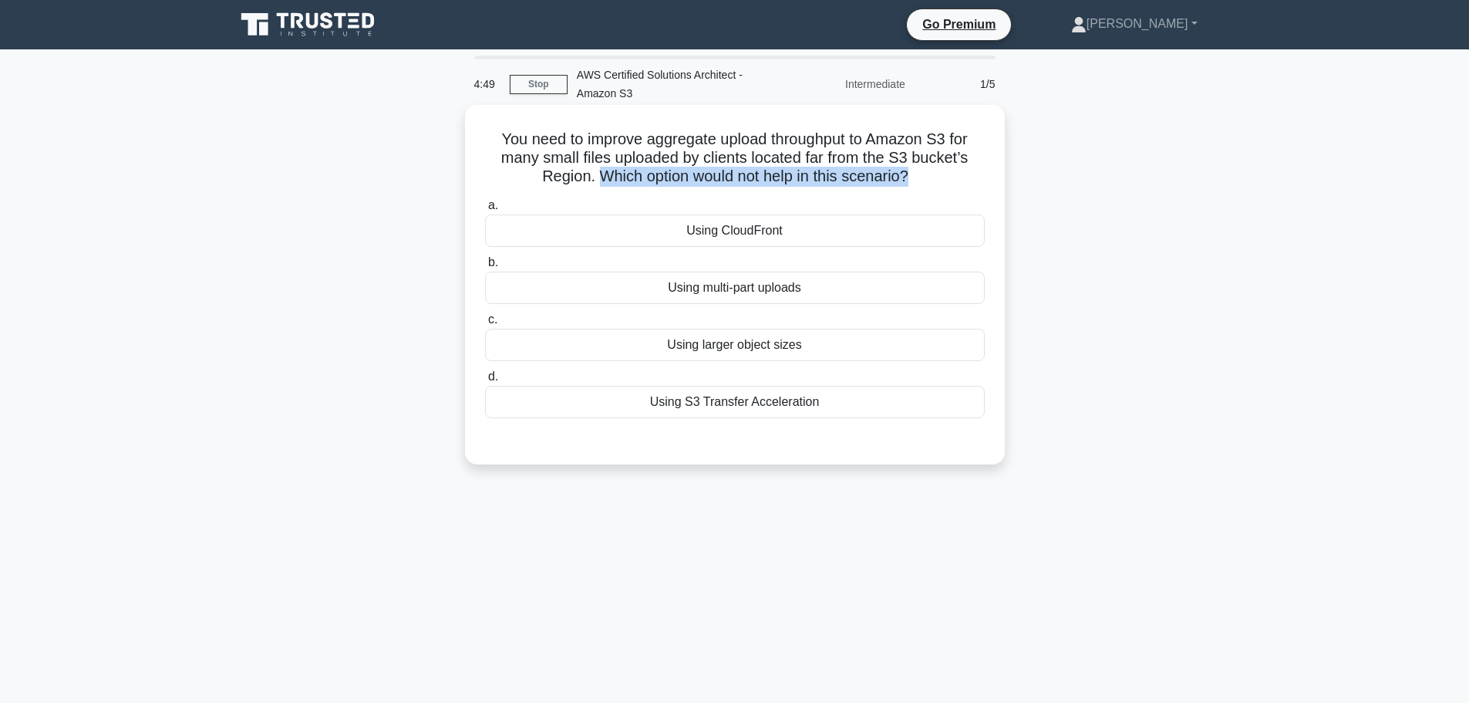
drag, startPoint x: 593, startPoint y: 174, endPoint x: 912, endPoint y: 174, distance: 319.3
click at [912, 174] on h5 "You need to improve aggregate upload throughput to Amazon S3 for many small fil…" at bounding box center [735, 158] width 503 height 57
click at [895, 171] on h5 "You need to improve aggregate upload throughput to Amazon S3 for many small fil…" at bounding box center [735, 158] width 503 height 57
drag, startPoint x: 652, startPoint y: 175, endPoint x: 885, endPoint y: 178, distance: 233.7
click at [885, 178] on h5 "You need to improve aggregate upload throughput to Amazon S3 for many small fil…" at bounding box center [735, 158] width 503 height 57
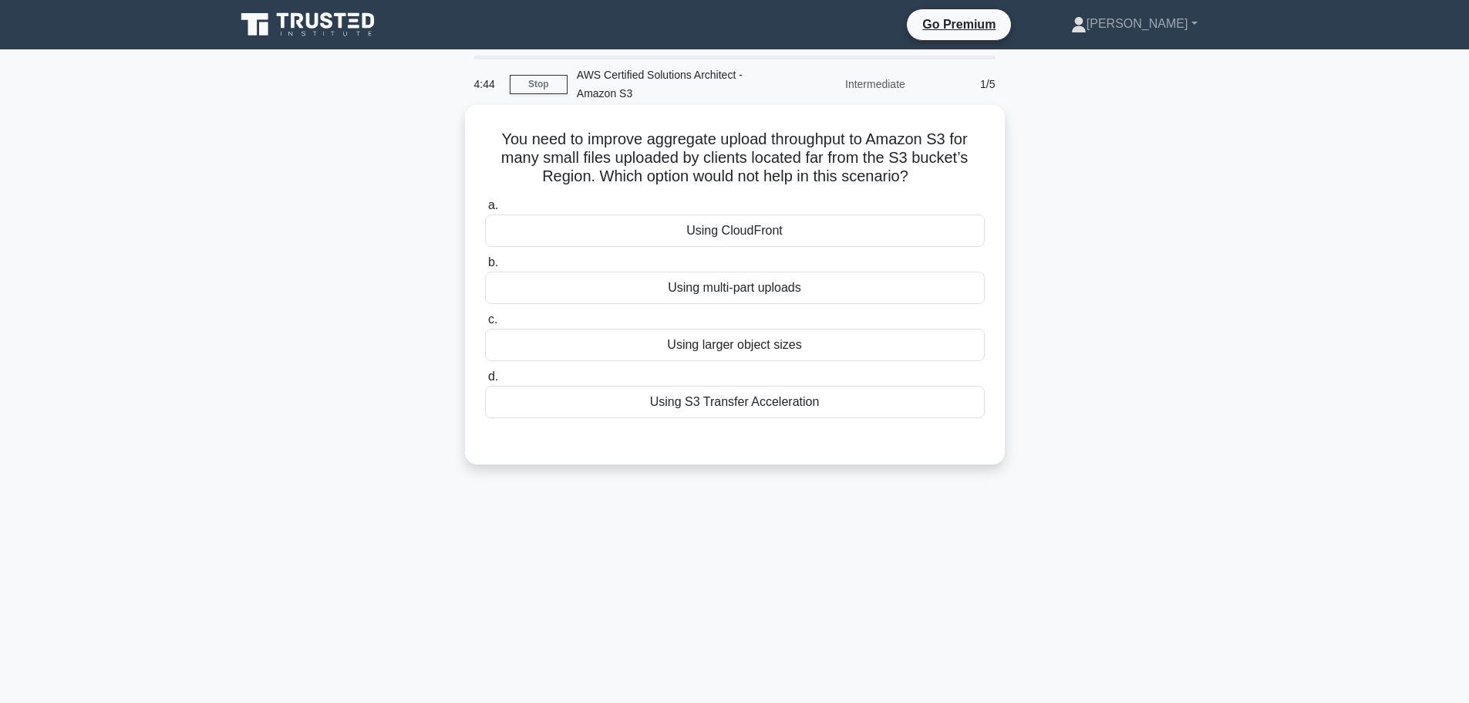
click at [740, 228] on div "Using CloudFront" at bounding box center [735, 230] width 500 height 32
click at [485, 211] on input "a. Using CloudFront" at bounding box center [485, 206] width 0 height 10
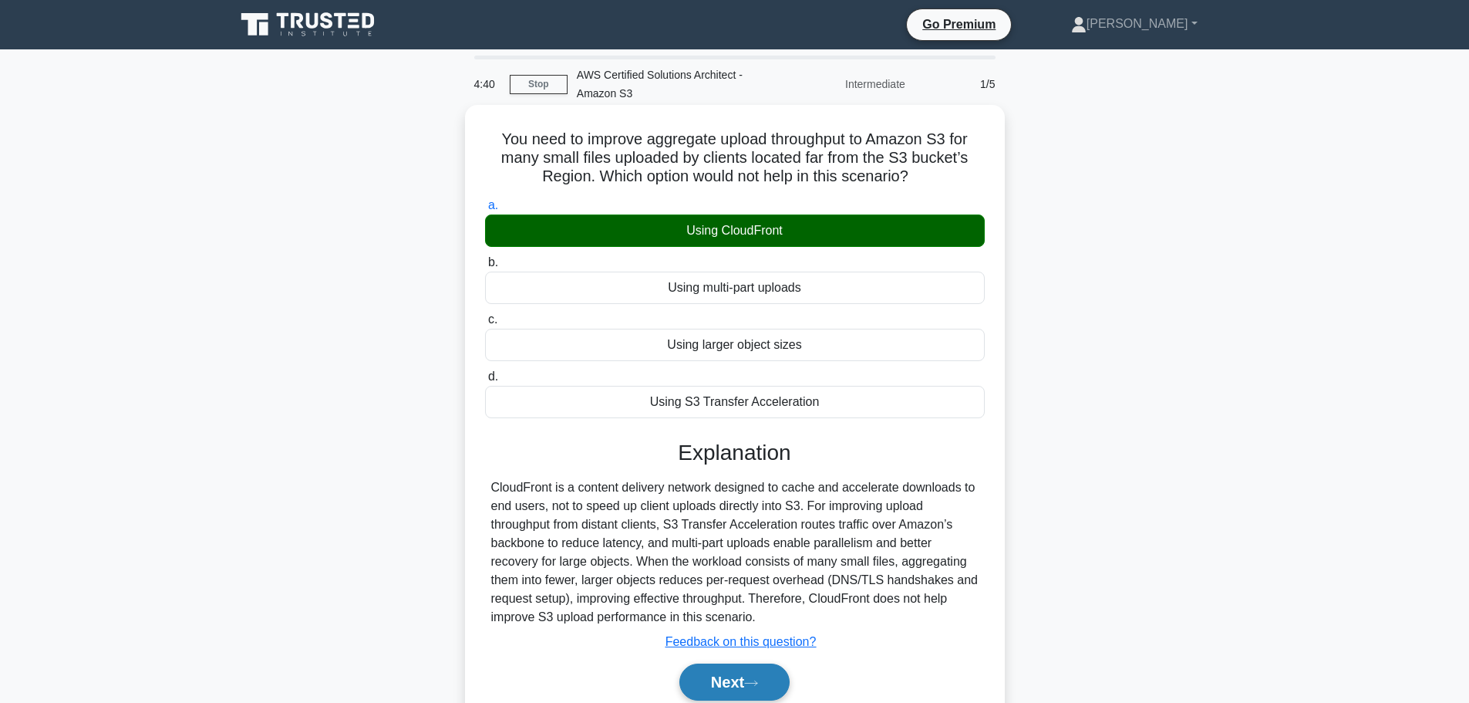
click at [737, 675] on button "Next" at bounding box center [734, 681] width 110 height 37
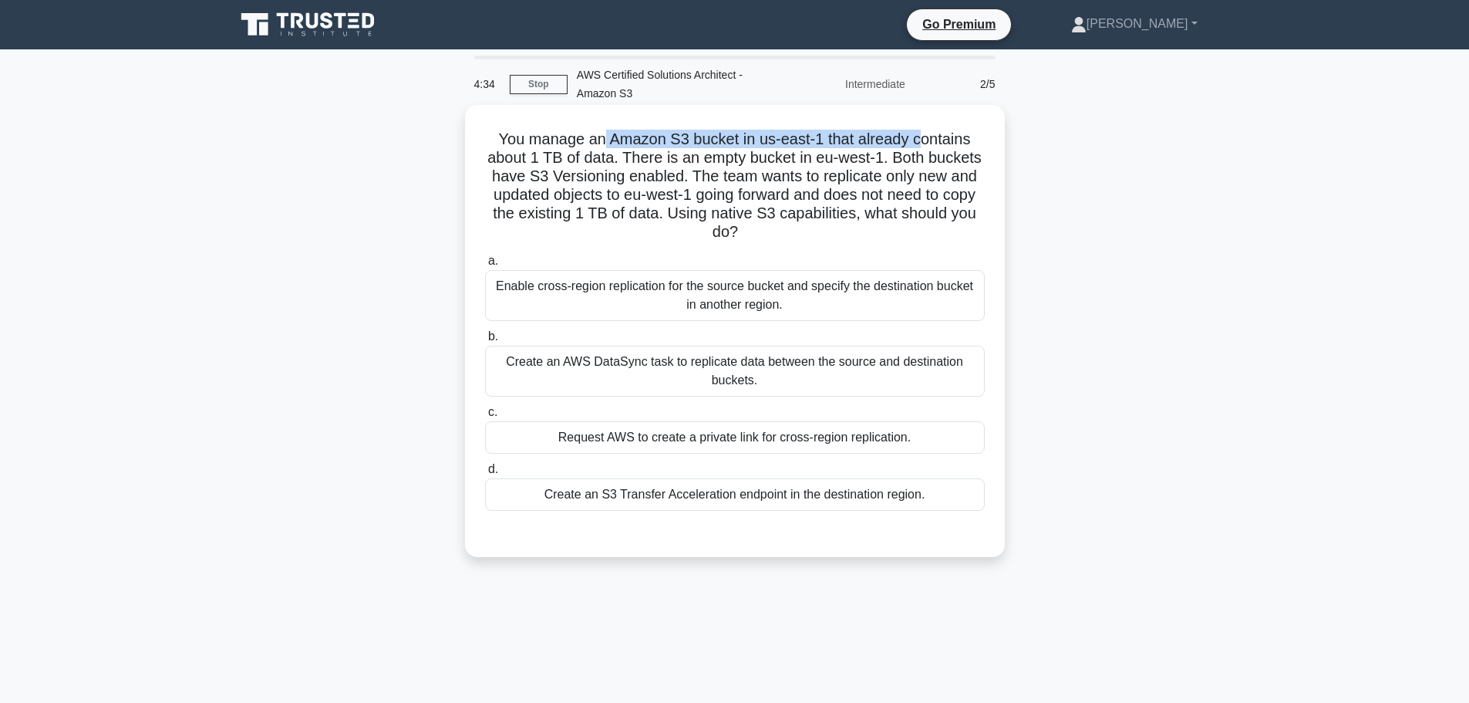
drag, startPoint x: 601, startPoint y: 138, endPoint x: 919, endPoint y: 141, distance: 317.8
click at [919, 141] on h5 "You manage an Amazon S3 bucket in us-east-1 that already contains about 1 TB of…" at bounding box center [735, 186] width 503 height 113
drag, startPoint x: 619, startPoint y: 160, endPoint x: 886, endPoint y: 157, distance: 266.9
click at [886, 157] on h5 "You manage an Amazon S3 bucket in us-east-1 that already contains about 1 TB of…" at bounding box center [735, 186] width 503 height 113
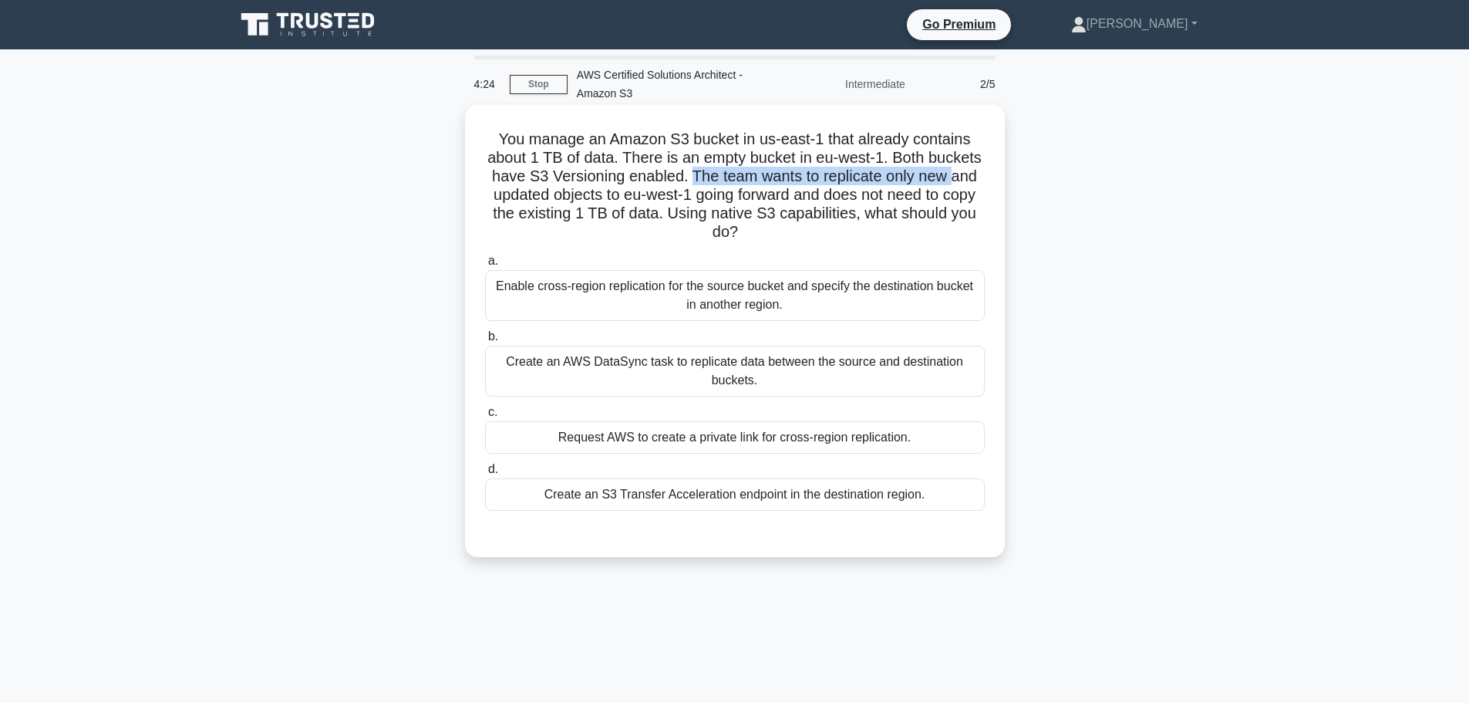
drag, startPoint x: 687, startPoint y: 177, endPoint x: 954, endPoint y: 176, distance: 266.8
click at [954, 176] on h5 "You manage an Amazon S3 bucket in us-east-1 that already contains about 1 TB of…" at bounding box center [735, 186] width 503 height 113
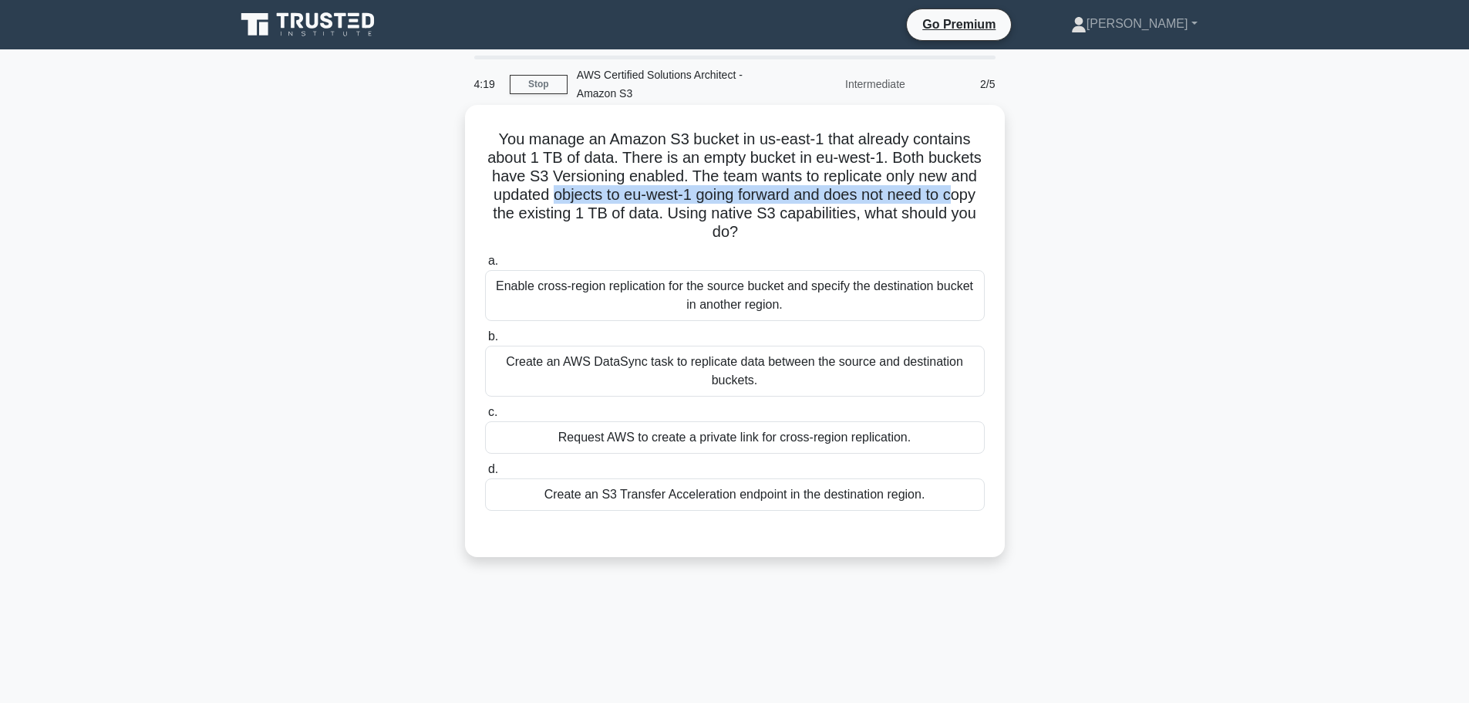
drag, startPoint x: 547, startPoint y: 193, endPoint x: 956, endPoint y: 197, distance: 409.5
click at [956, 197] on h5 "You manage an Amazon S3 bucket in us-east-1 that already contains about 1 TB of…" at bounding box center [735, 186] width 503 height 113
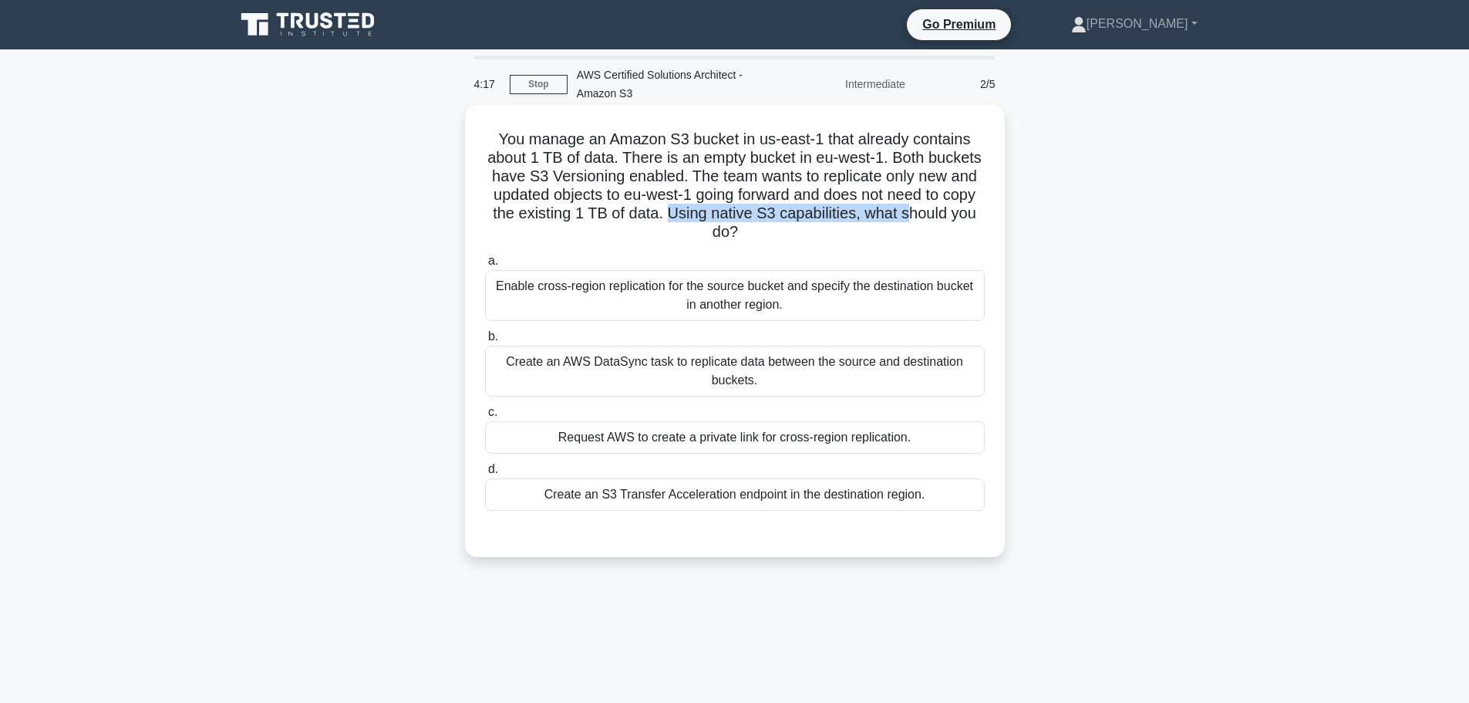
drag, startPoint x: 667, startPoint y: 212, endPoint x: 906, endPoint y: 215, distance: 239.1
click at [906, 215] on h5 "You manage an Amazon S3 bucket in us-east-1 that already contains about 1 TB of…" at bounding box center [735, 186] width 503 height 113
click at [737, 300] on div "Enable cross-region replication for the source bucket and specify the destinati…" at bounding box center [735, 295] width 500 height 51
click at [485, 266] on input "a. Enable cross-region replication for the source bucket and specify the destin…" at bounding box center [485, 261] width 0 height 10
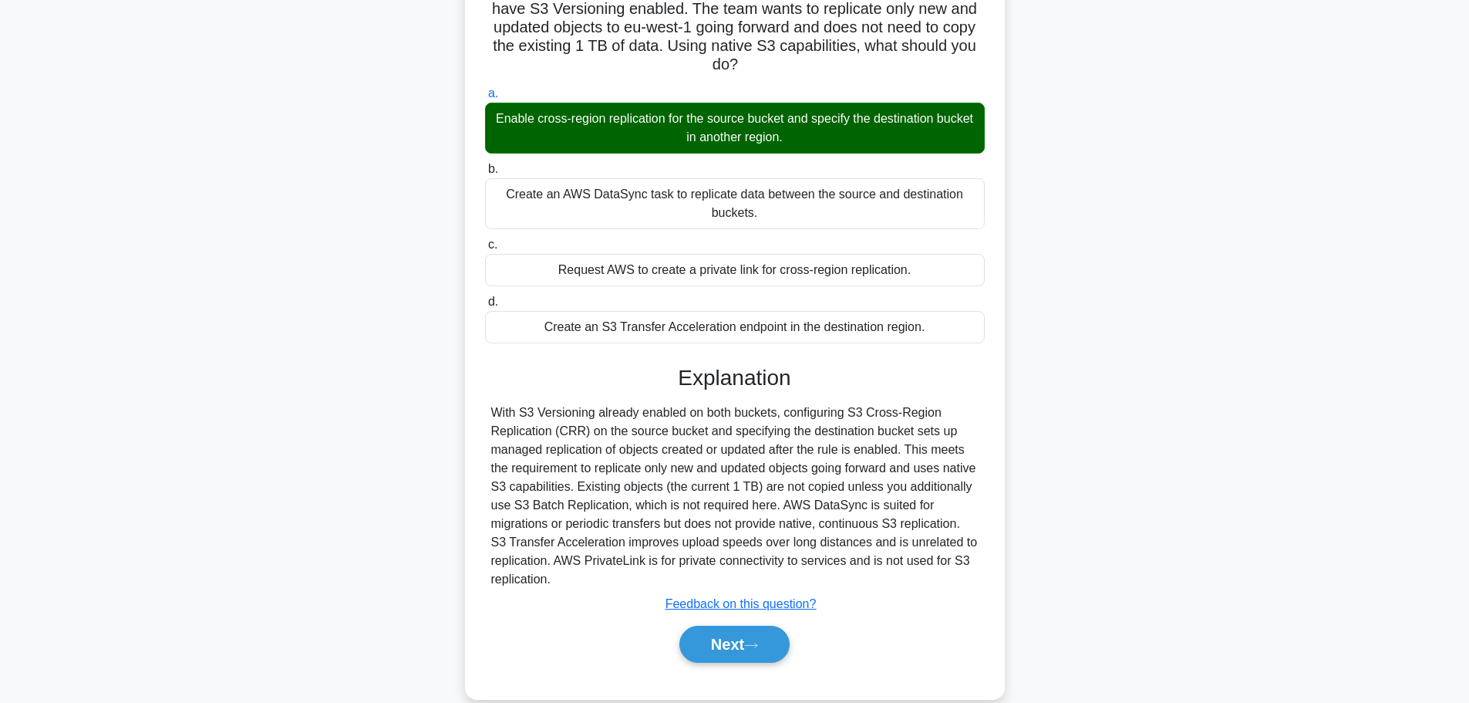
scroll to position [194, 0]
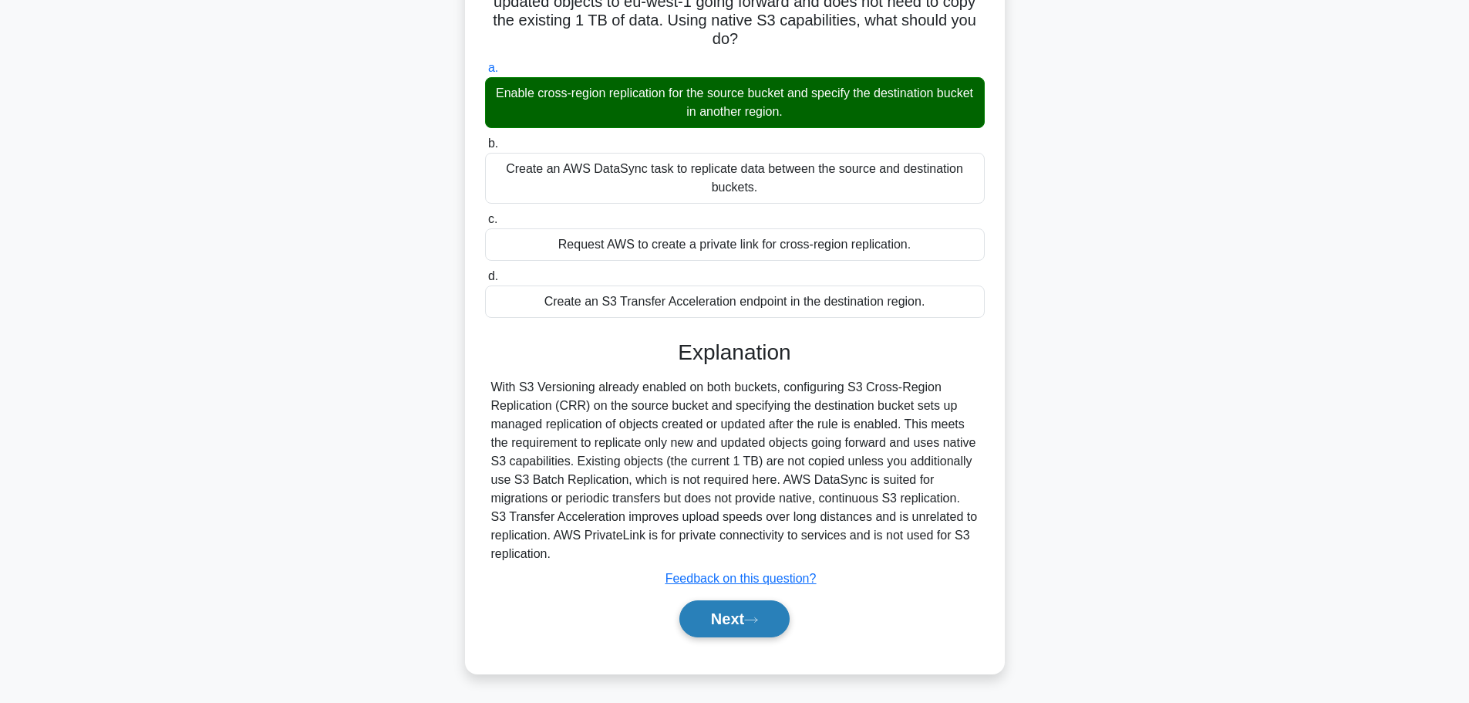
click at [730, 619] on button "Next" at bounding box center [734, 618] width 110 height 37
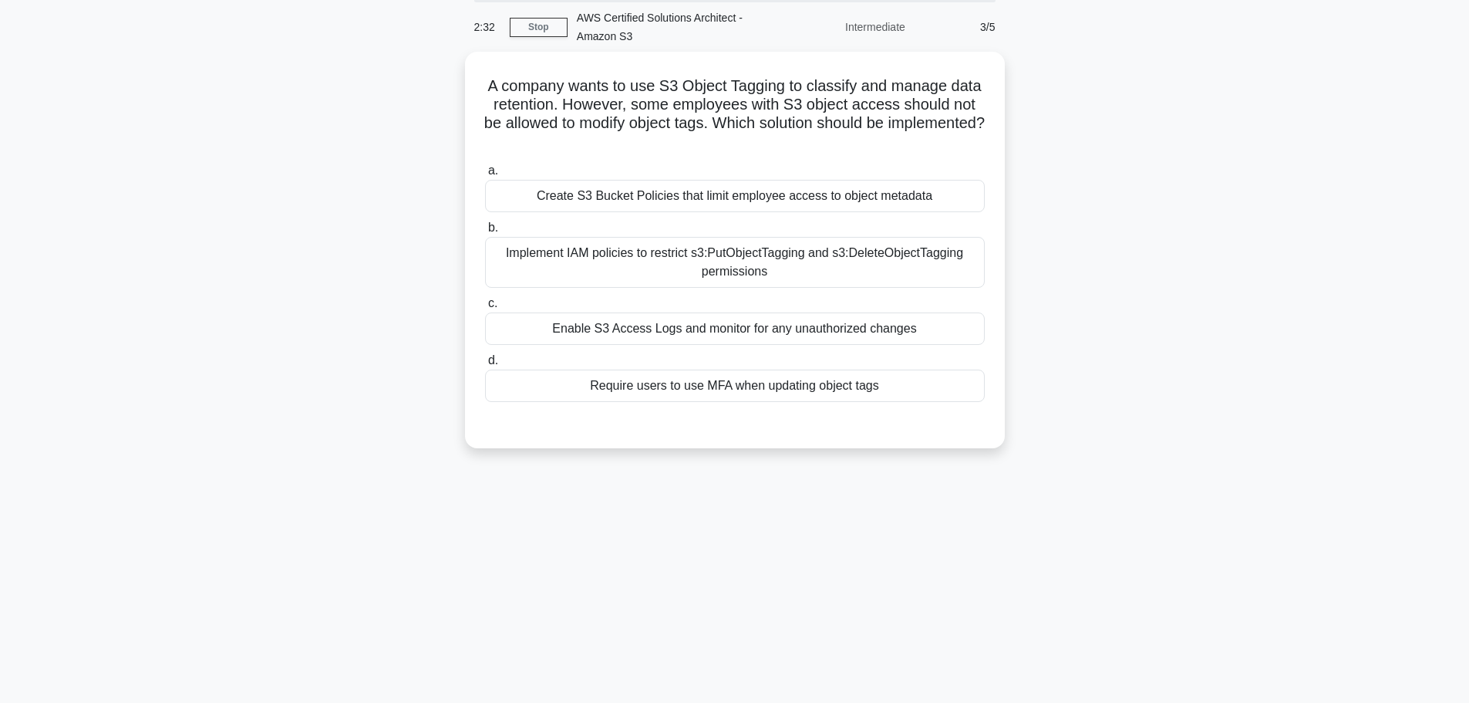
scroll to position [0, 0]
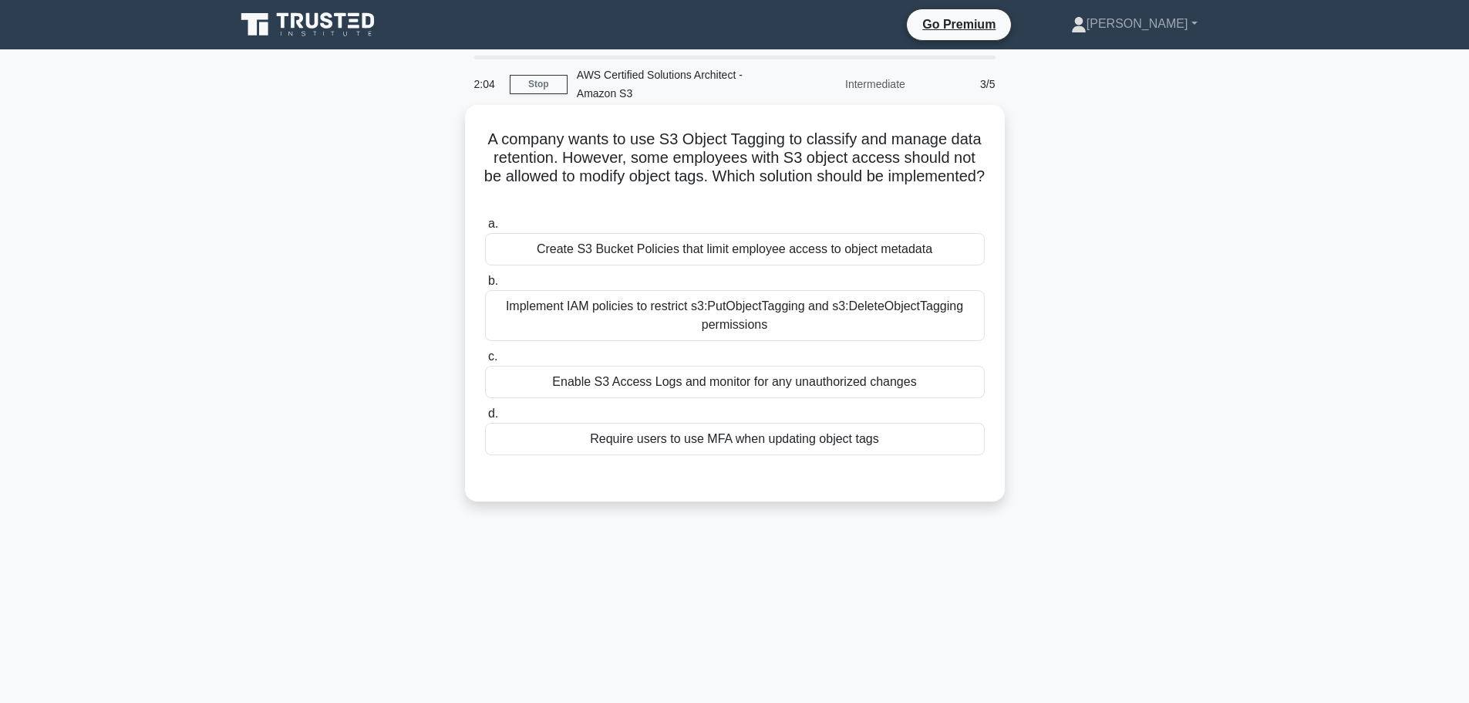
click at [863, 252] on div "Create S3 Bucket Policies that limit employee access to object metadata" at bounding box center [735, 249] width 500 height 32
click at [485, 229] on input "a. Create S3 Bucket Policies that limit employee access to object metadata" at bounding box center [485, 224] width 0 height 10
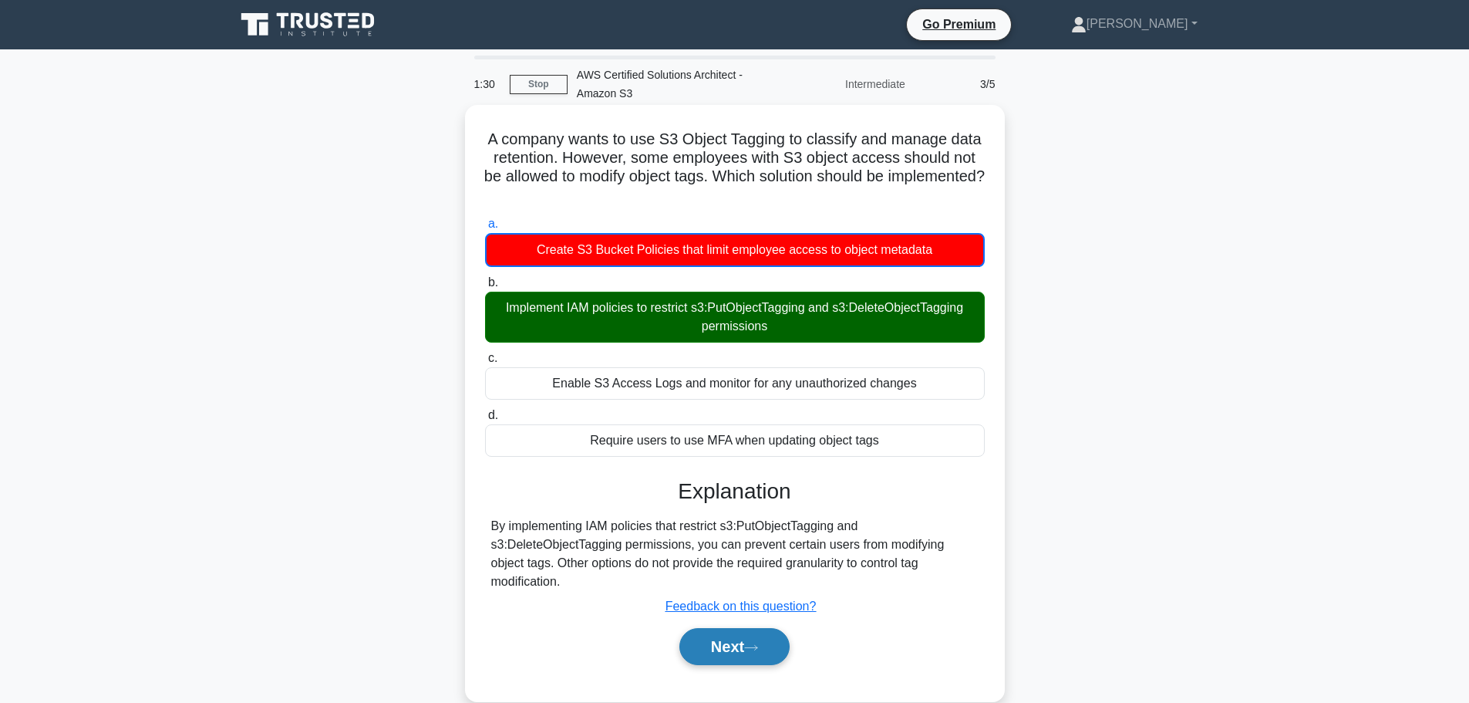
click at [756, 645] on icon at bounding box center [751, 647] width 12 height 5
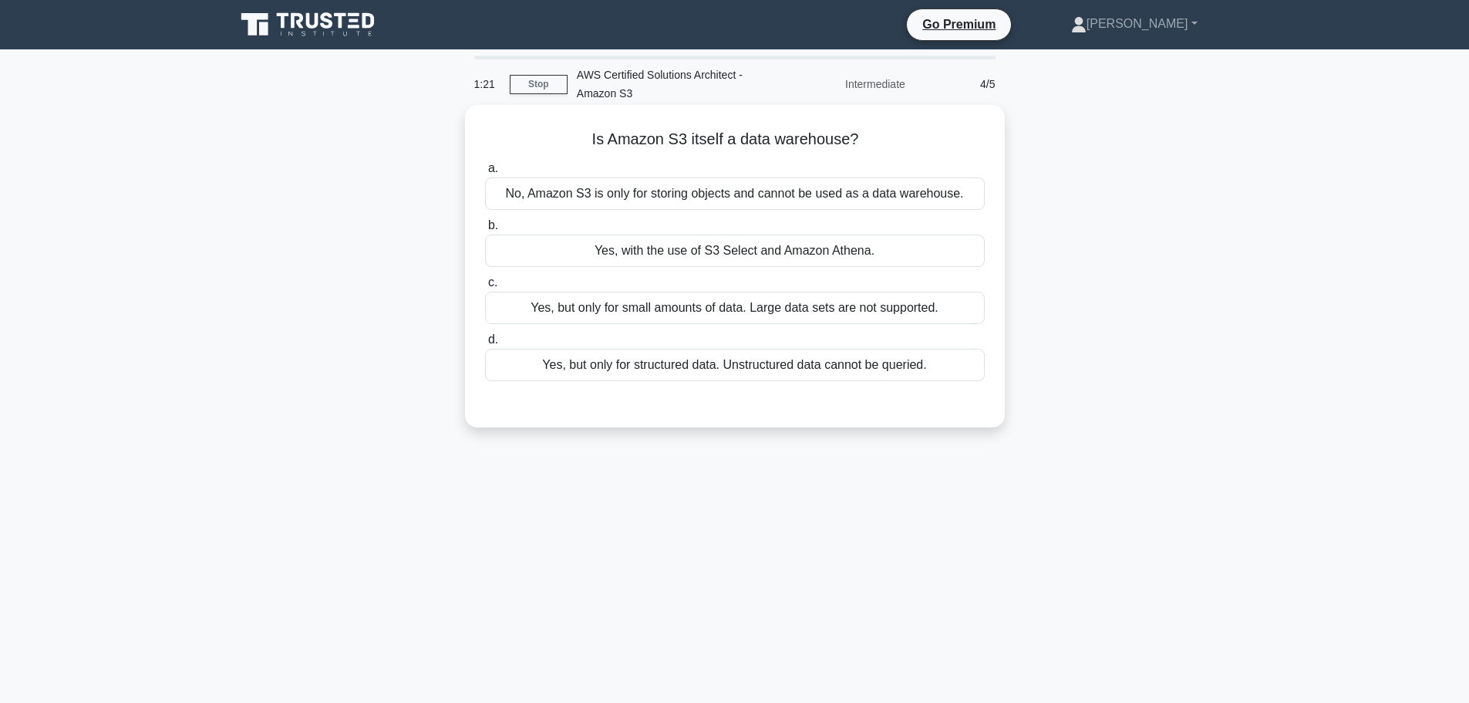
click at [718, 195] on div "No, Amazon S3 is only for storing objects and cannot be used as a data warehous…" at bounding box center [735, 193] width 500 height 32
click at [485, 174] on input "a. No, Amazon S3 is only for storing objects and cannot be used as a data wareh…" at bounding box center [485, 168] width 0 height 10
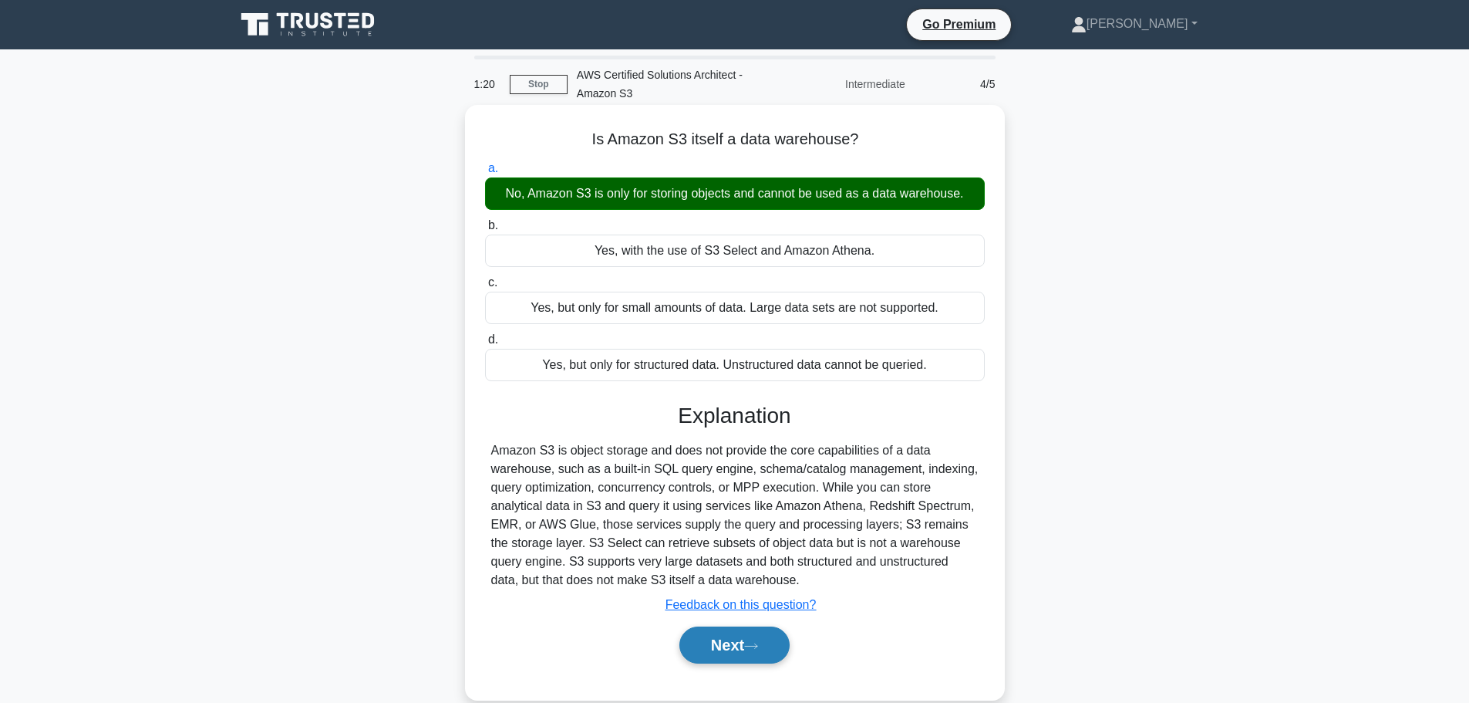
click at [752, 655] on button "Next" at bounding box center [734, 644] width 110 height 37
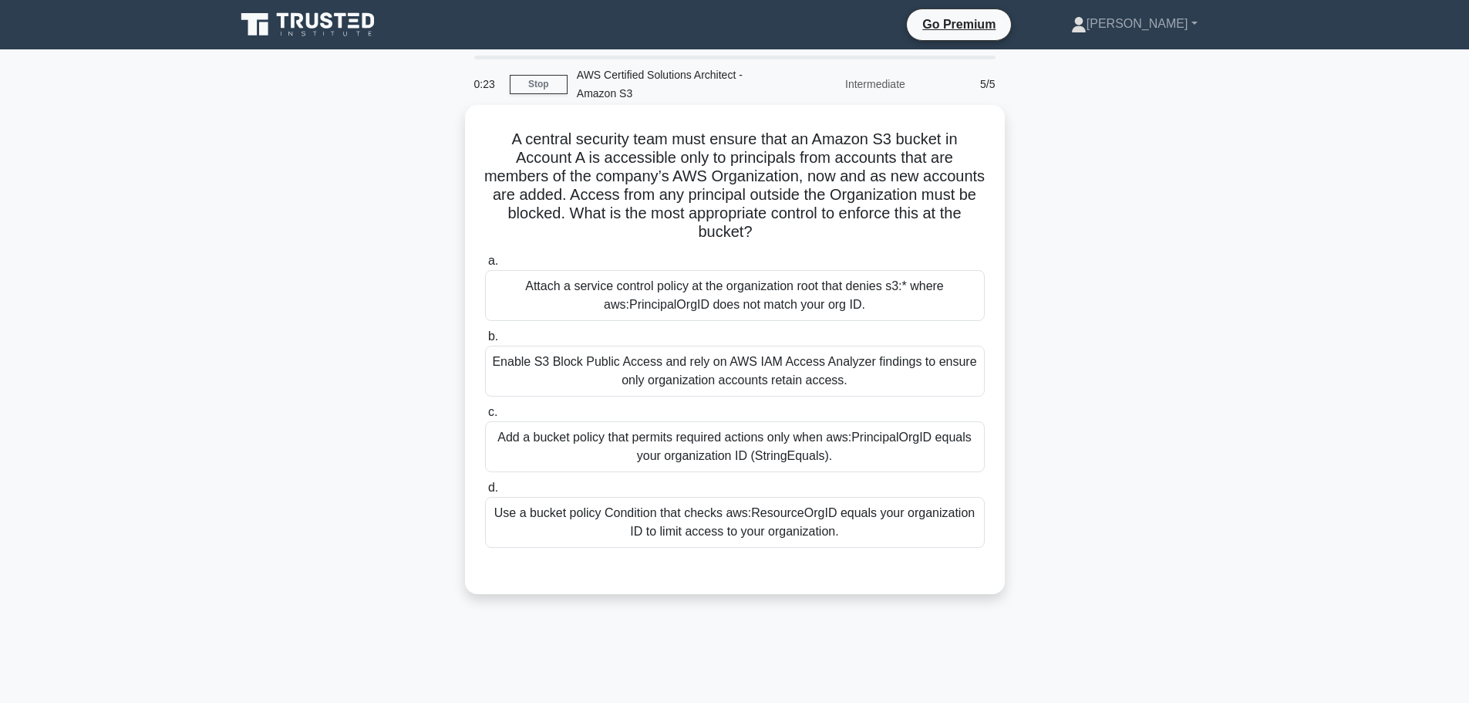
click at [921, 453] on div "Add a bucket policy that permits required actions only when aws:PrincipalOrgID …" at bounding box center [735, 446] width 500 height 51
click at [485, 417] on input "c. Add a bucket policy that permits required actions only when aws:PrincipalOrg…" at bounding box center [485, 412] width 0 height 10
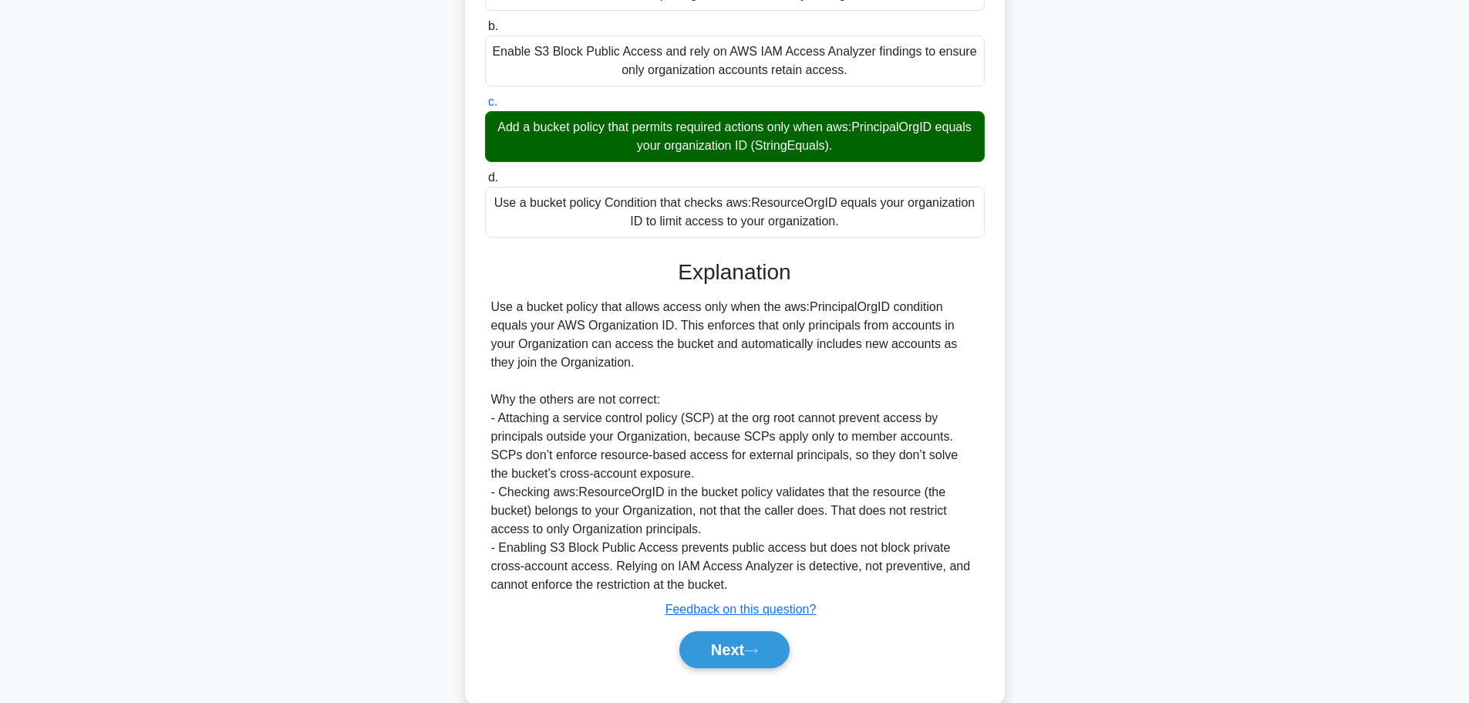
scroll to position [342, 0]
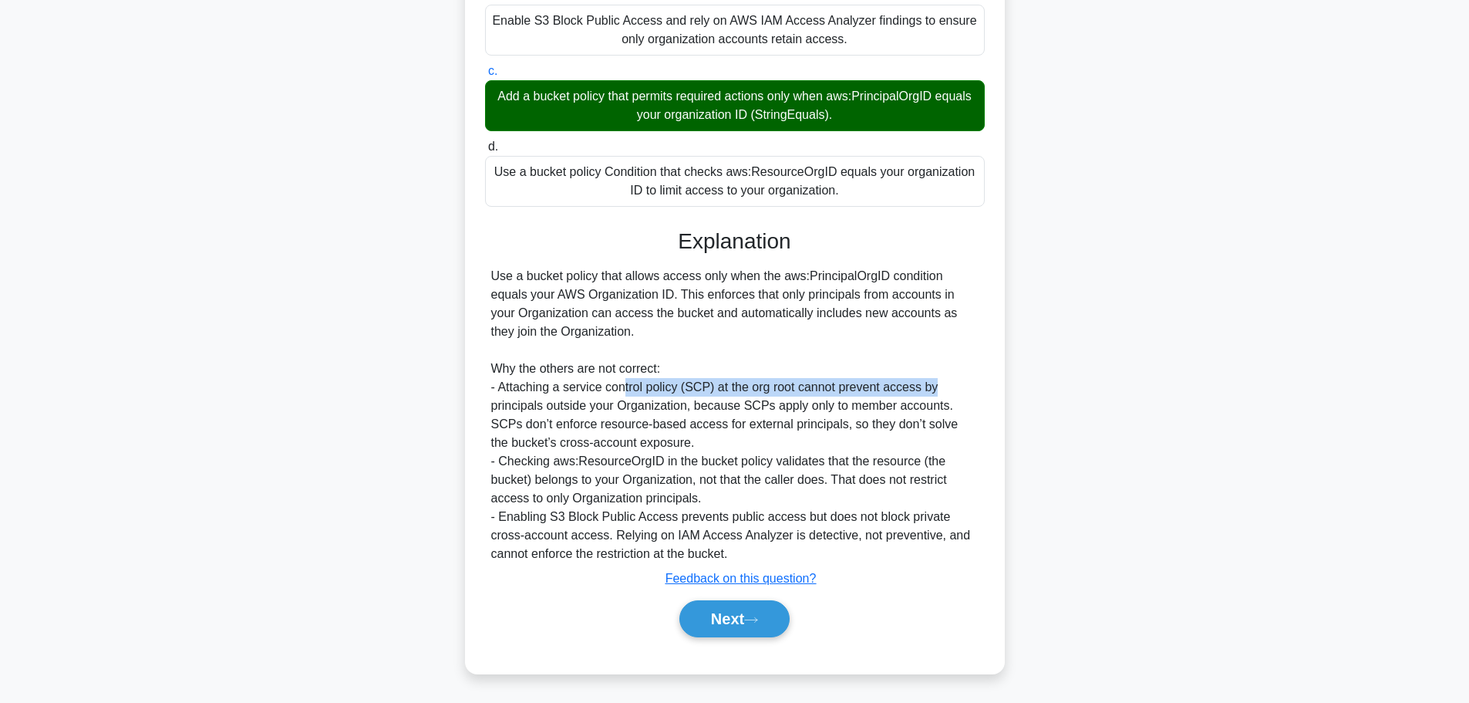
drag, startPoint x: 625, startPoint y: 387, endPoint x: 942, endPoint y: 389, distance: 317.0
click at [942, 389] on div "Use a bucket policy that allows access only when the aws:PrincipalOrgID conditi…" at bounding box center [734, 415] width 487 height 296
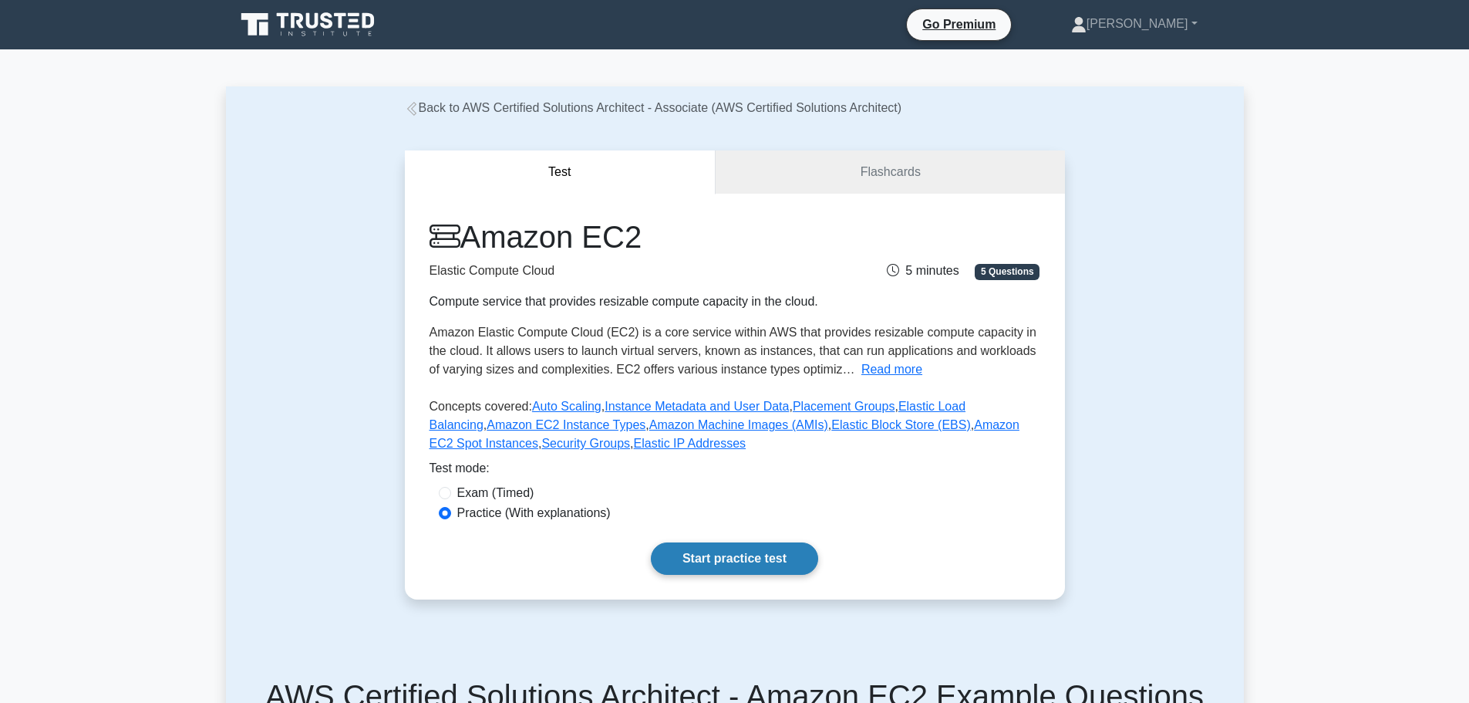
click at [720, 555] on link "Start practice test" at bounding box center [734, 558] width 167 height 32
click at [509, 487] on label "Exam (Timed)" at bounding box center [495, 493] width 77 height 19
click at [451, 487] on input "Exam (Timed)" at bounding box center [445, 493] width 12 height 12
radio input "true"
click at [675, 554] on link "Start practice test" at bounding box center [734, 558] width 167 height 32
